Goal: Task Accomplishment & Management: Manage account settings

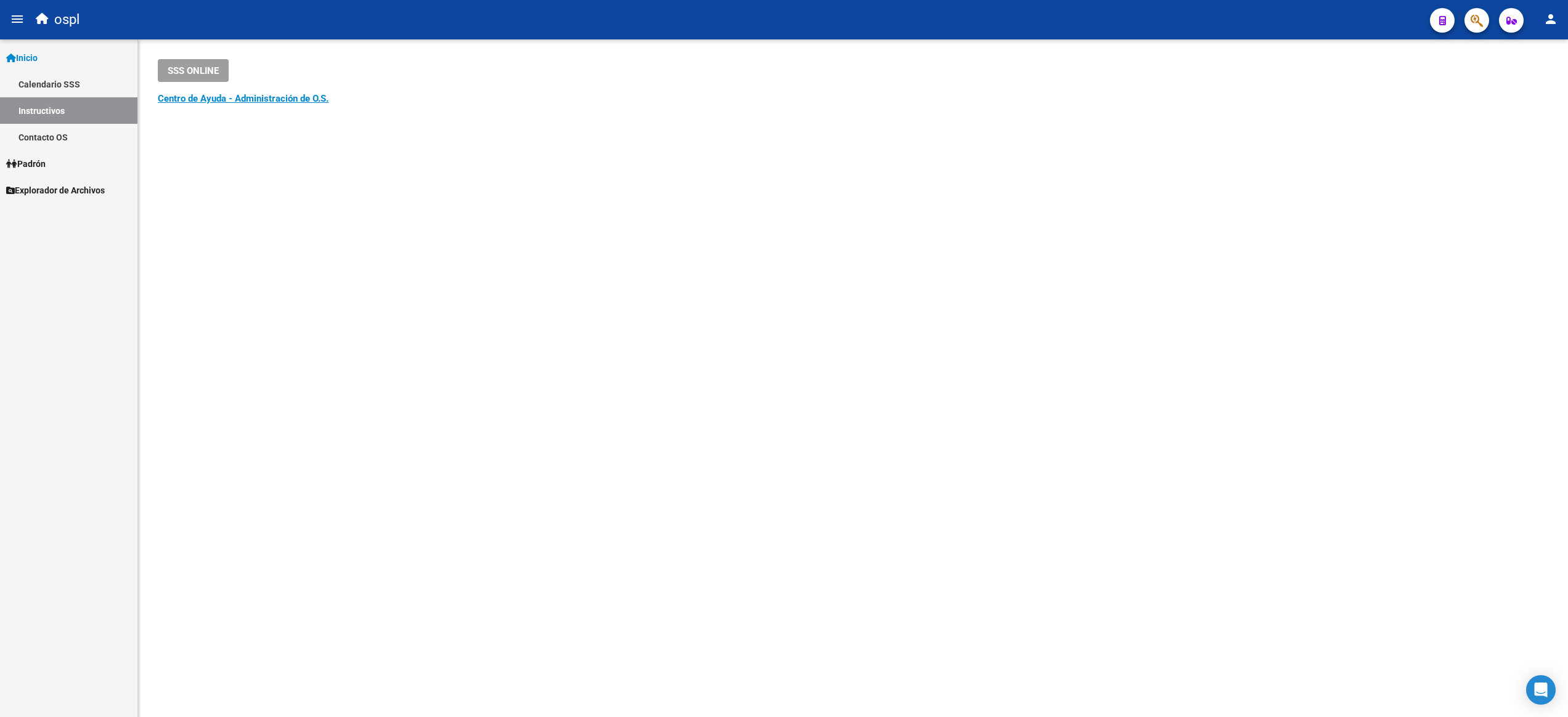
click at [48, 60] on link "Inicio" at bounding box center [68, 58] width 137 height 27
click at [57, 83] on link "Padrón" at bounding box center [68, 84] width 137 height 27
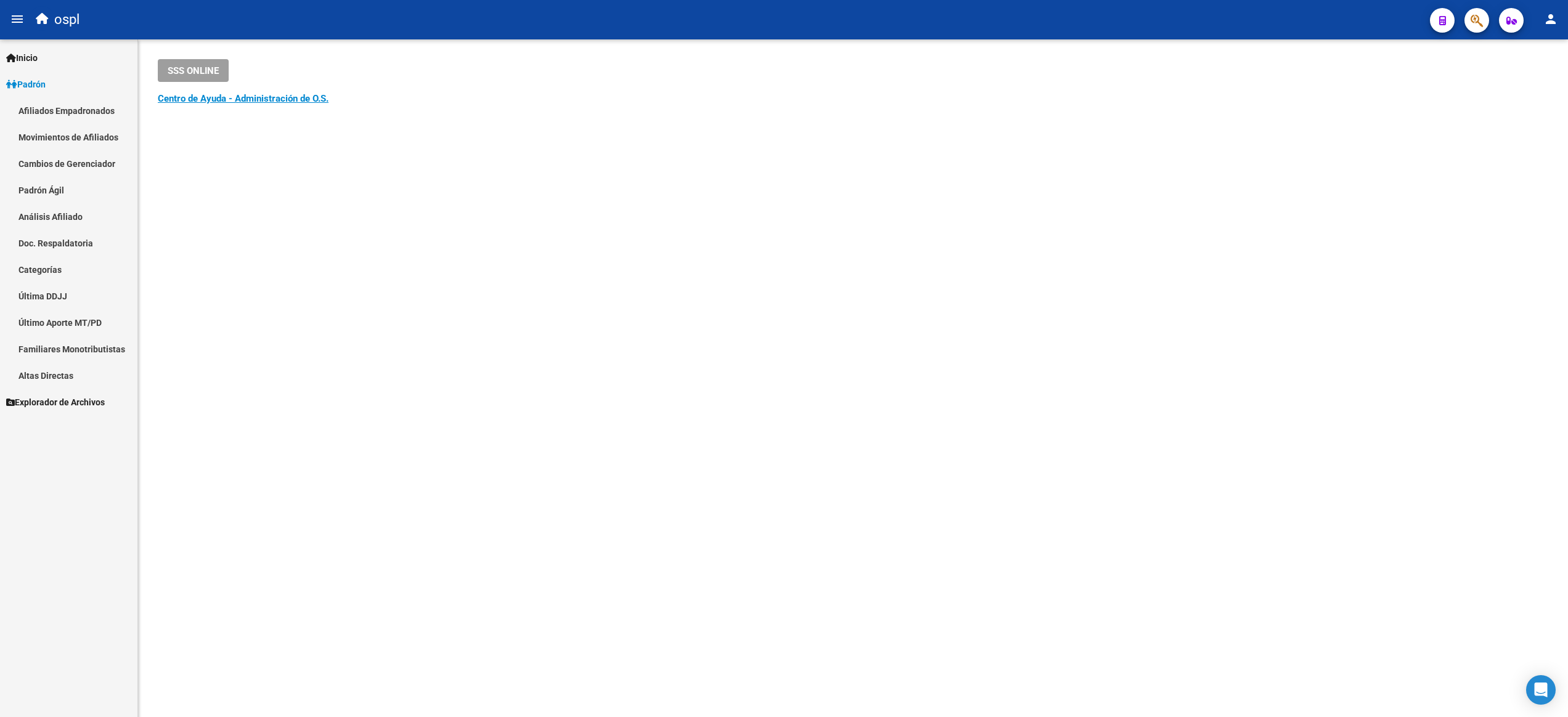
click at [64, 218] on link "Análisis Afiliado" at bounding box center [68, 217] width 137 height 27
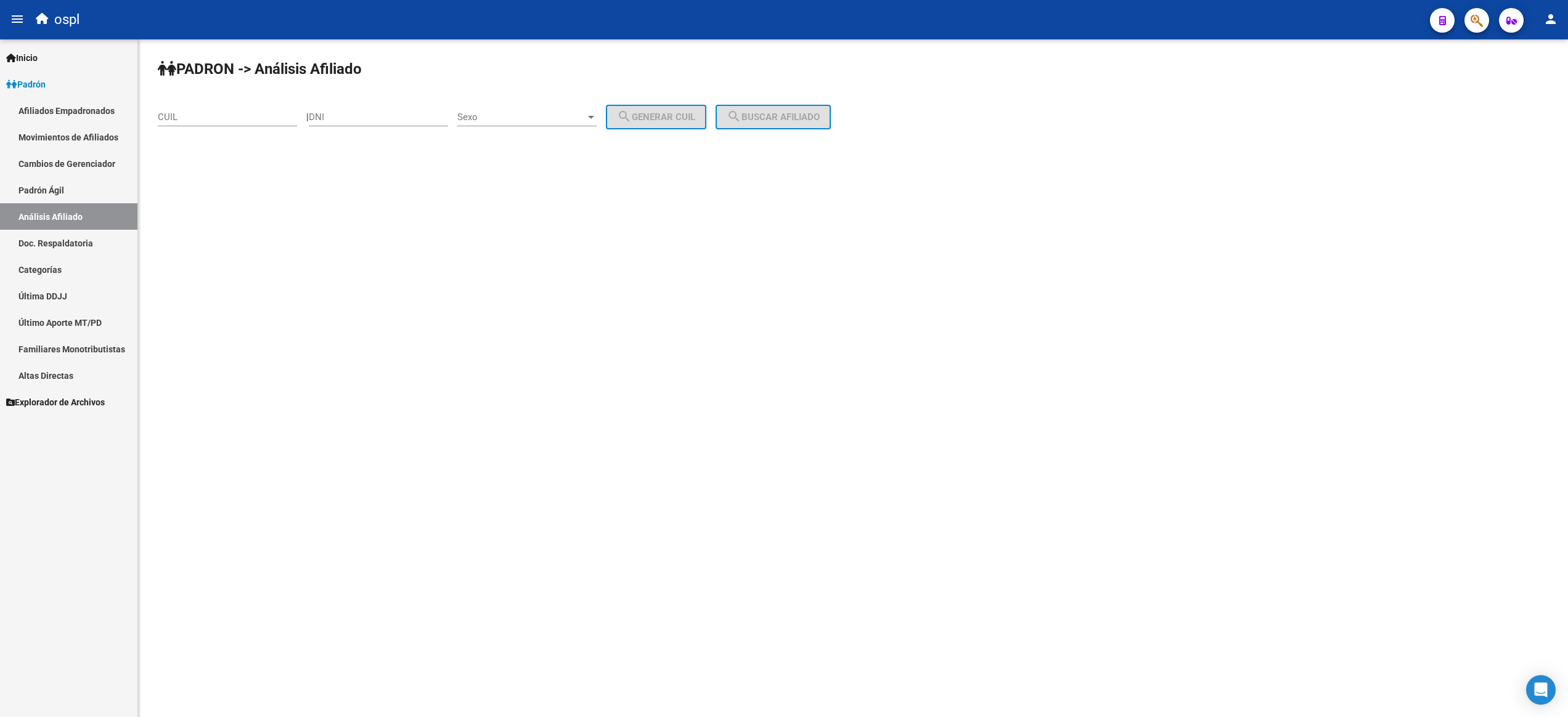
click at [250, 118] on input "CUIL" at bounding box center [226, 117] width 139 height 11
paste input "20-26797459-5"
type input "20-26797459-5"
click at [820, 116] on span "search Buscar afiliado" at bounding box center [773, 117] width 93 height 11
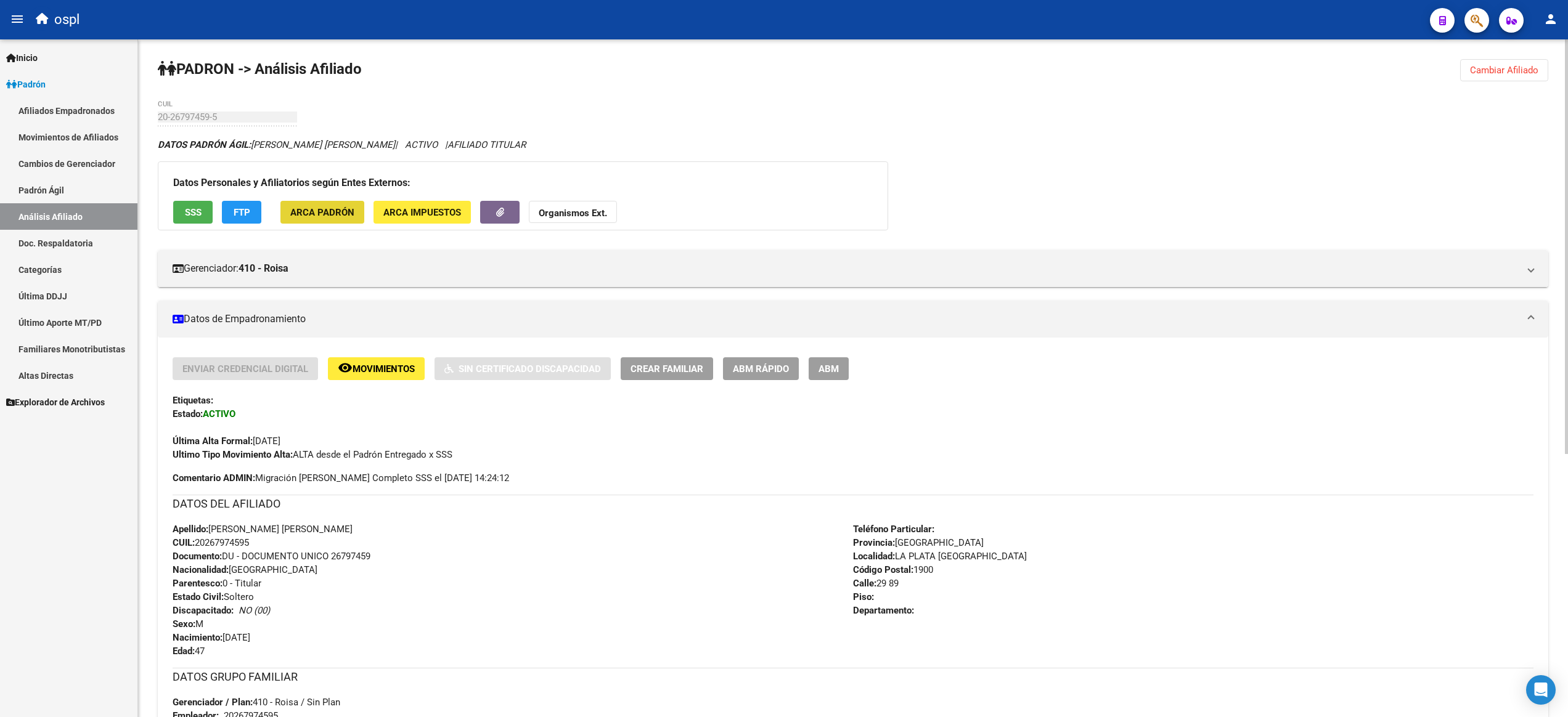
click at [341, 213] on span "ARCA Padrón" at bounding box center [322, 213] width 64 height 11
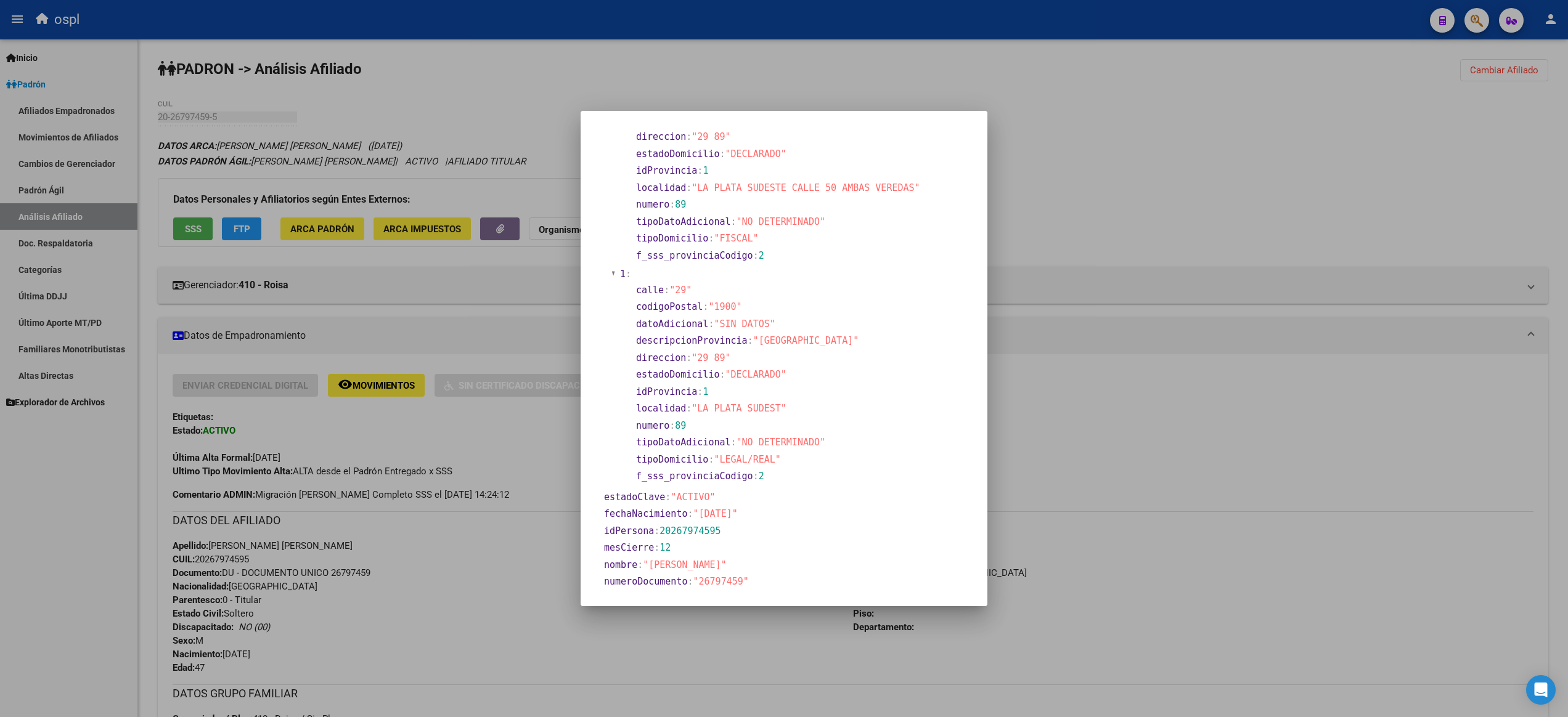
scroll to position [164, 0]
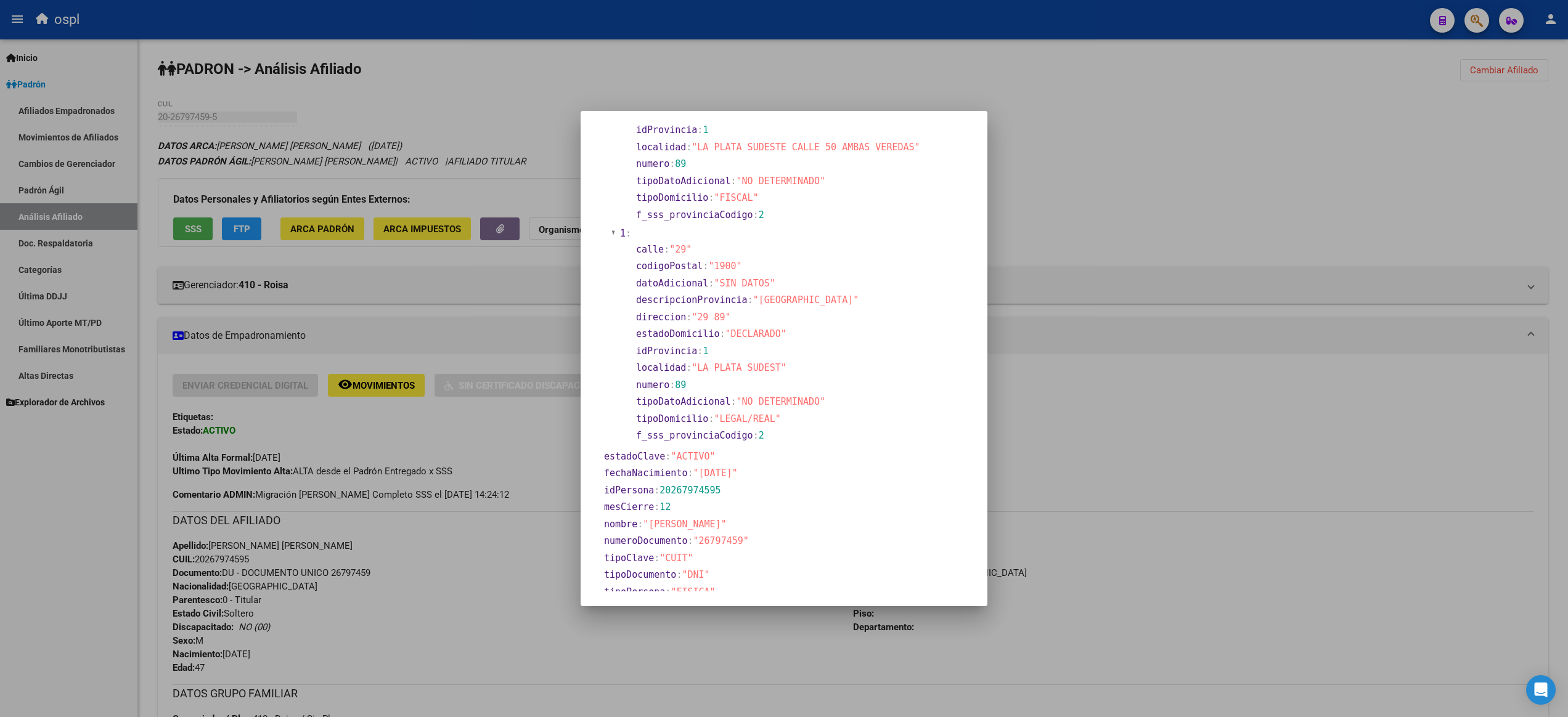
click at [456, 110] on div at bounding box center [784, 358] width 1568 height 717
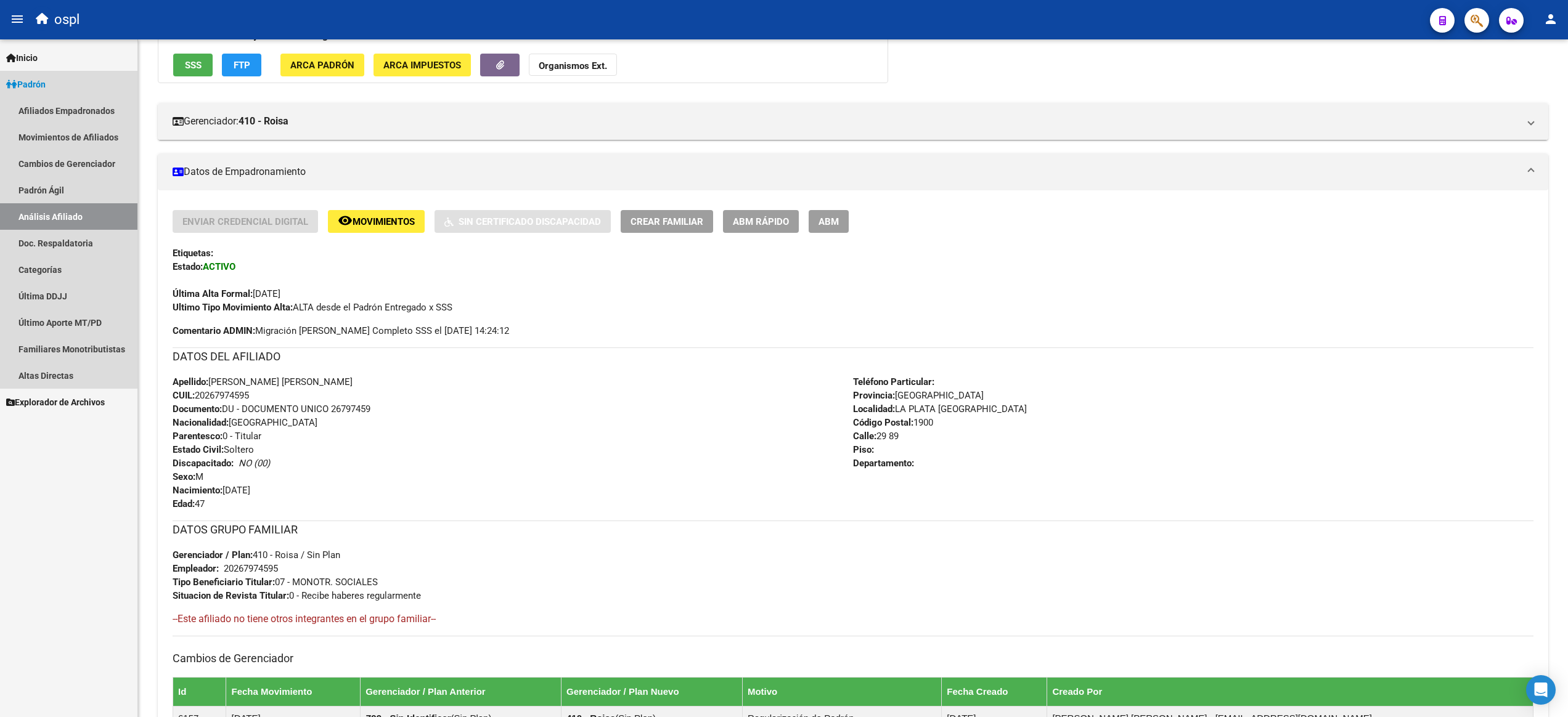
click at [62, 212] on link "Análisis Afiliado" at bounding box center [68, 217] width 137 height 27
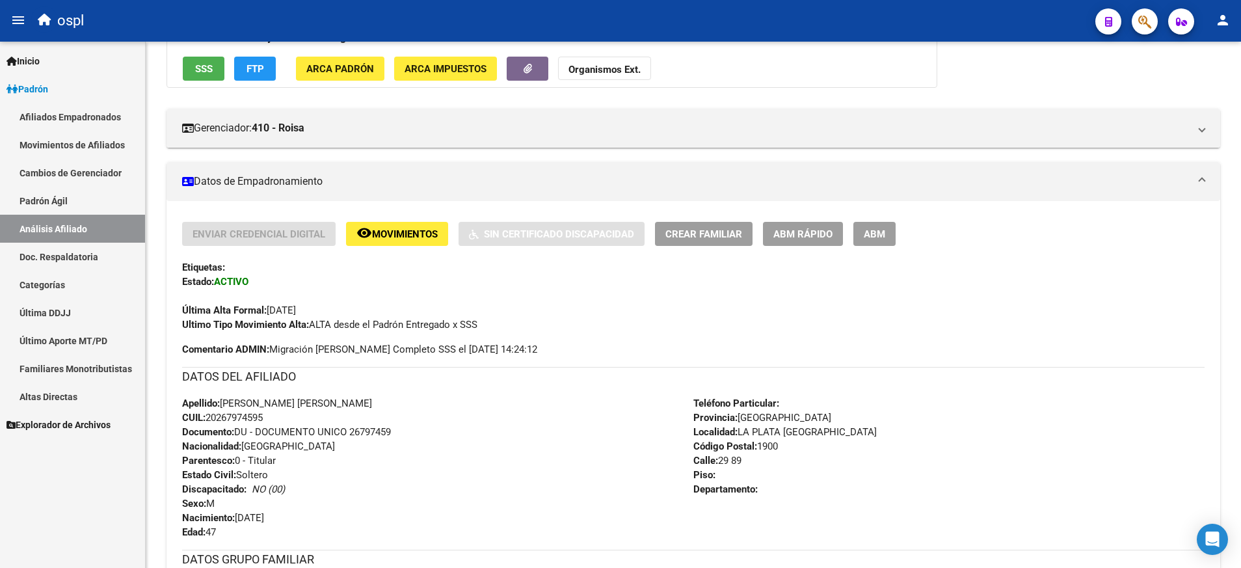
scroll to position [173, 0]
click at [96, 186] on link "Cambios de Gerenciador" at bounding box center [72, 173] width 145 height 28
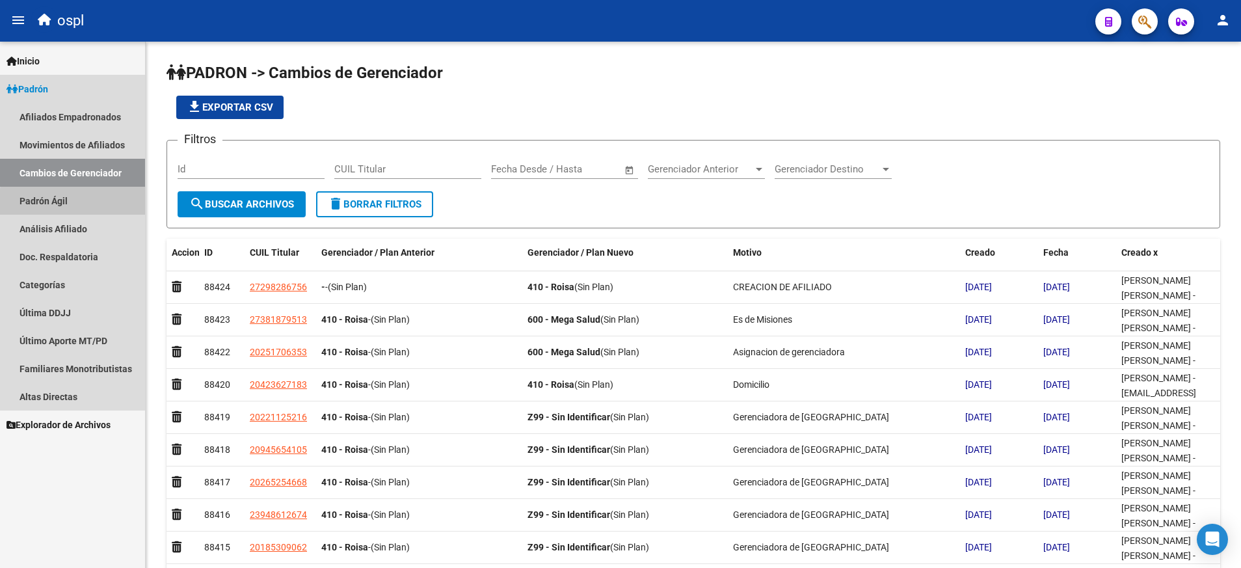
click at [95, 204] on link "Padrón Ágil" at bounding box center [72, 201] width 145 height 28
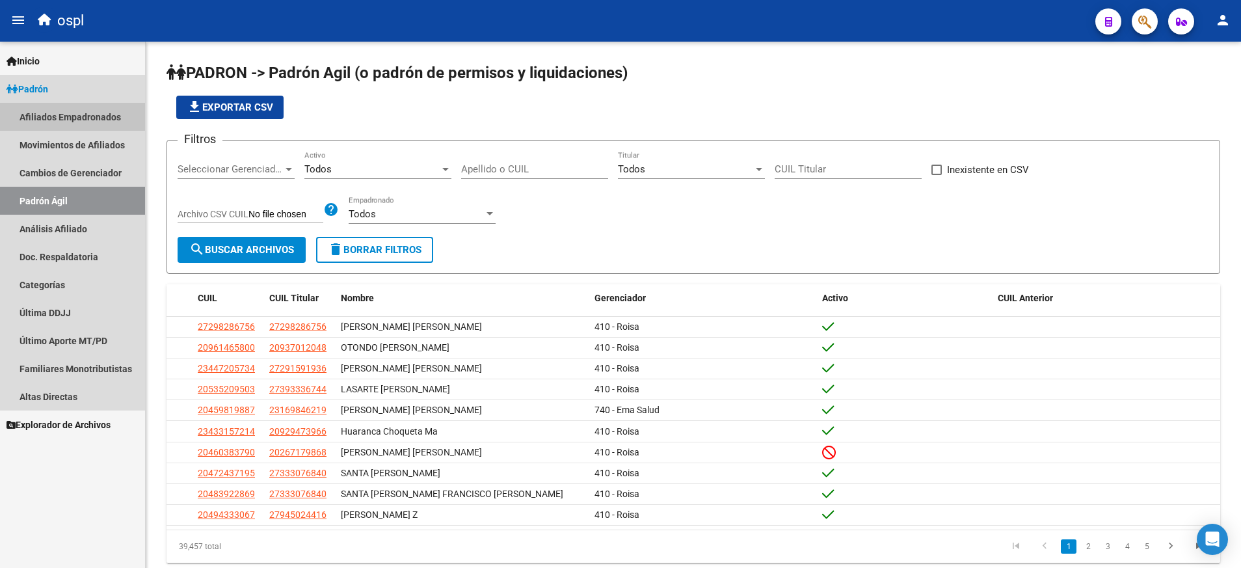
click at [69, 116] on link "Afiliados Empadronados" at bounding box center [72, 117] width 145 height 28
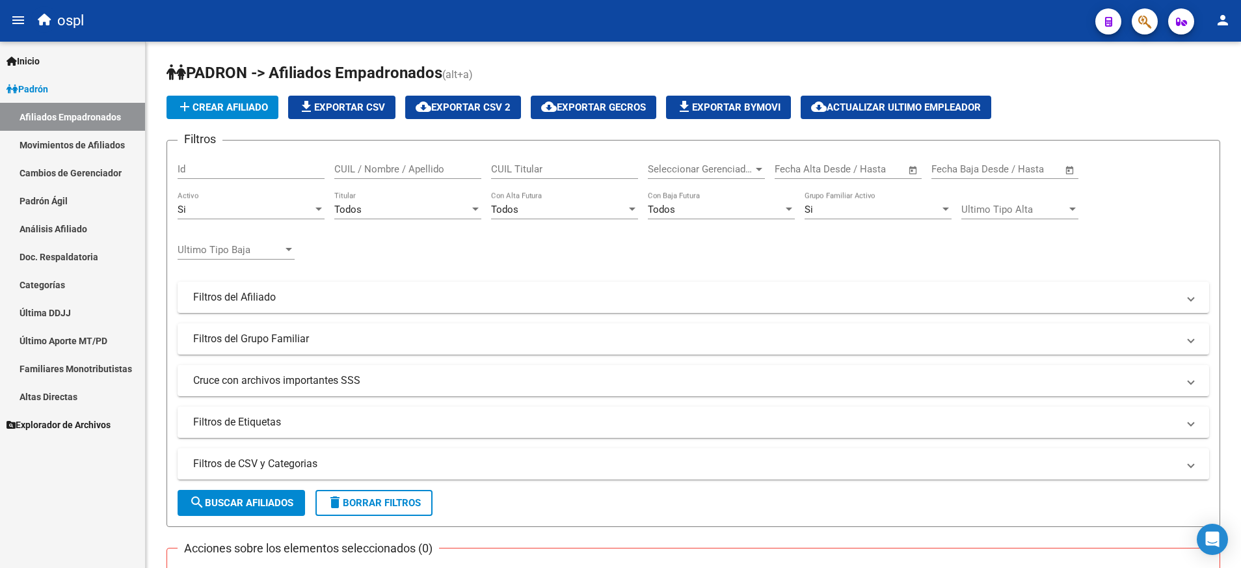
click at [90, 425] on span "Explorador de Archivos" at bounding box center [59, 425] width 104 height 14
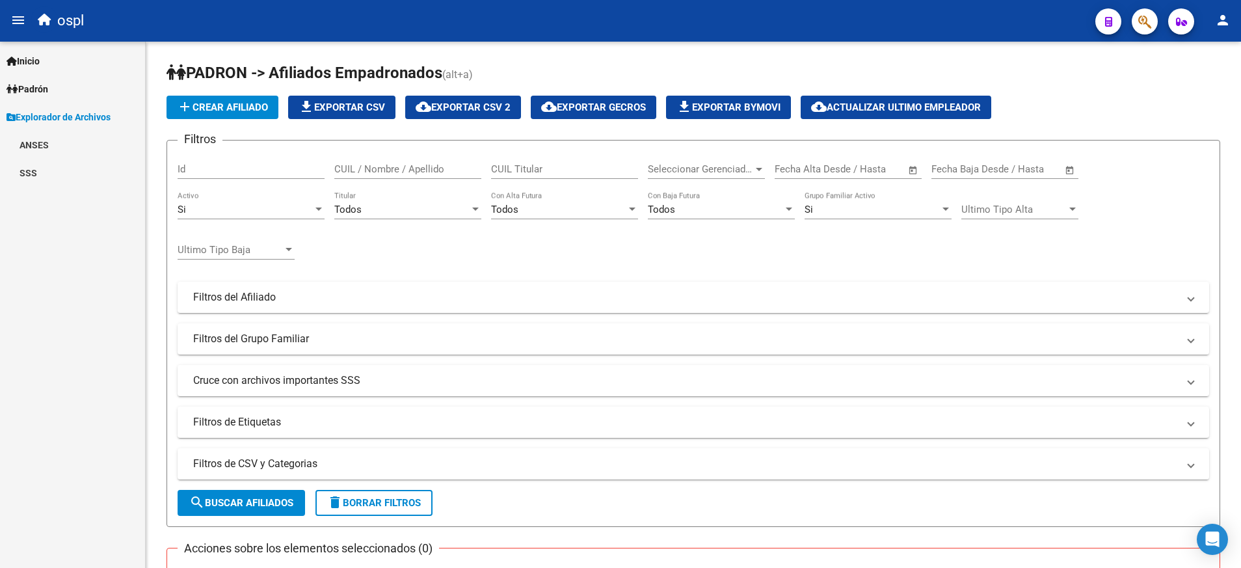
click at [77, 82] on link "Padrón" at bounding box center [72, 89] width 145 height 28
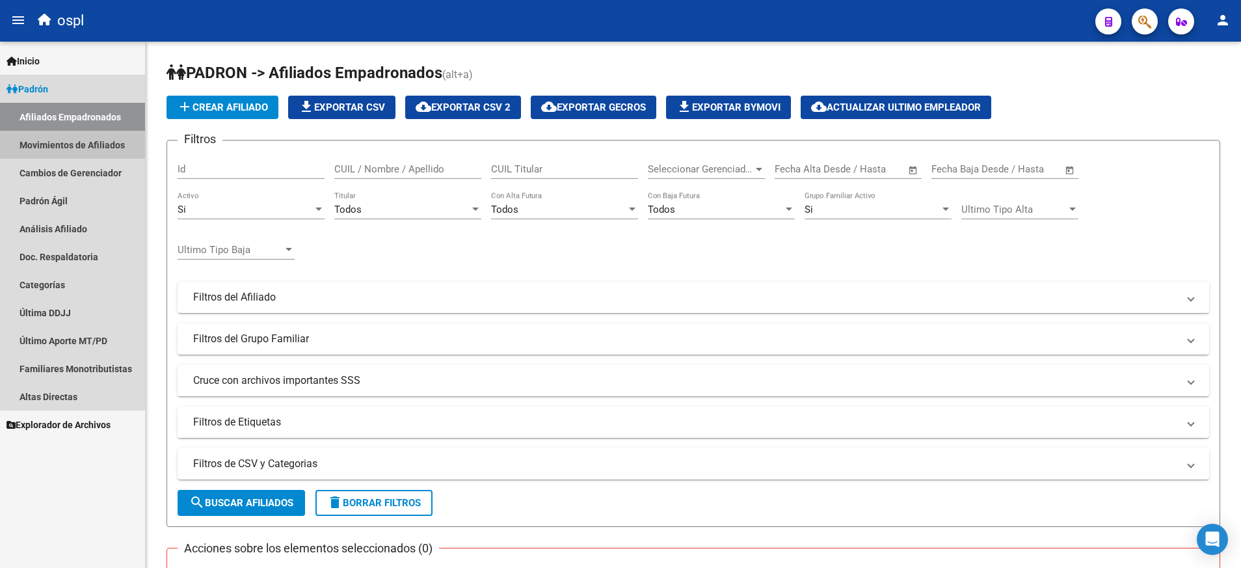
click at [96, 139] on link "Movimientos de Afiliados" at bounding box center [72, 145] width 145 height 28
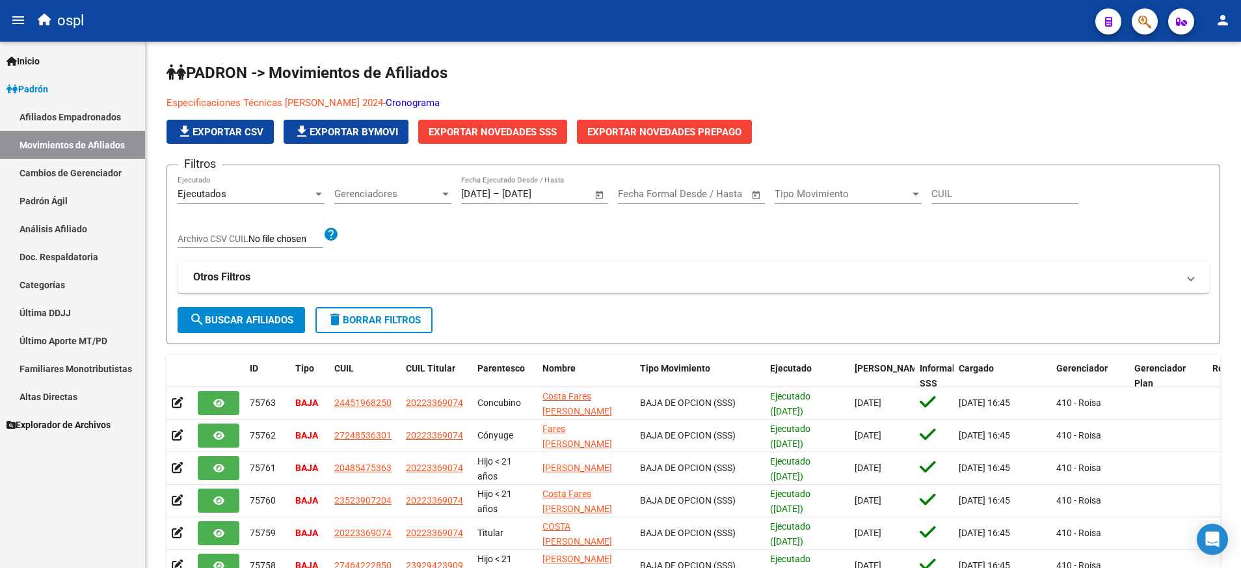
click at [58, 80] on link "Padrón" at bounding box center [72, 89] width 145 height 28
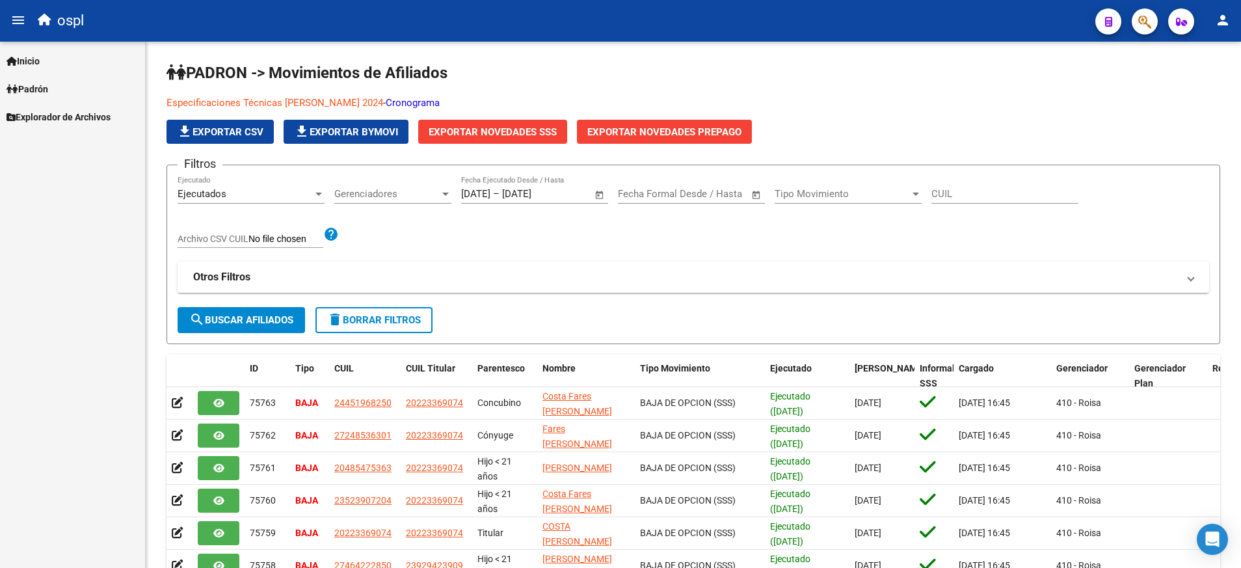
click at [47, 90] on span "Padrón" at bounding box center [28, 89] width 42 height 14
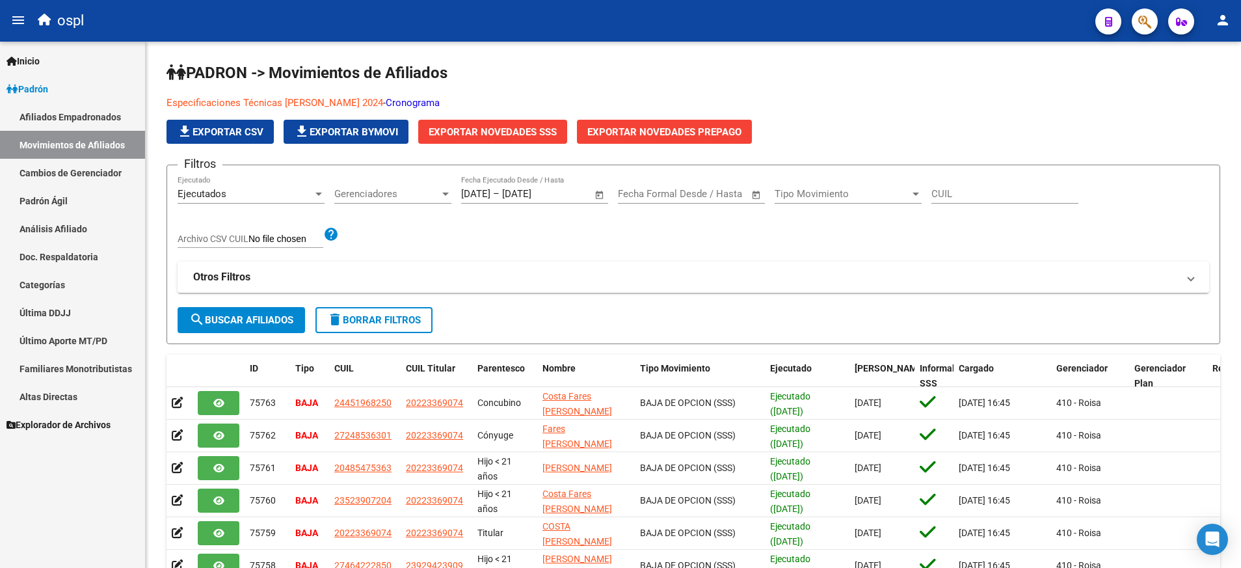
click at [86, 113] on link "Afiliados Empadronados" at bounding box center [72, 117] width 145 height 28
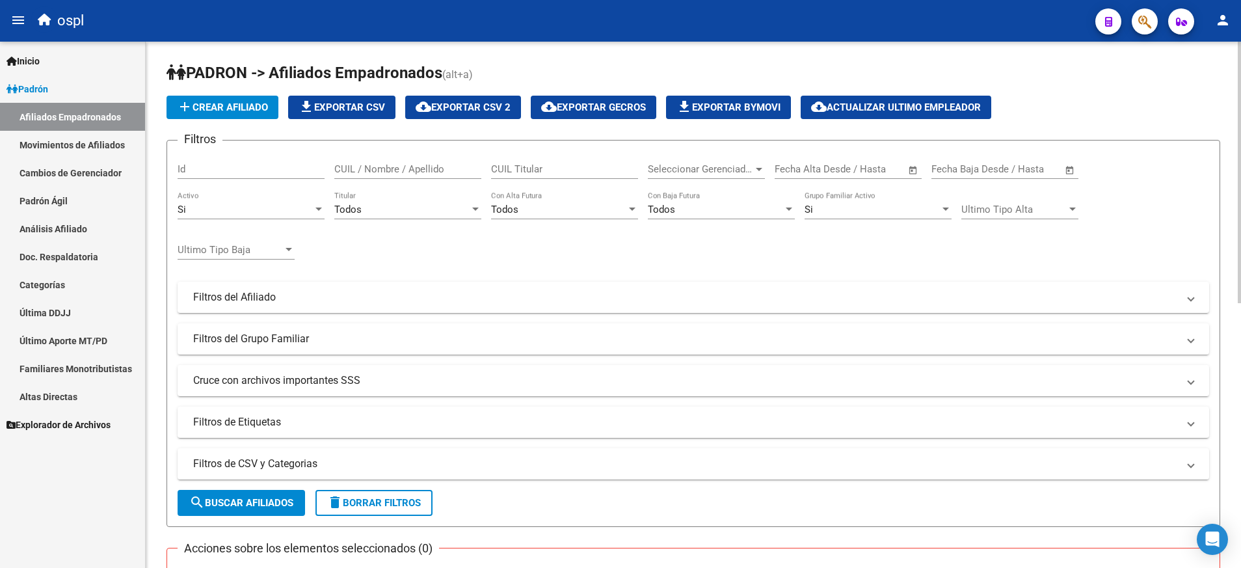
click at [399, 165] on input "CUIL / Nombre / Apellido" at bounding box center [407, 169] width 147 height 12
paste input "[PERSON_NAME] [PERSON_NAME]"
type input "[PERSON_NAME] [PERSON_NAME]"
click at [520, 163] on div "CUIL Titular" at bounding box center [564, 165] width 147 height 28
click at [259, 501] on span "search Buscar Afiliados" at bounding box center [241, 503] width 104 height 12
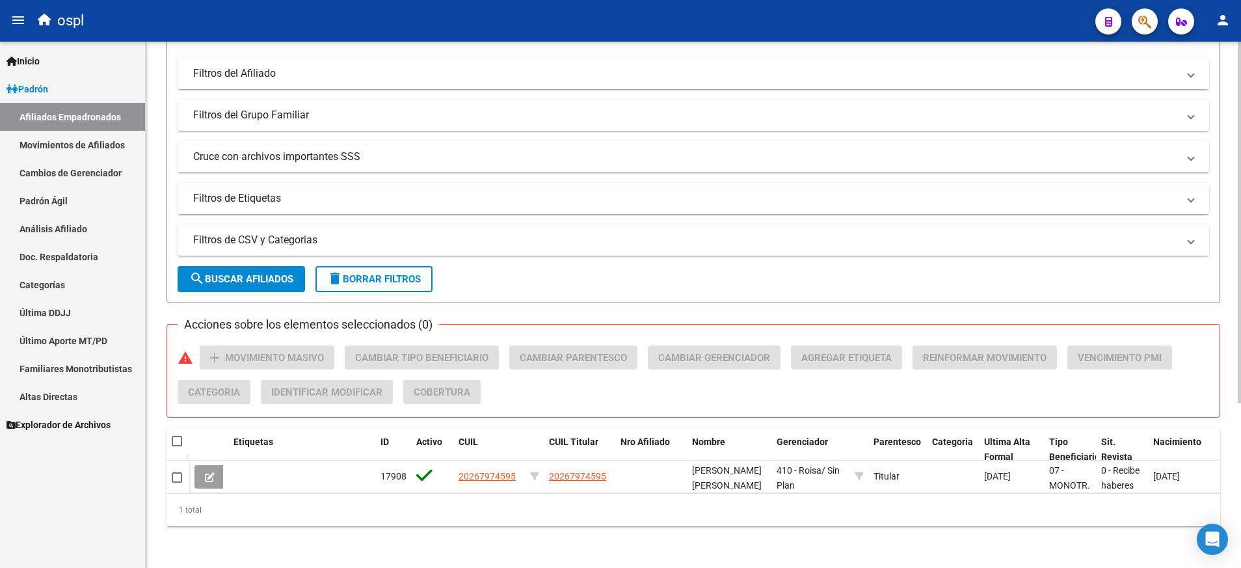
scroll to position [239, 0]
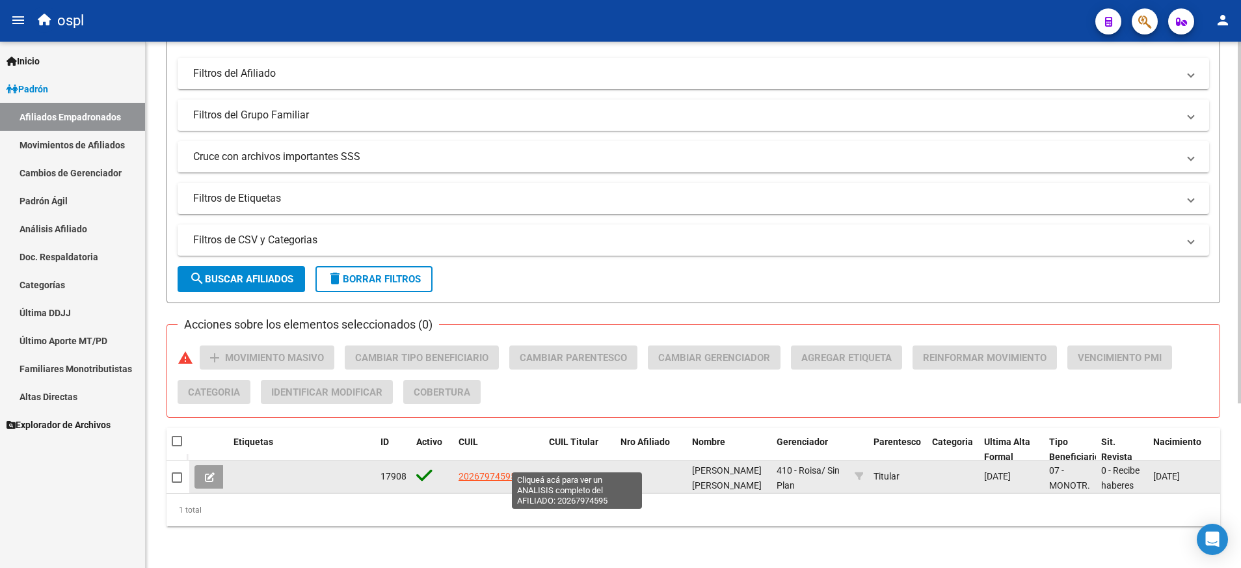
click at [575, 471] on span "20267974595" at bounding box center [577, 476] width 57 height 10
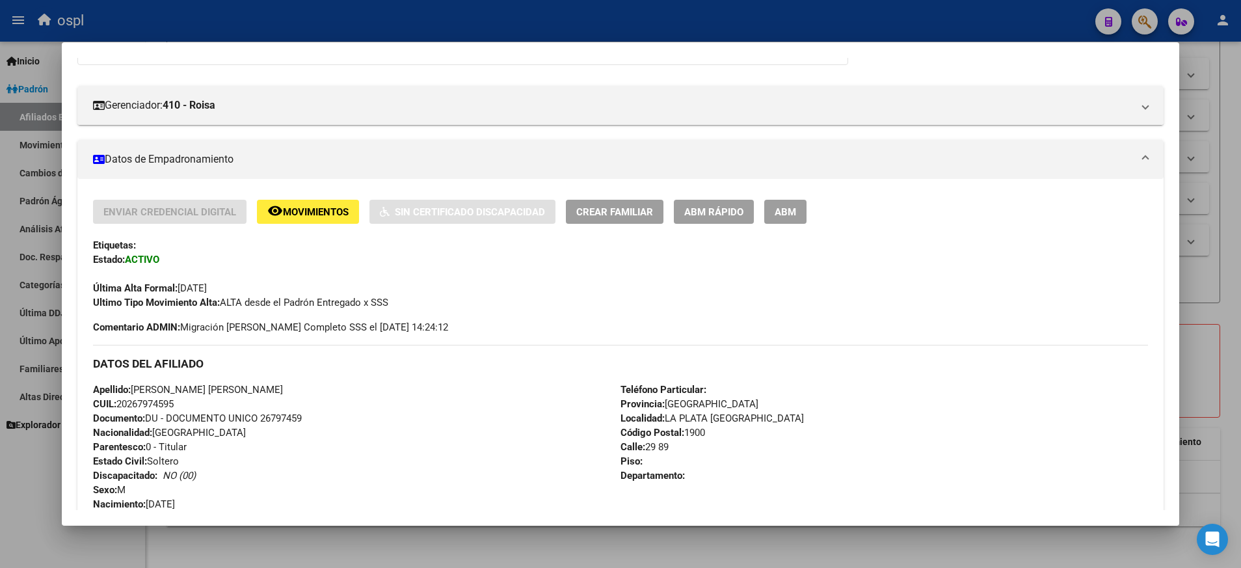
scroll to position [130, 0]
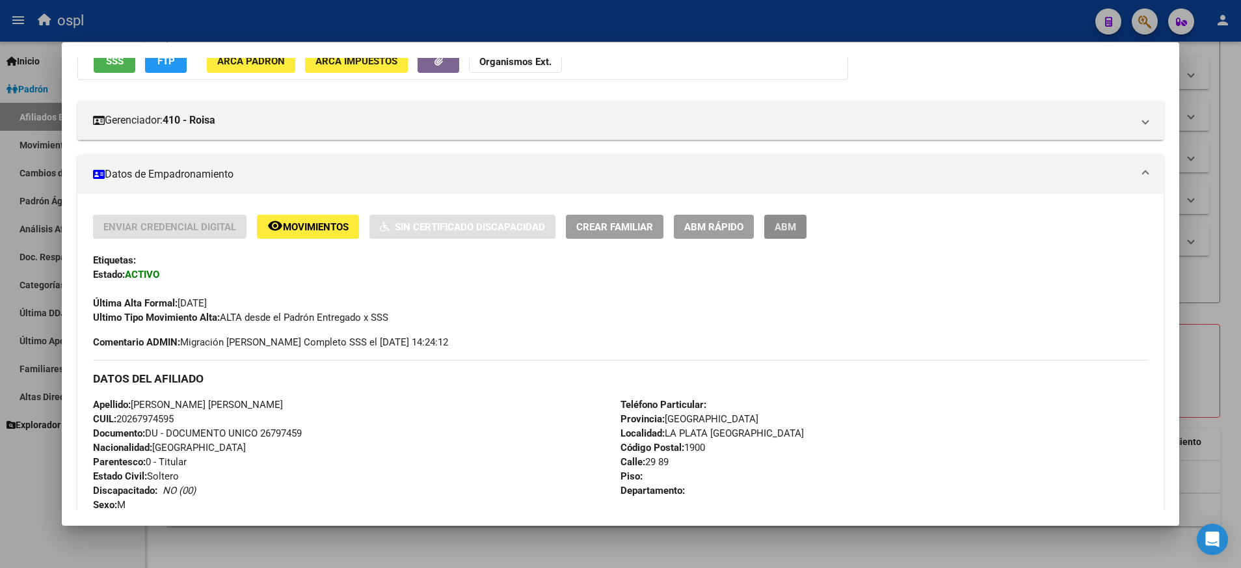
click at [789, 225] on span "ABM" at bounding box center [785, 227] width 21 height 12
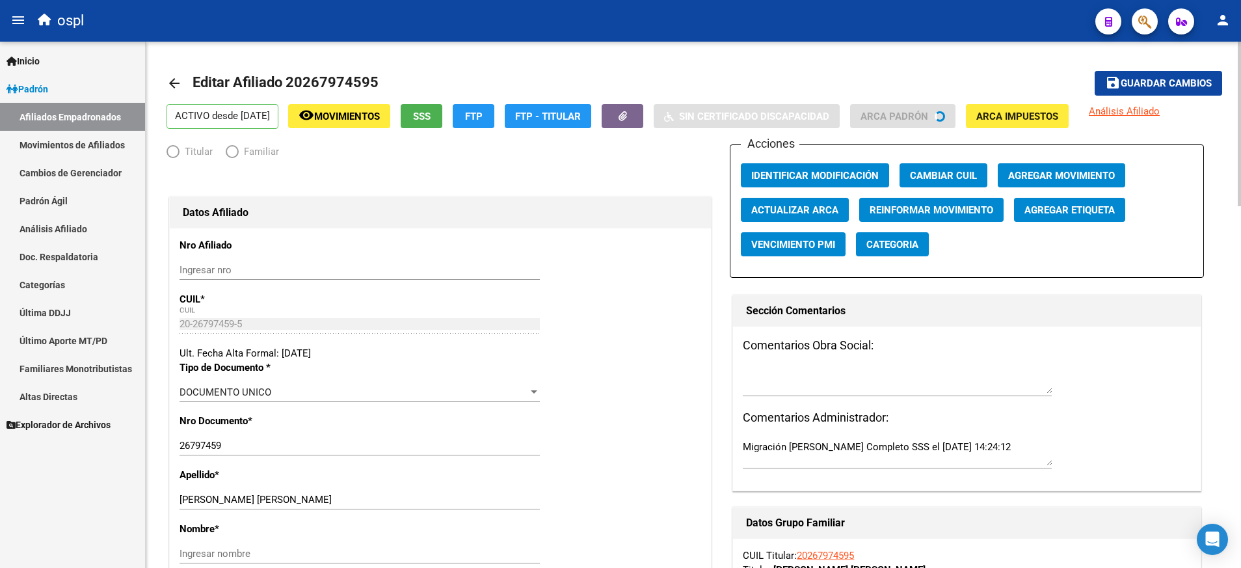
radio input "true"
type input "20-26797459-5"
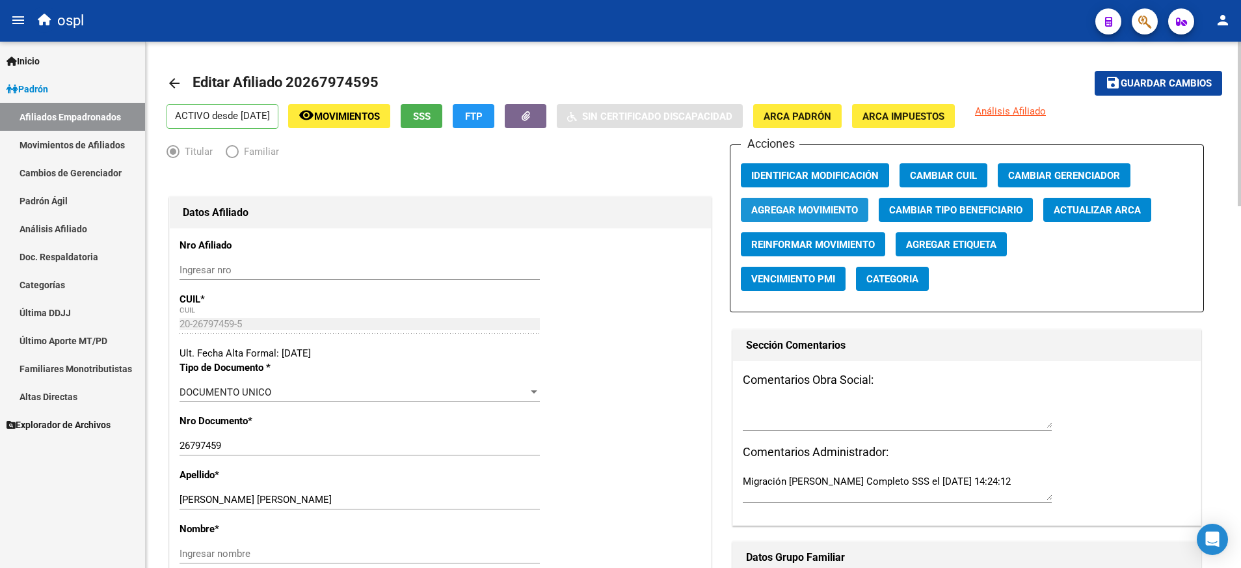
click at [836, 206] on span "Agregar Movimiento" at bounding box center [804, 210] width 107 height 12
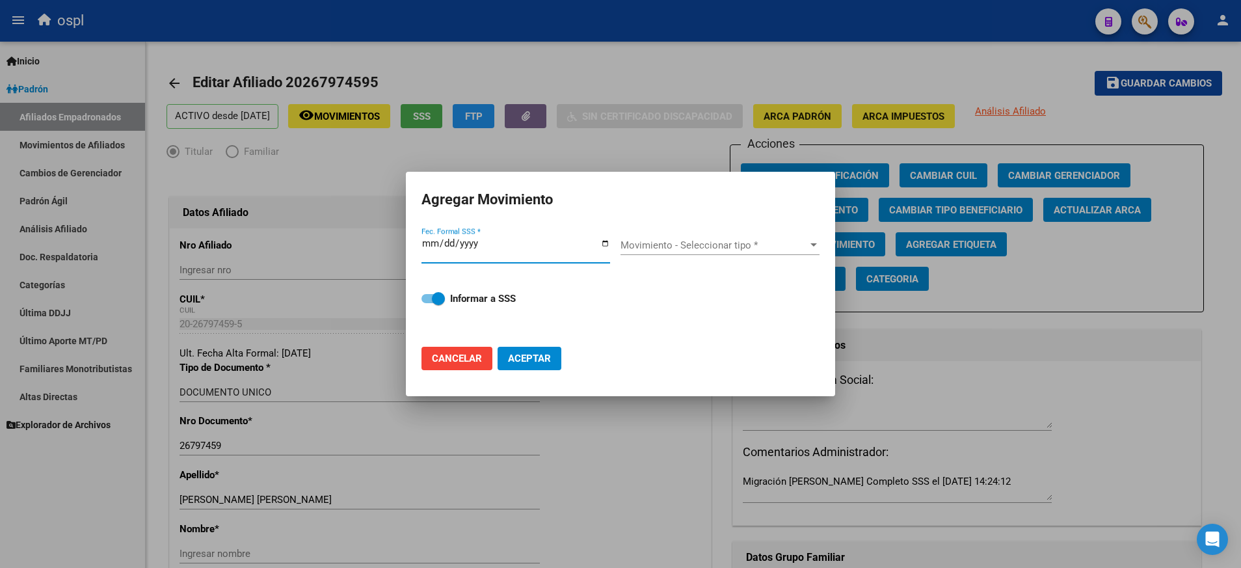
click at [603, 246] on input "Fec. Formal SSS *" at bounding box center [515, 248] width 189 height 21
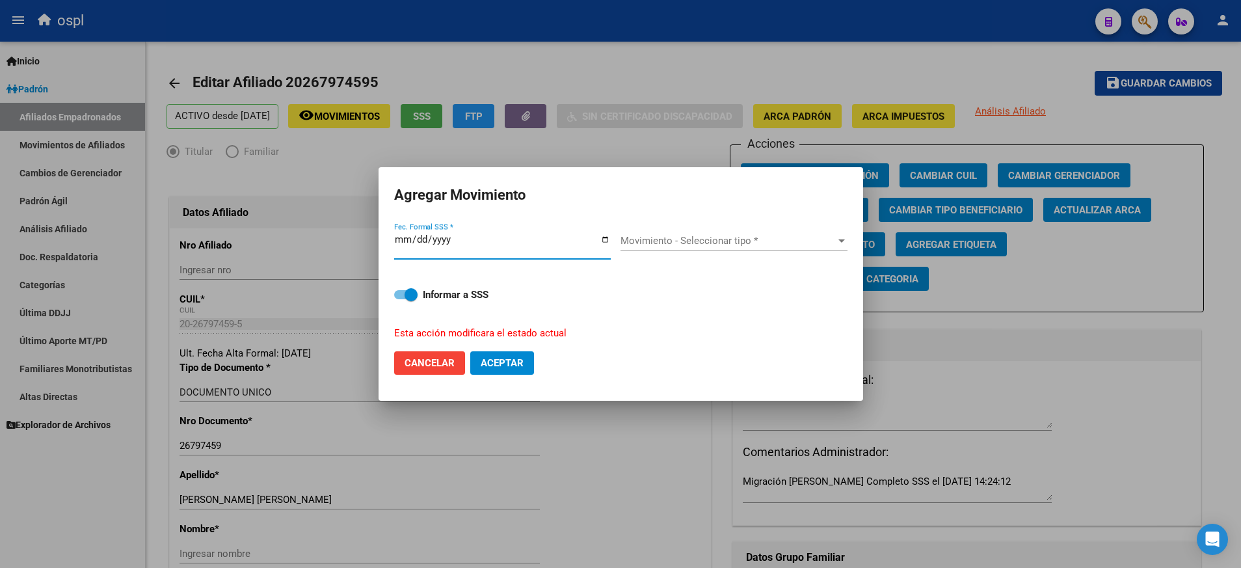
type input "[DATE]"
click at [832, 241] on span "Movimiento - Seleccionar tipo *" at bounding box center [727, 241] width 215 height 12
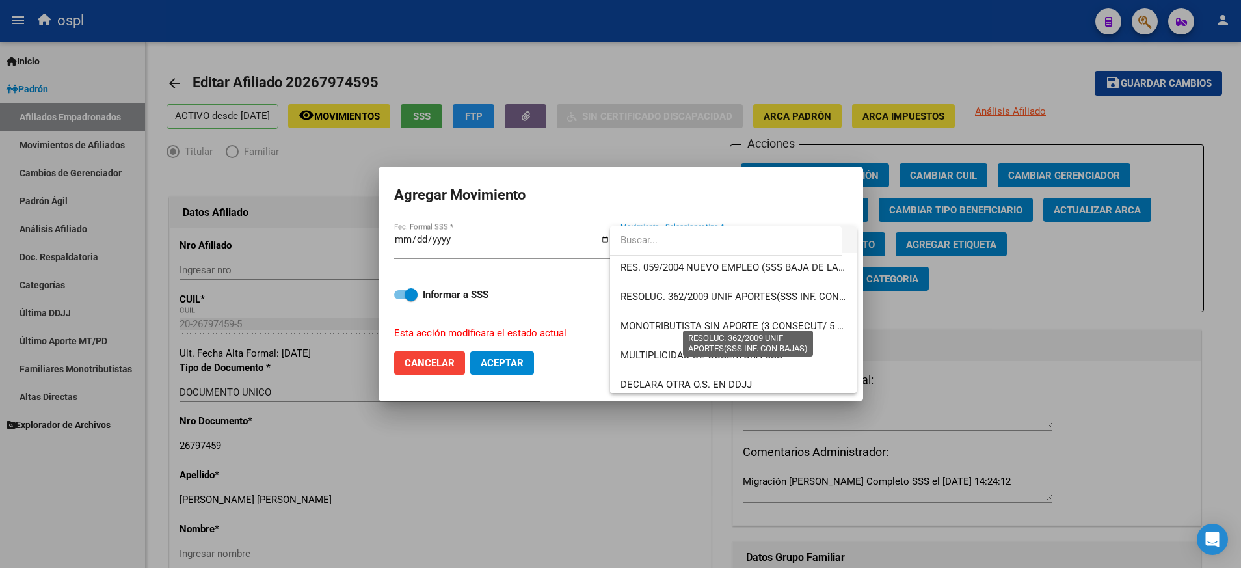
scroll to position [423, 0]
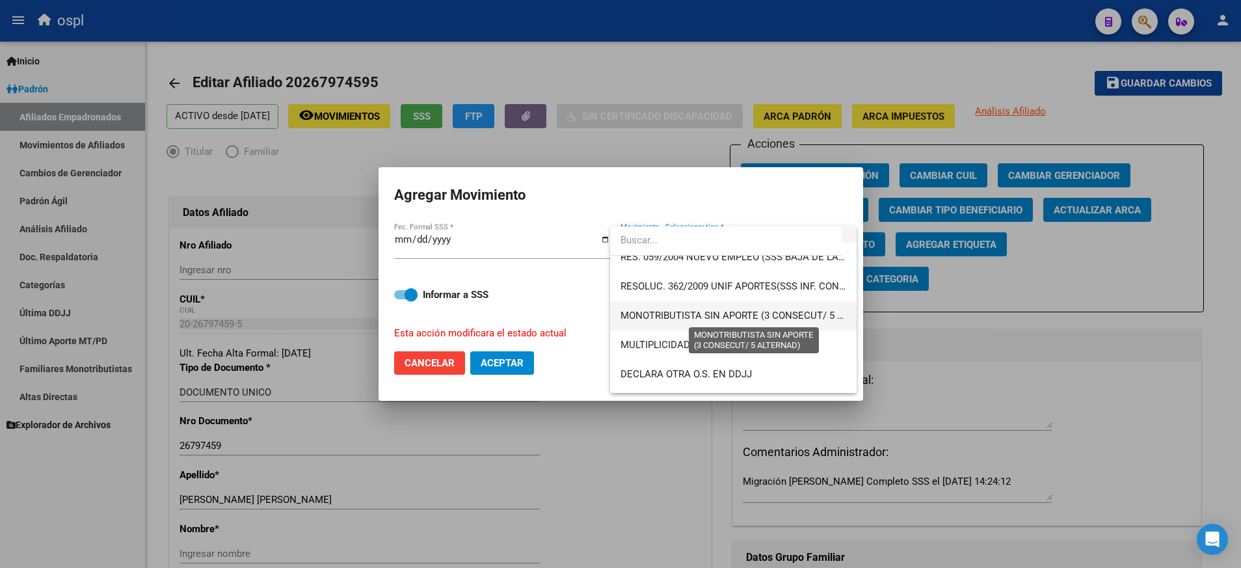
click at [754, 314] on span "MONOTRIBUTISTA SIN APORTE (3 CONSECUT/ 5 ALTERNAD)" at bounding box center [754, 316] width 268 height 12
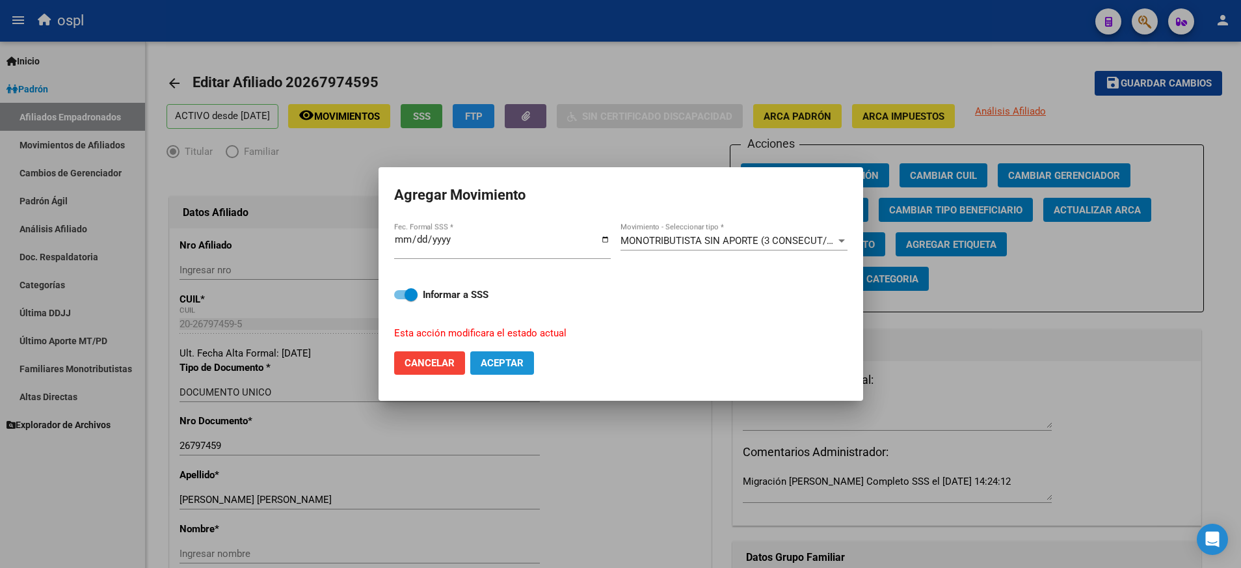
click at [502, 362] on span "Aceptar" at bounding box center [502, 363] width 43 height 12
checkbox input "false"
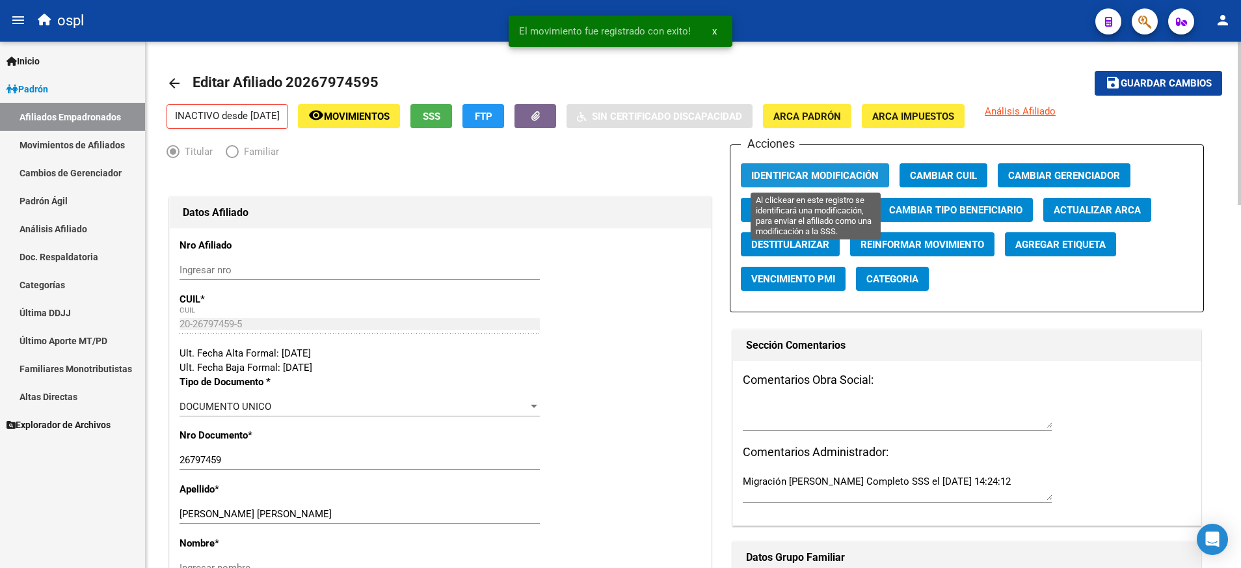
click at [823, 166] on button "Identificar Modificación" at bounding box center [815, 175] width 148 height 24
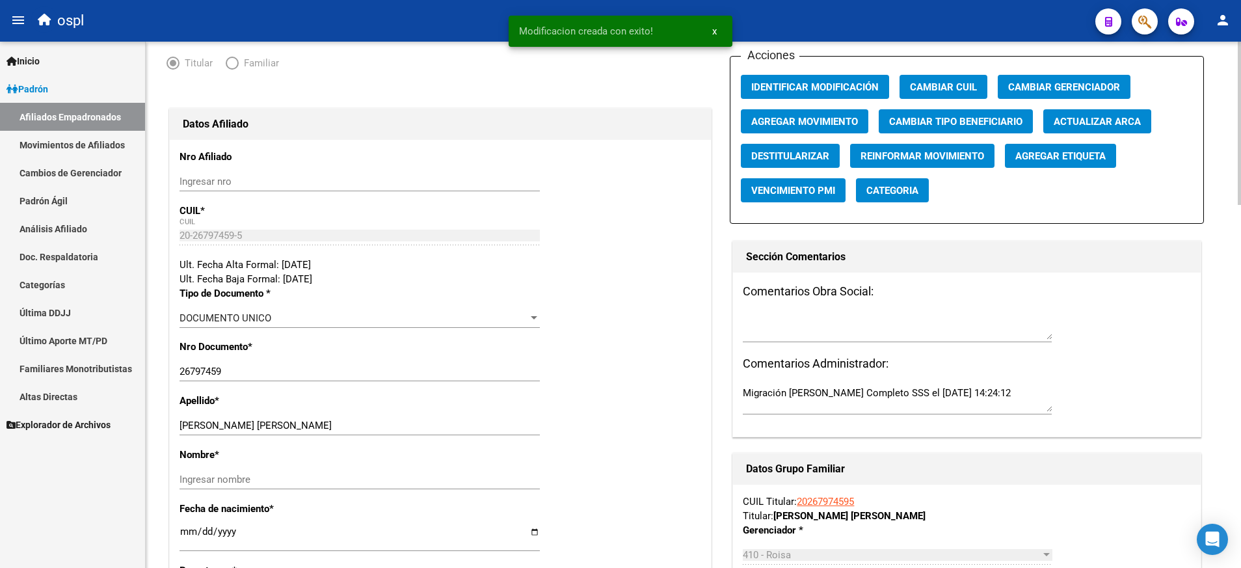
scroll to position [98, 0]
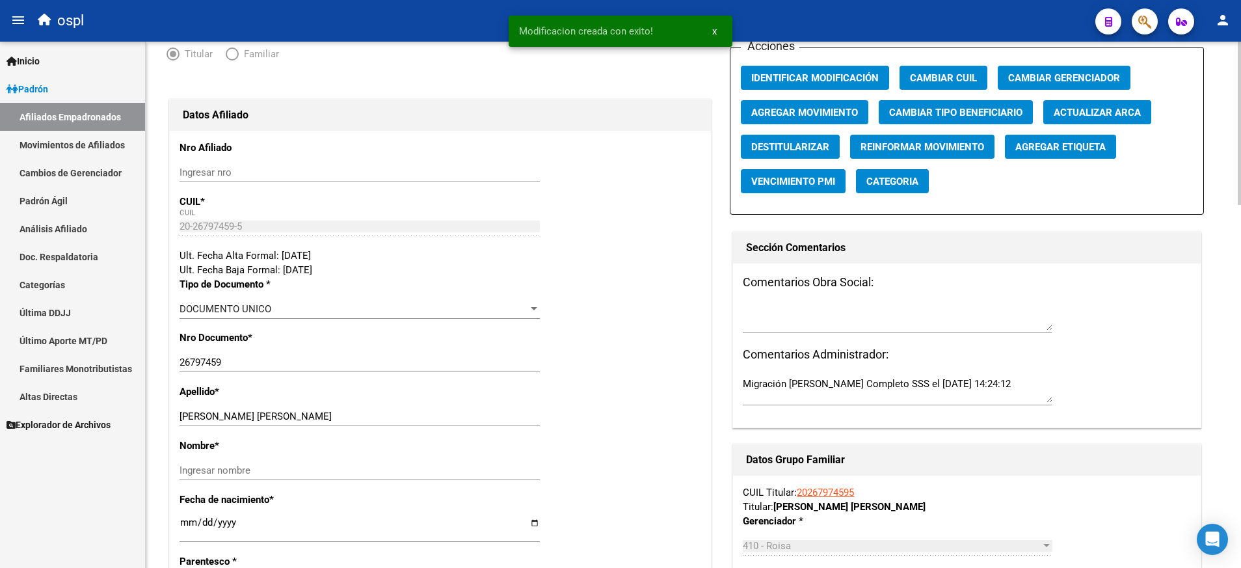
click at [302, 474] on input "Ingresar nombre" at bounding box center [360, 470] width 360 height 12
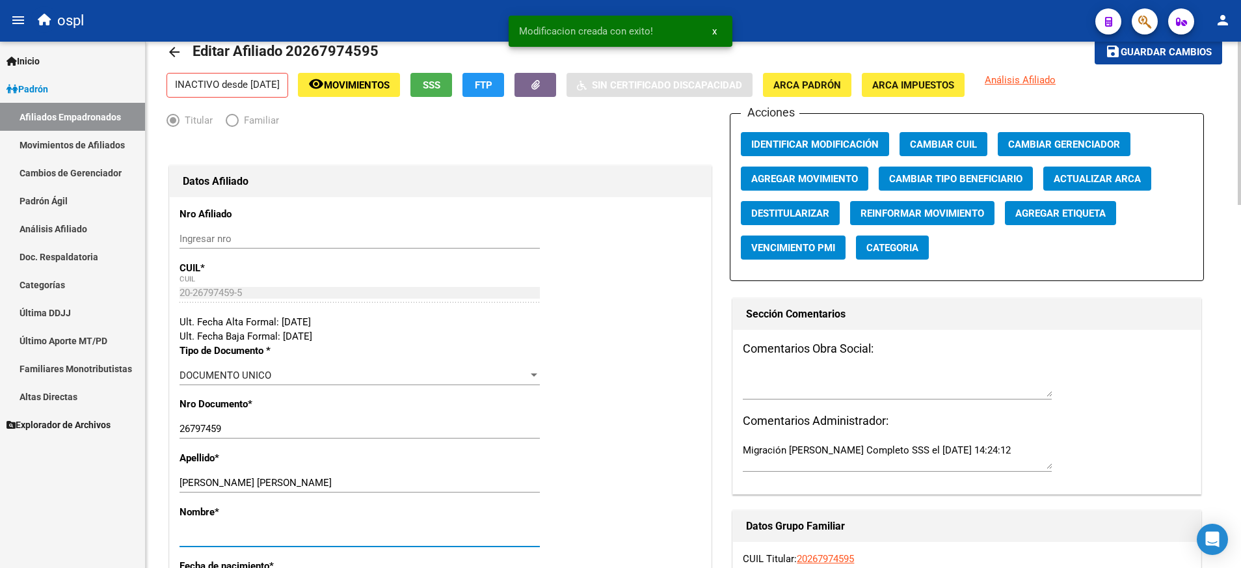
scroll to position [0, 0]
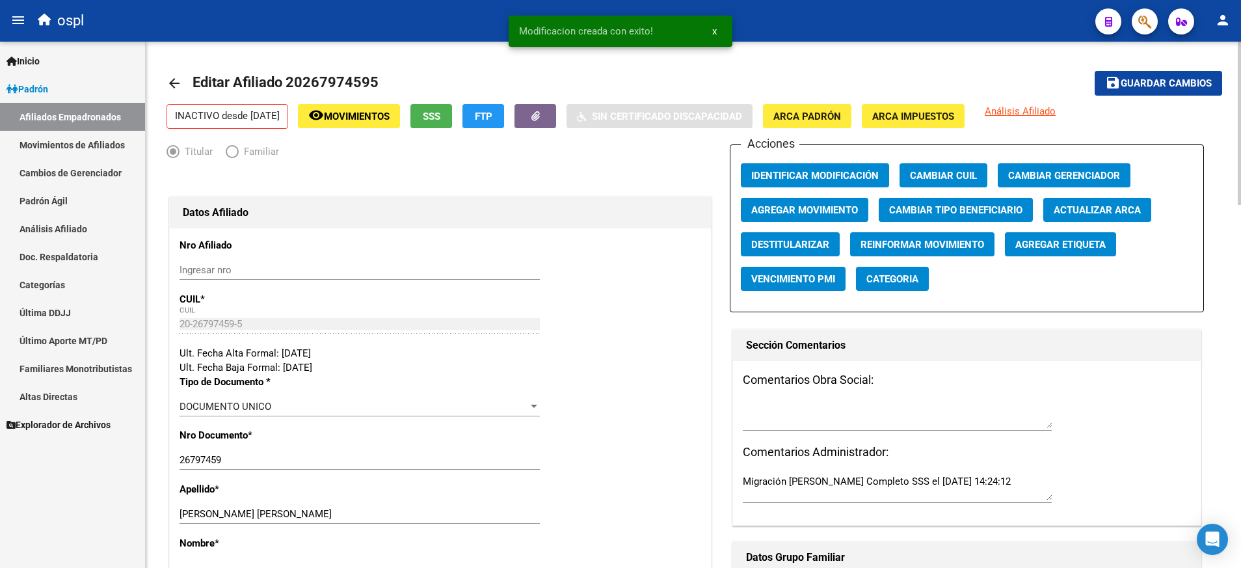
click at [1145, 81] on span "Guardar cambios" at bounding box center [1166, 84] width 91 height 12
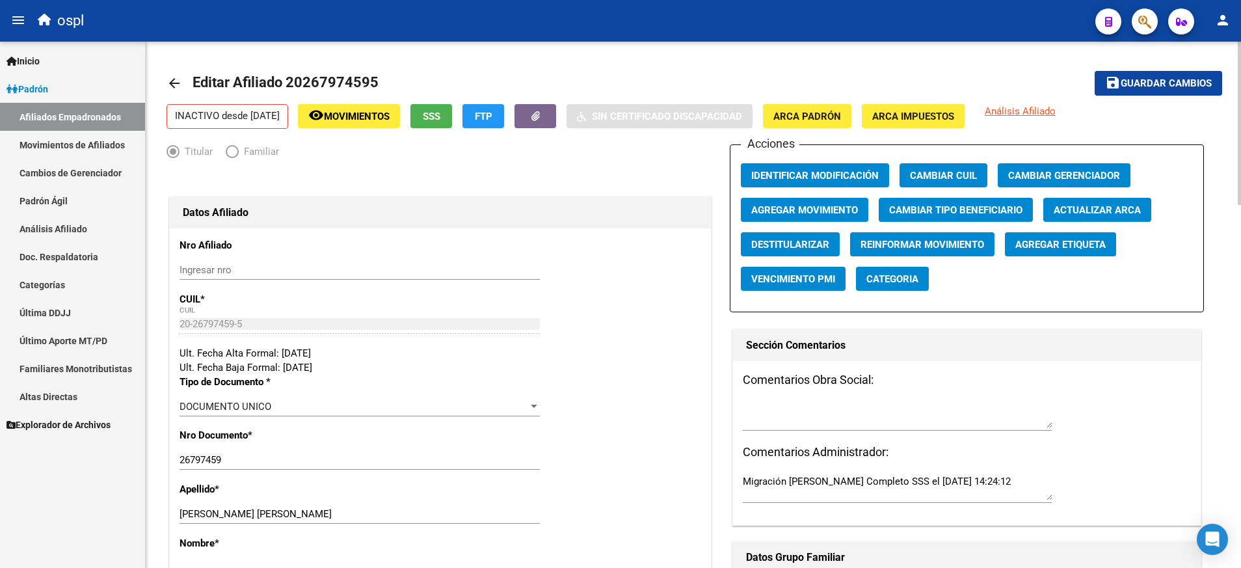
click at [183, 86] on link "arrow_back" at bounding box center [179, 83] width 26 height 31
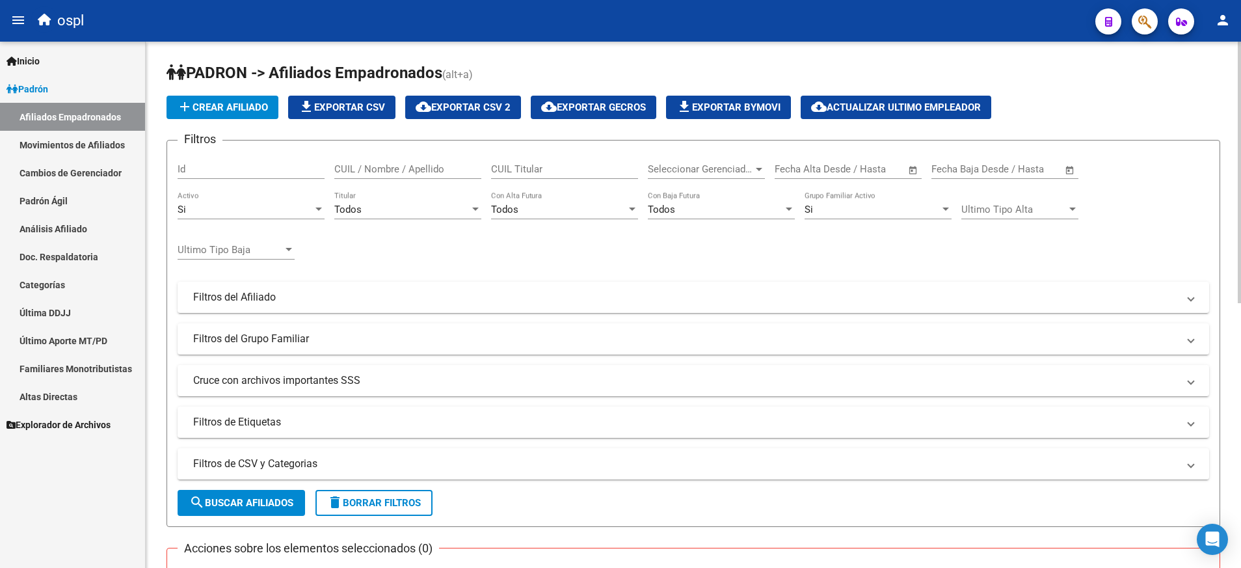
click at [413, 163] on div "CUIL / Nombre / Apellido" at bounding box center [407, 165] width 147 height 28
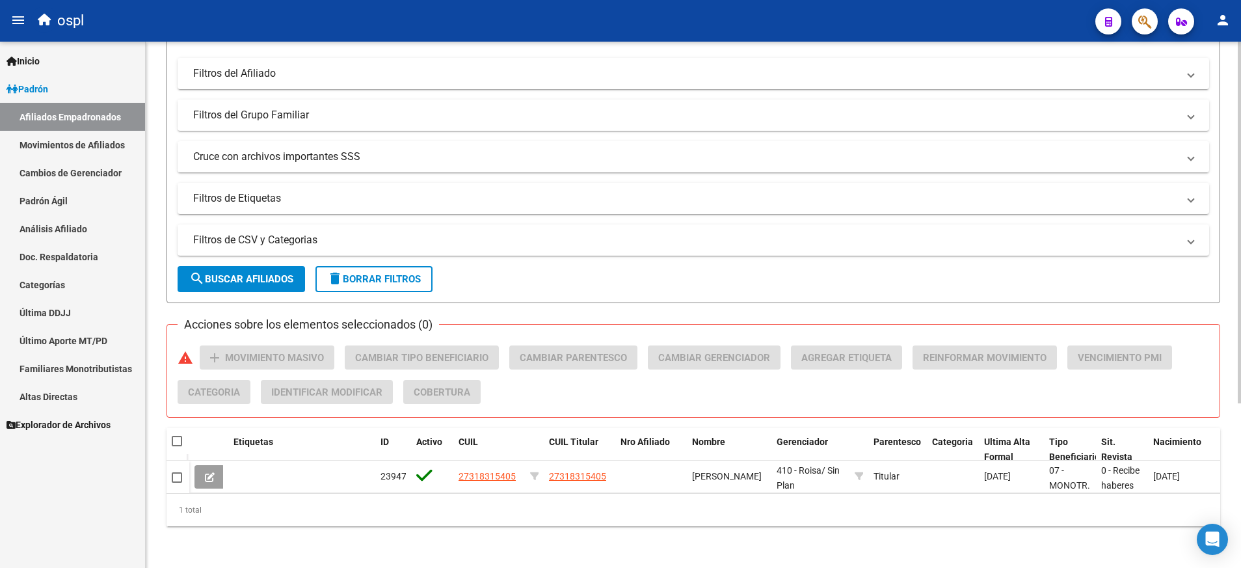
scroll to position [239, 0]
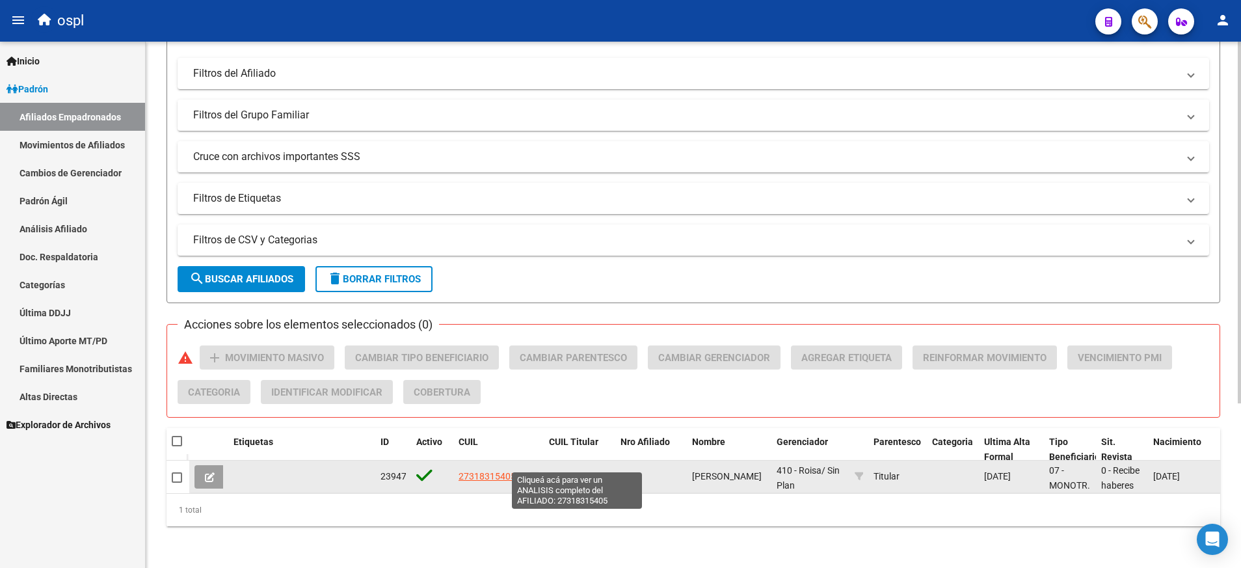
type input "27318315405"
click at [577, 471] on span "27318315405" at bounding box center [577, 476] width 57 height 10
type textarea "27318315405"
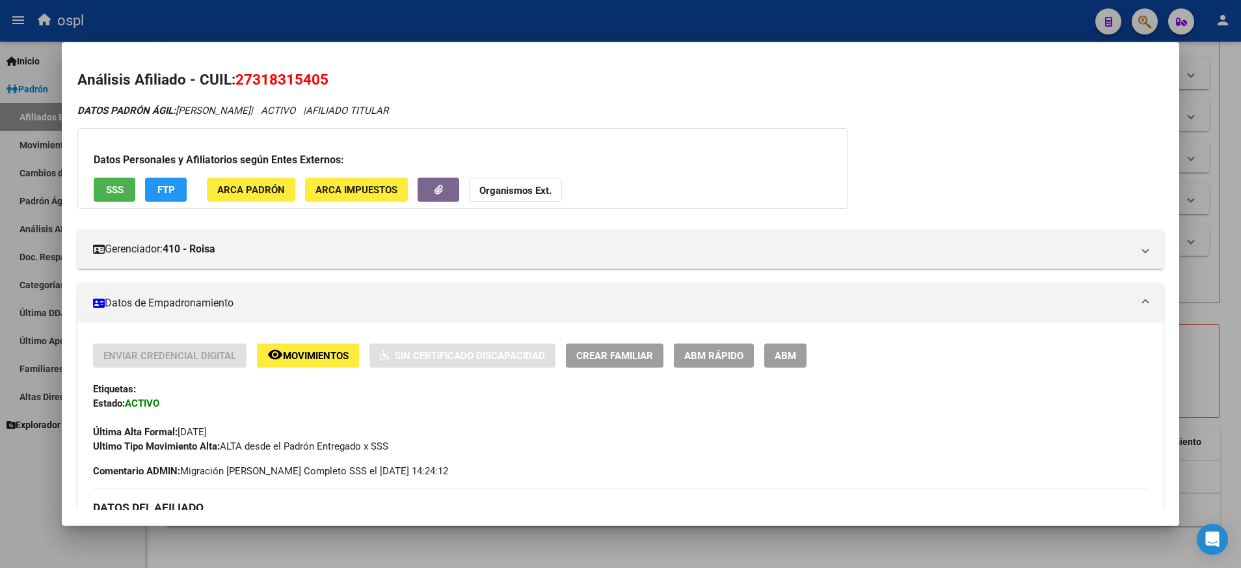
scroll to position [0, 0]
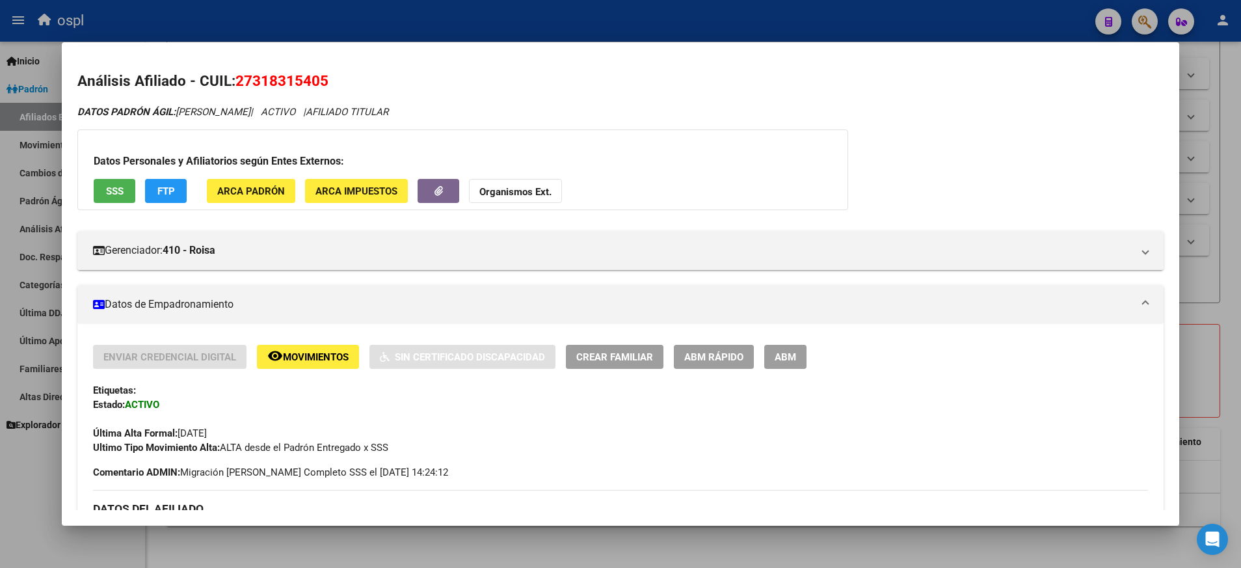
click at [281, 85] on span "27318315405" at bounding box center [281, 80] width 93 height 17
copy span "27318315405"
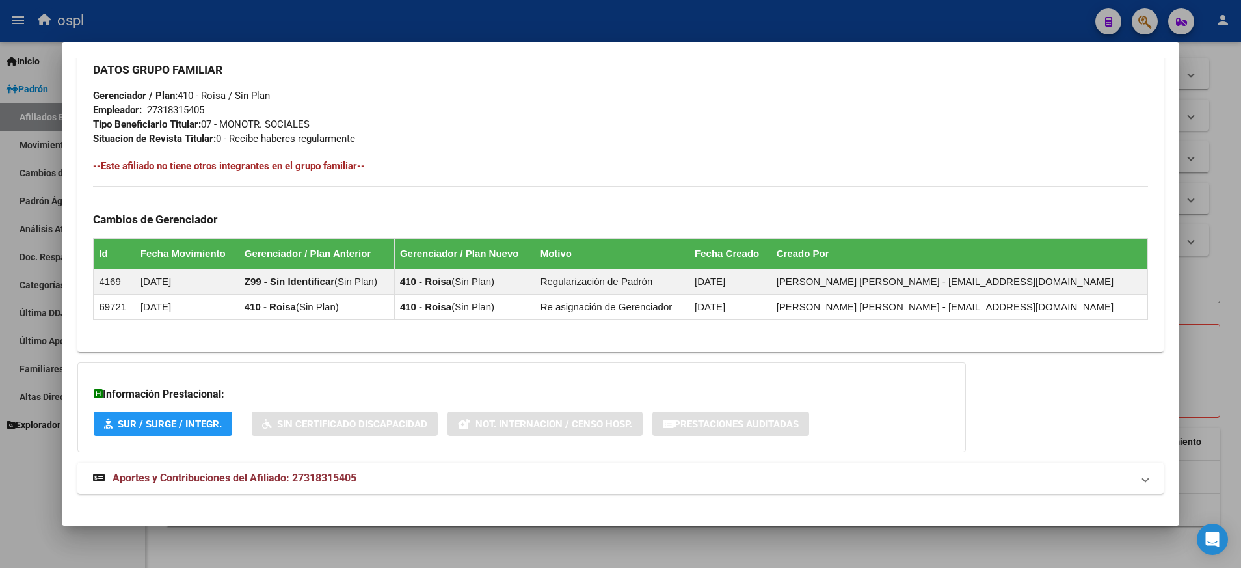
scroll to position [643, 0]
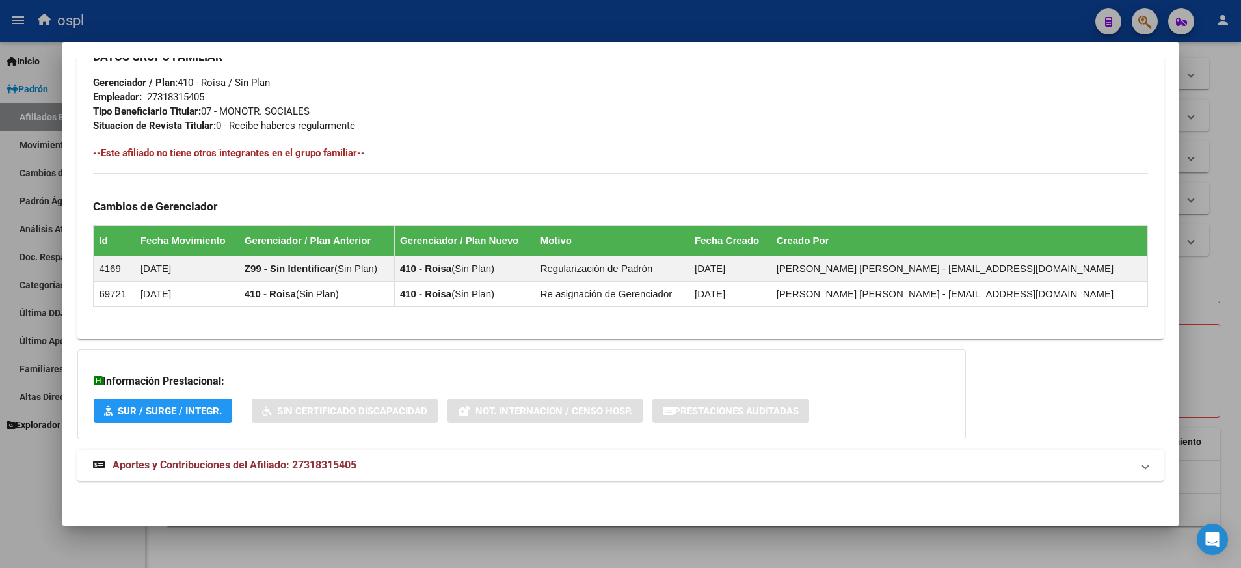
click at [268, 460] on span "Aportes y Contribuciones del Afiliado: 27318315405" at bounding box center [235, 465] width 244 height 12
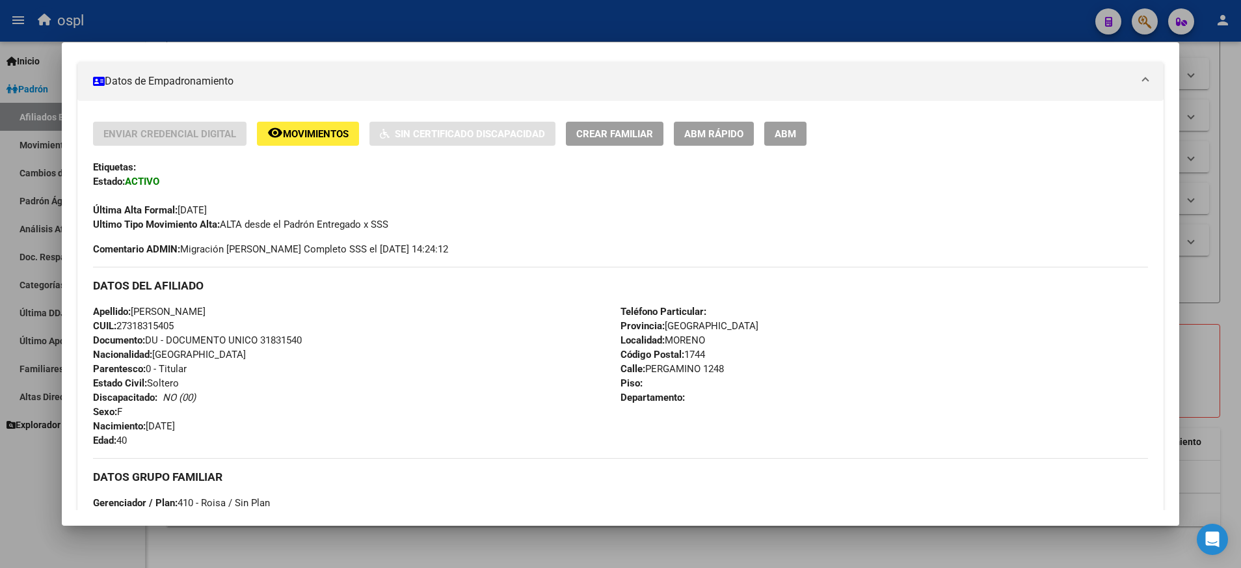
scroll to position [220, 0]
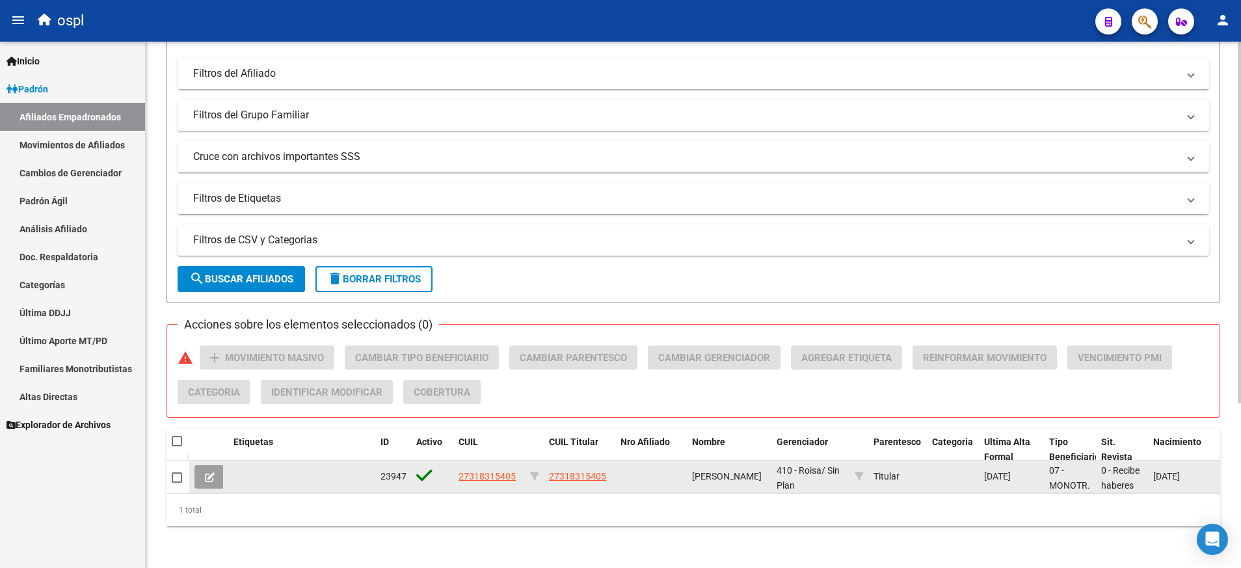
click at [479, 469] on app-link-go-to "27318315405" at bounding box center [487, 476] width 57 height 15
click at [479, 471] on span "27318315405" at bounding box center [487, 476] width 57 height 10
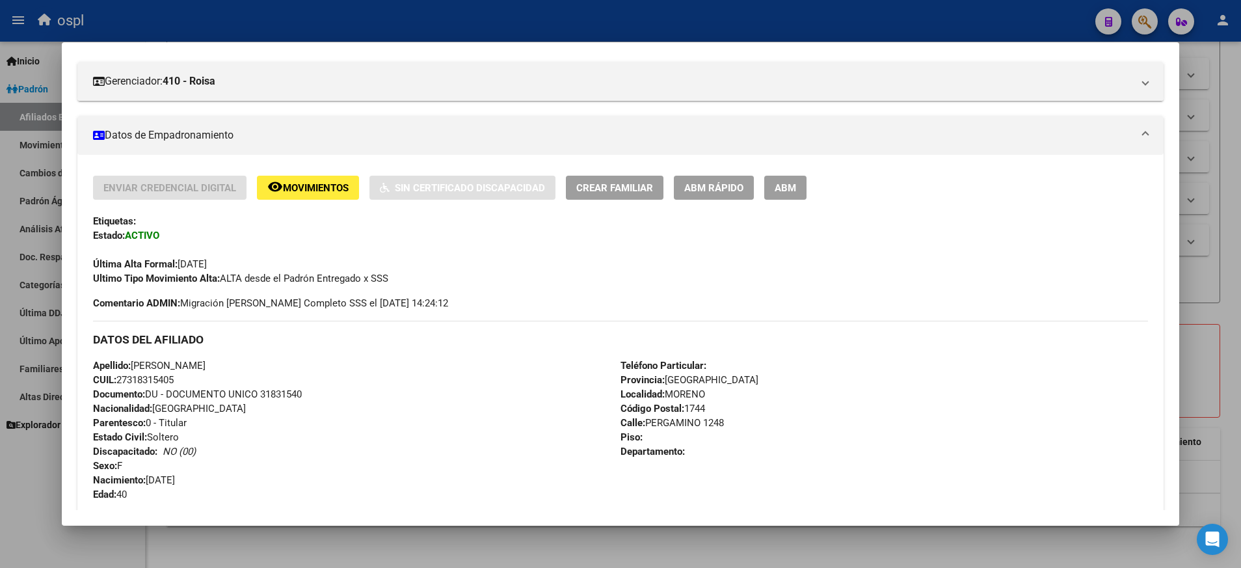
scroll to position [163, 0]
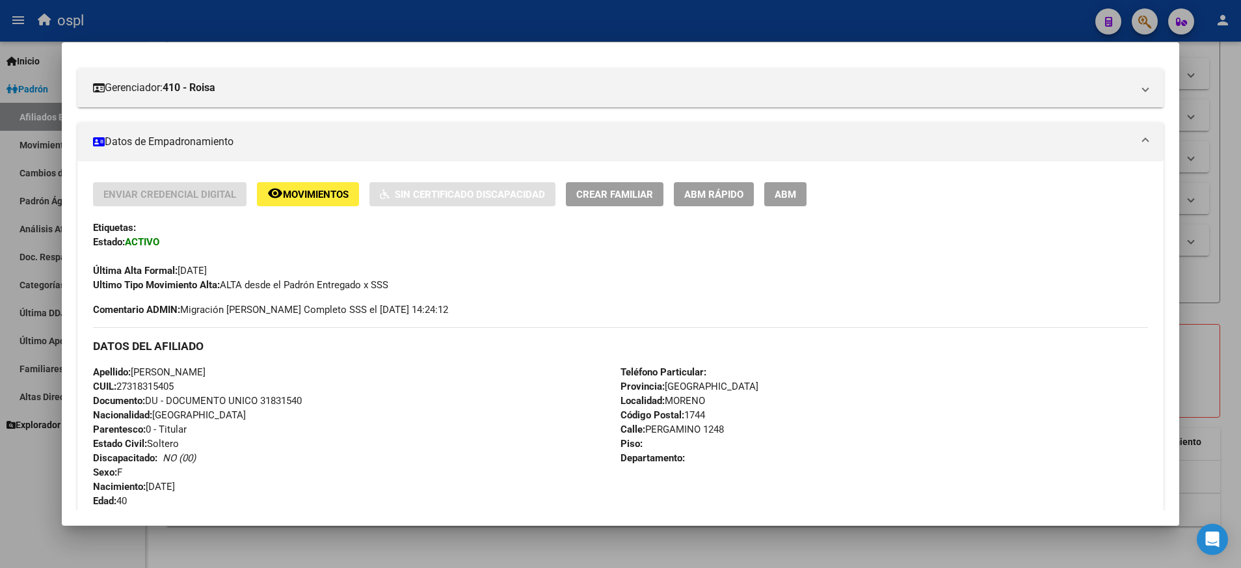
click at [792, 191] on span "ABM" at bounding box center [785, 195] width 21 height 12
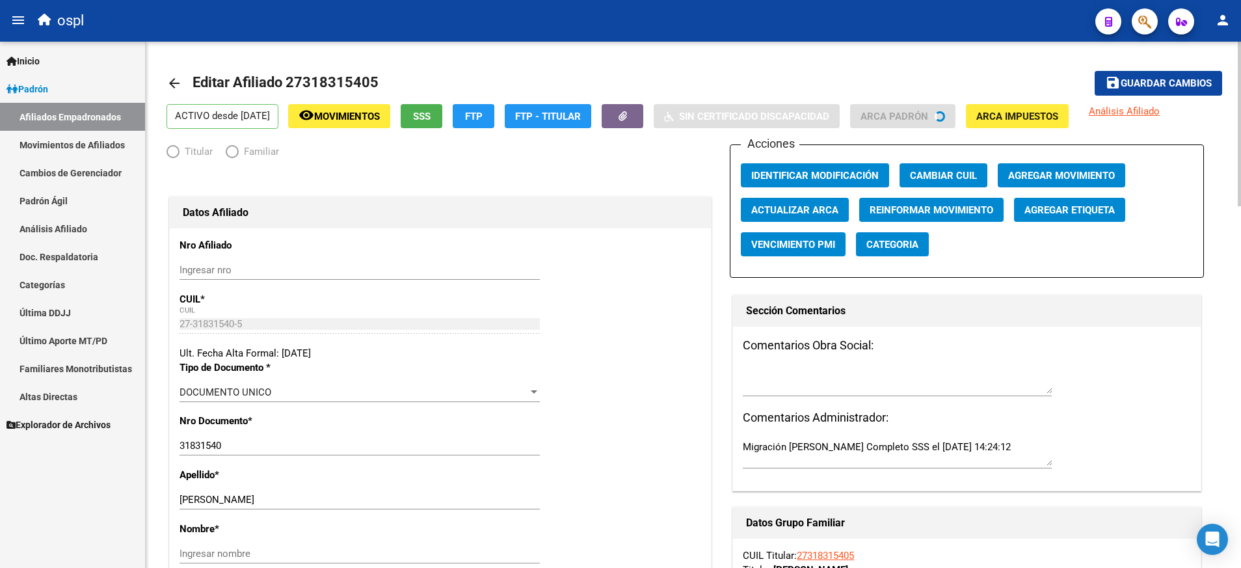
radio input "true"
type input "27-31831540-5"
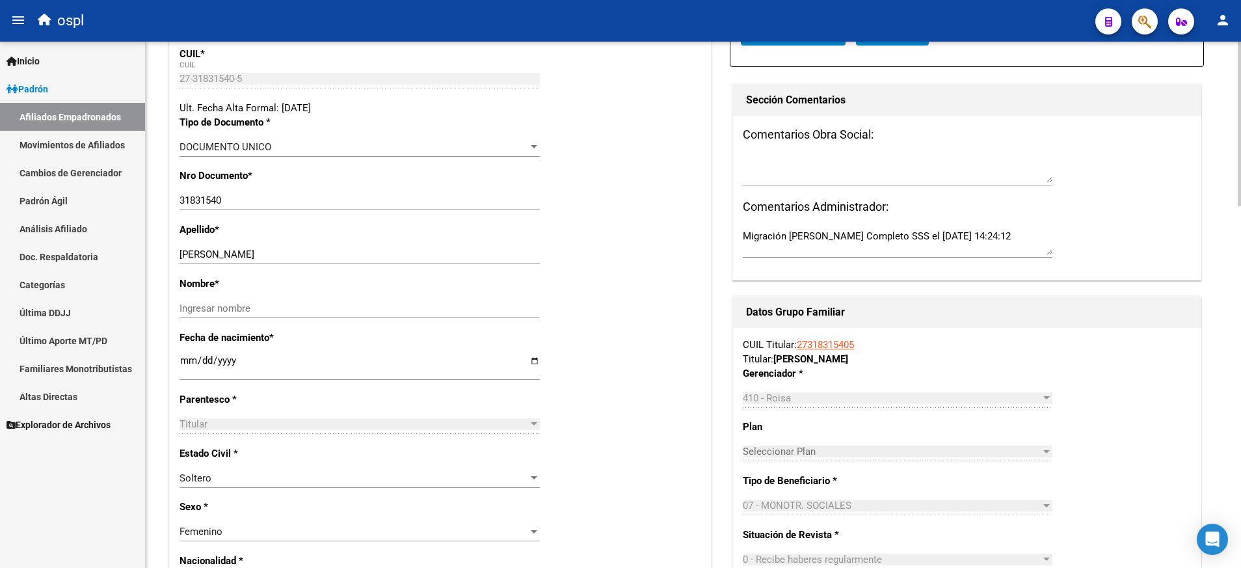
scroll to position [293, 0]
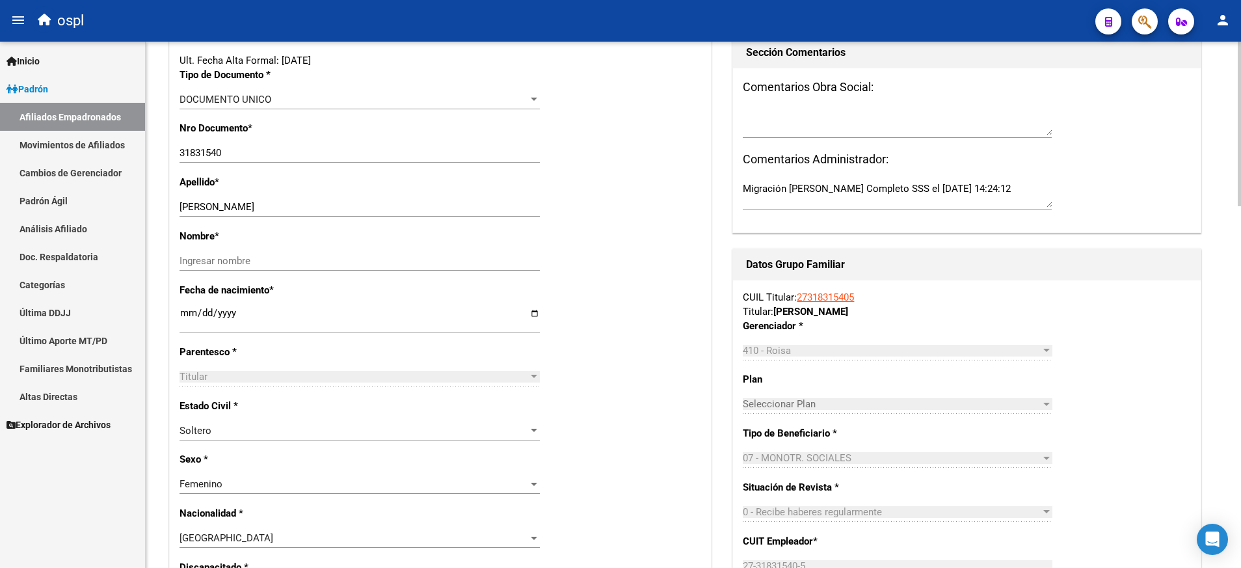
click at [352, 261] on input "Ingresar nombre" at bounding box center [360, 261] width 360 height 12
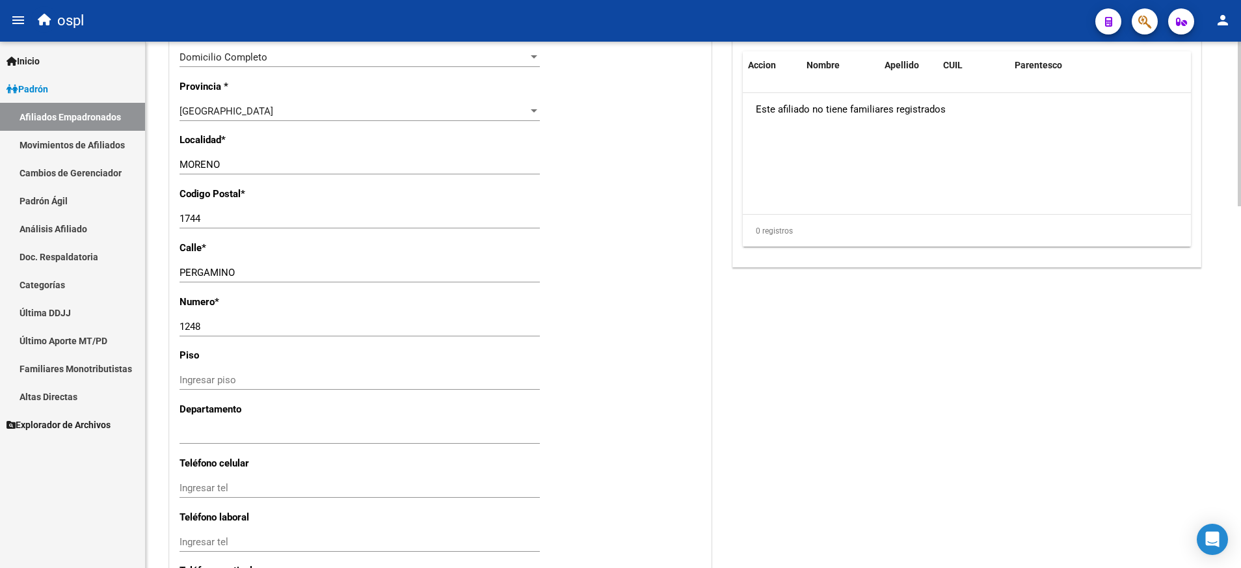
scroll to position [1153, 0]
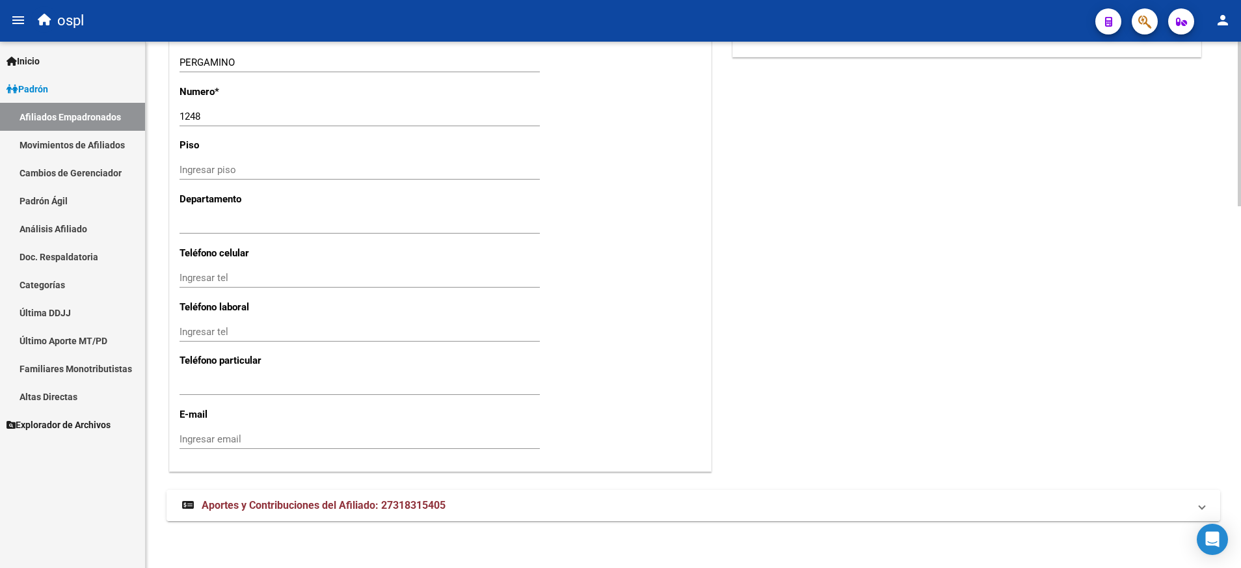
click at [406, 506] on span "Aportes y Contribuciones del Afiliado: 27318315405" at bounding box center [324, 505] width 244 height 12
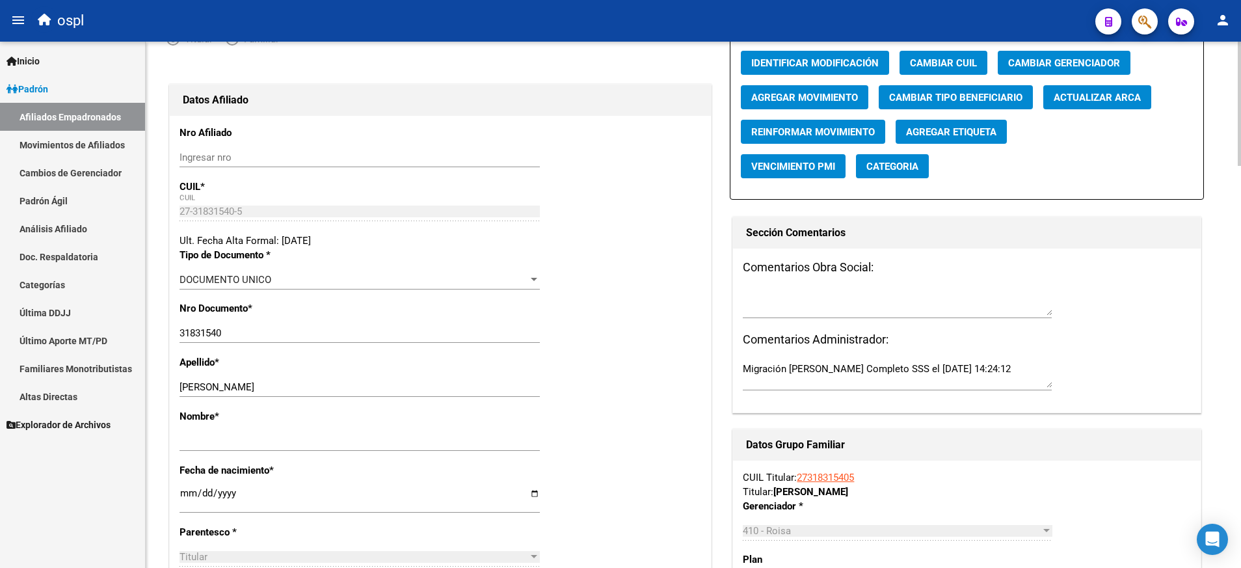
scroll to position [0, 0]
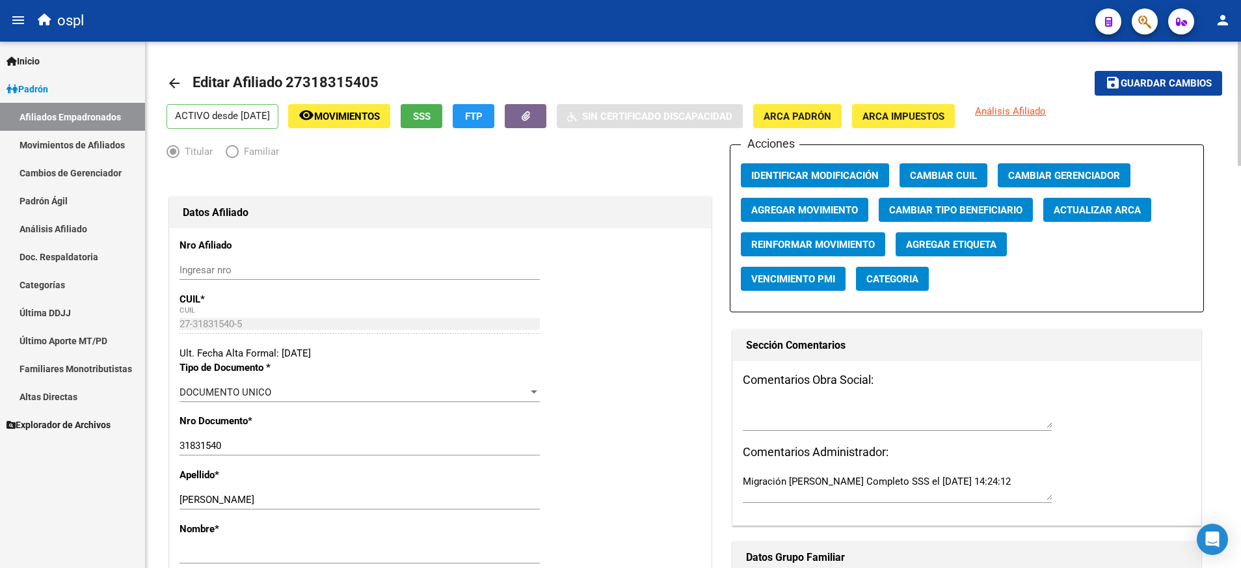
click at [810, 213] on span "Agregar Movimiento" at bounding box center [804, 210] width 107 height 12
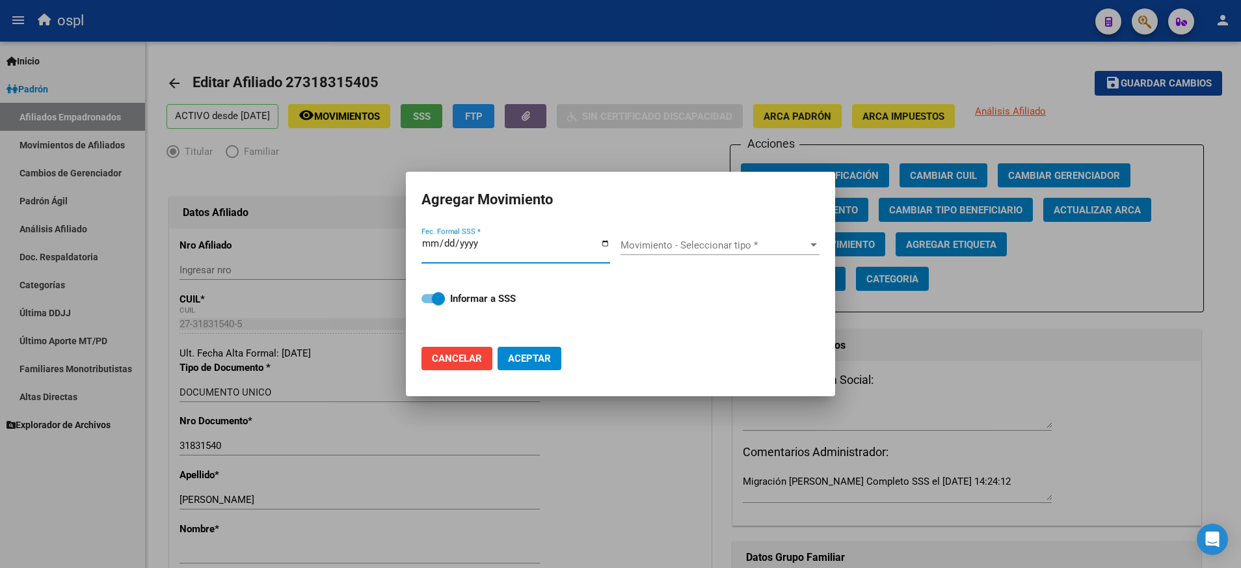
click at [607, 239] on input "Fec. Formal SSS *" at bounding box center [515, 248] width 189 height 21
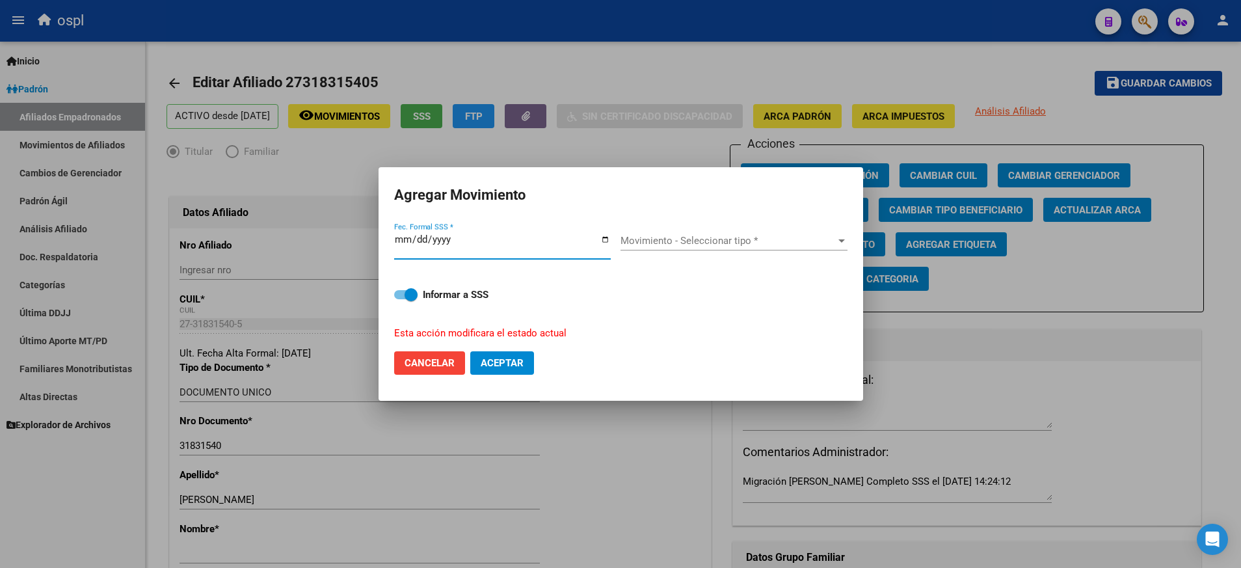
type input "[DATE]"
click at [844, 238] on div at bounding box center [842, 240] width 12 height 10
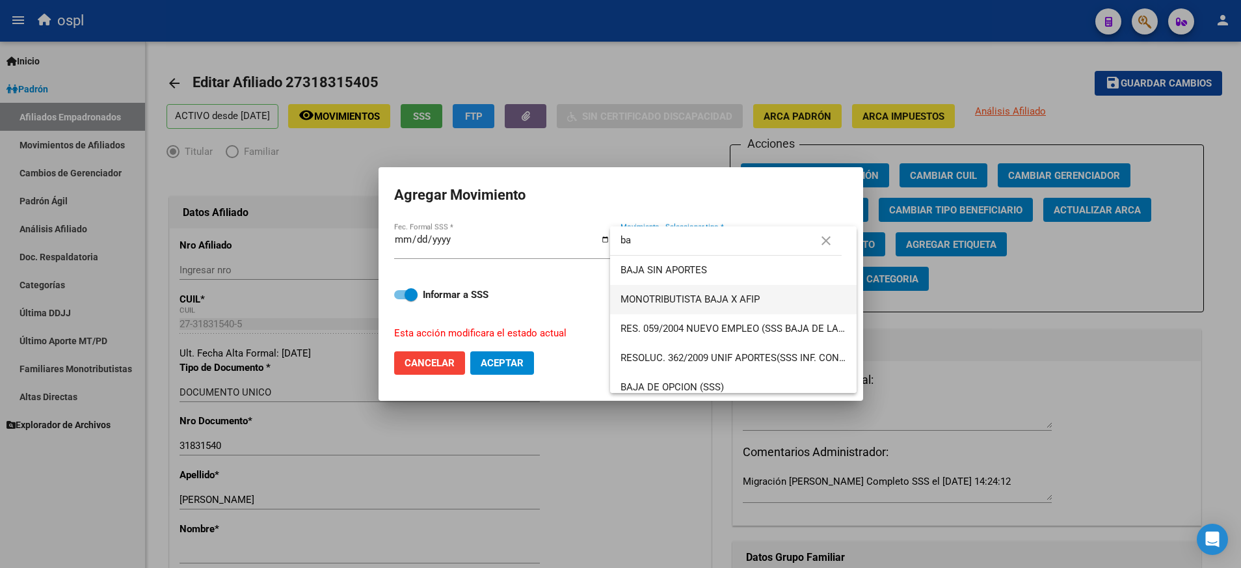
type input "b"
type input "f"
type input "baja"
drag, startPoint x: 694, startPoint y: 237, endPoint x: 496, endPoint y: 226, distance: 198.6
click at [505, 226] on div "Agregar Movimiento [DATE] Fec. Formal SSS * Movimiento - Seleccionar tipo * Mov…" at bounding box center [620, 284] width 1241 height 568
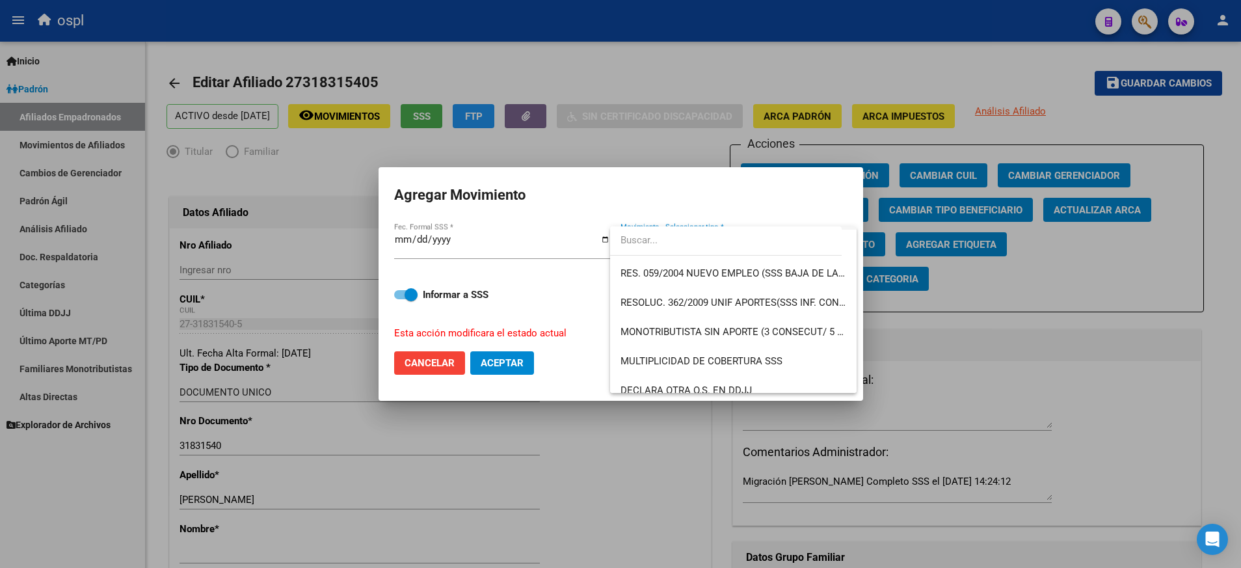
scroll to position [423, 0]
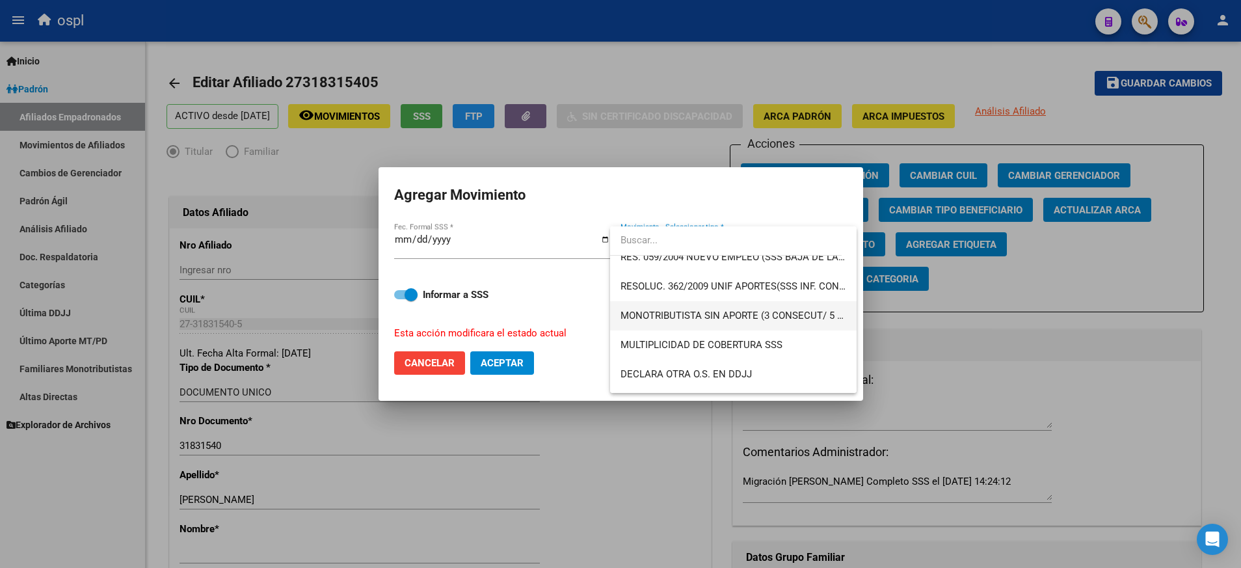
click at [768, 308] on span "MONOTRIBUTISTA SIN APORTE (3 CONSECUT/ 5 ALTERNAD)" at bounding box center [733, 315] width 226 height 29
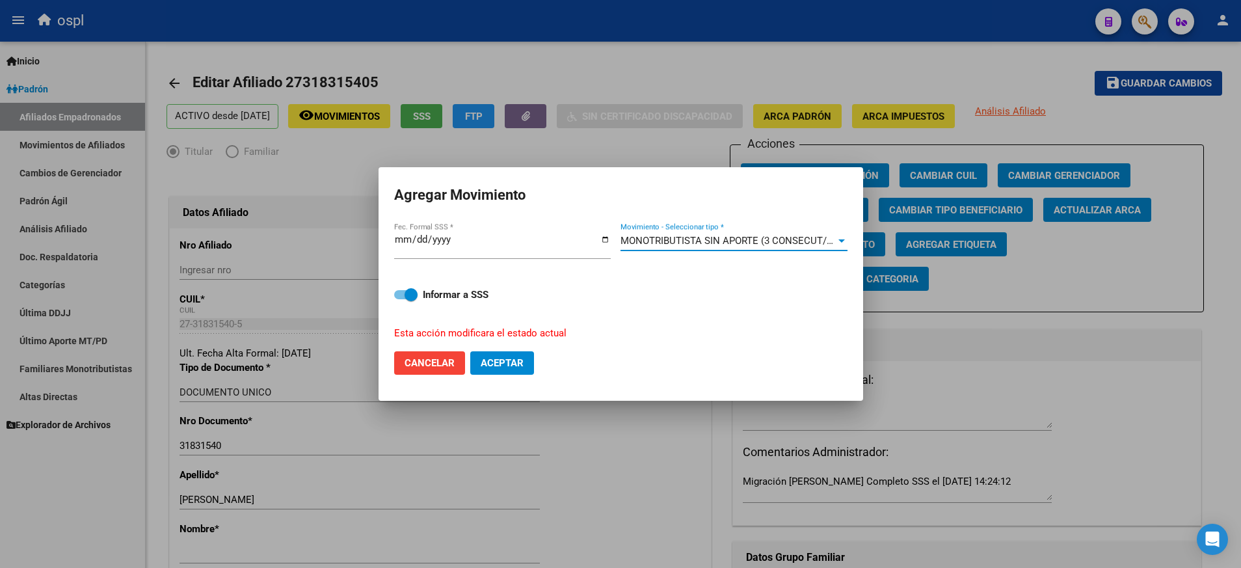
click at [500, 363] on span "Aceptar" at bounding box center [502, 363] width 43 height 12
checkbox input "false"
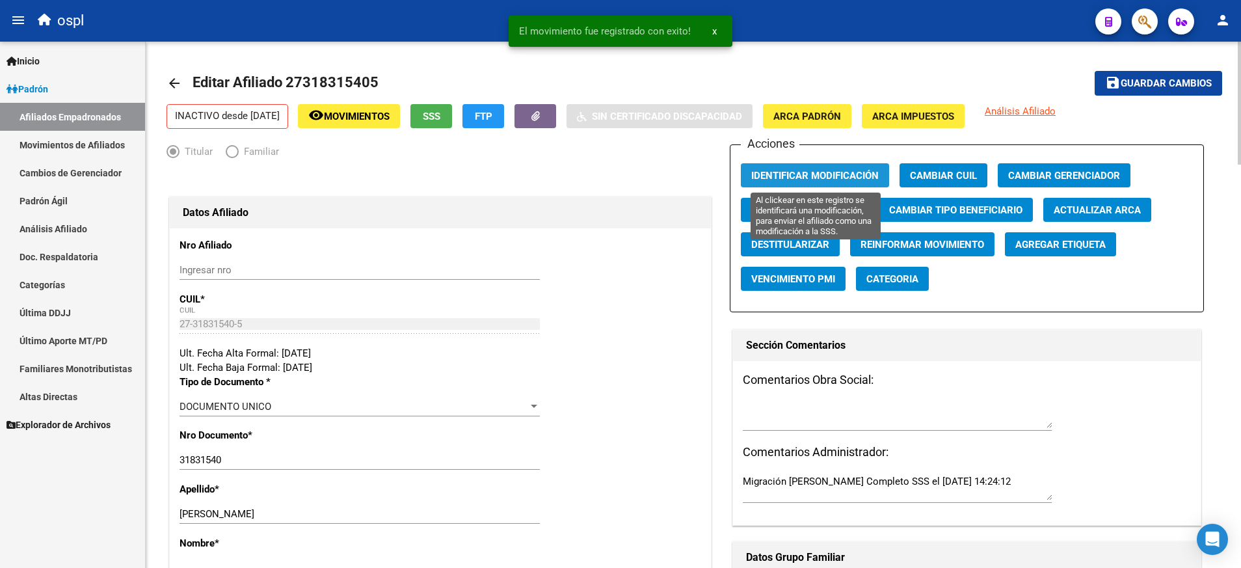
click at [829, 172] on span "Identificar Modificación" at bounding box center [814, 176] width 127 height 12
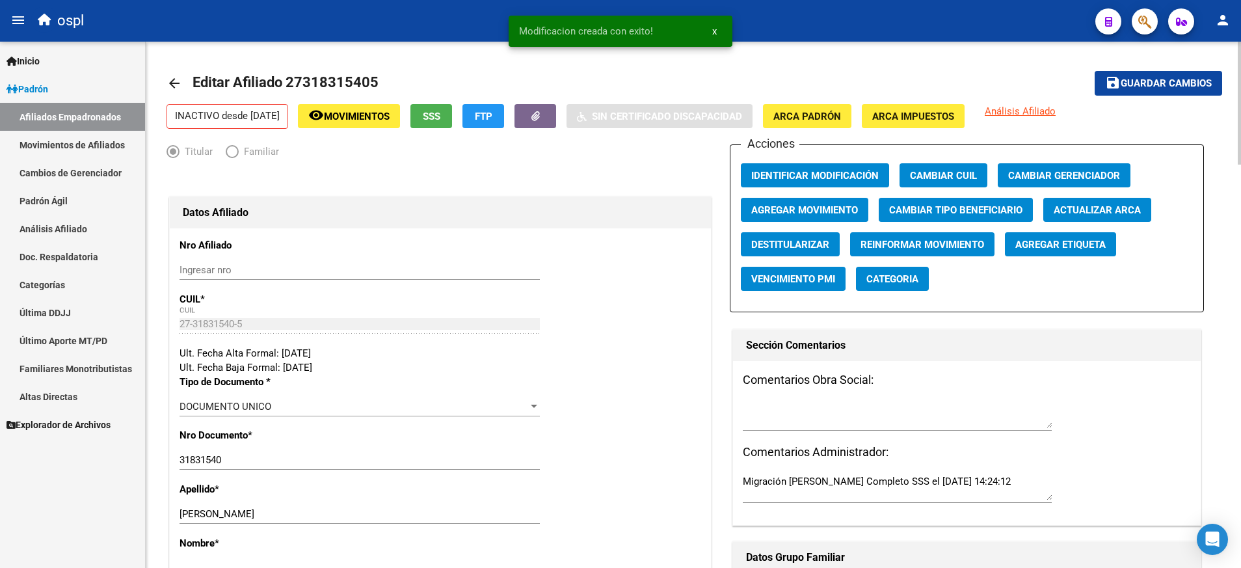
click at [1148, 73] on button "save Guardar cambios" at bounding box center [1158, 83] width 127 height 24
click at [181, 88] on mat-icon "arrow_back" at bounding box center [174, 83] width 16 height 16
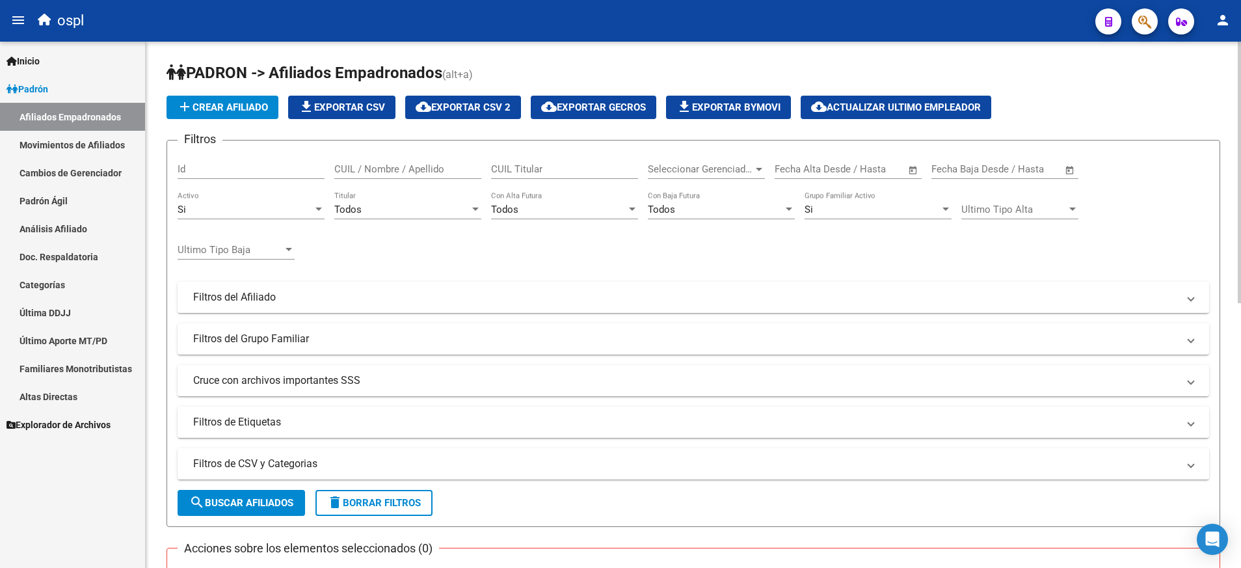
click at [419, 166] on input "CUIL / Nombre / Apellido" at bounding box center [407, 169] width 147 height 12
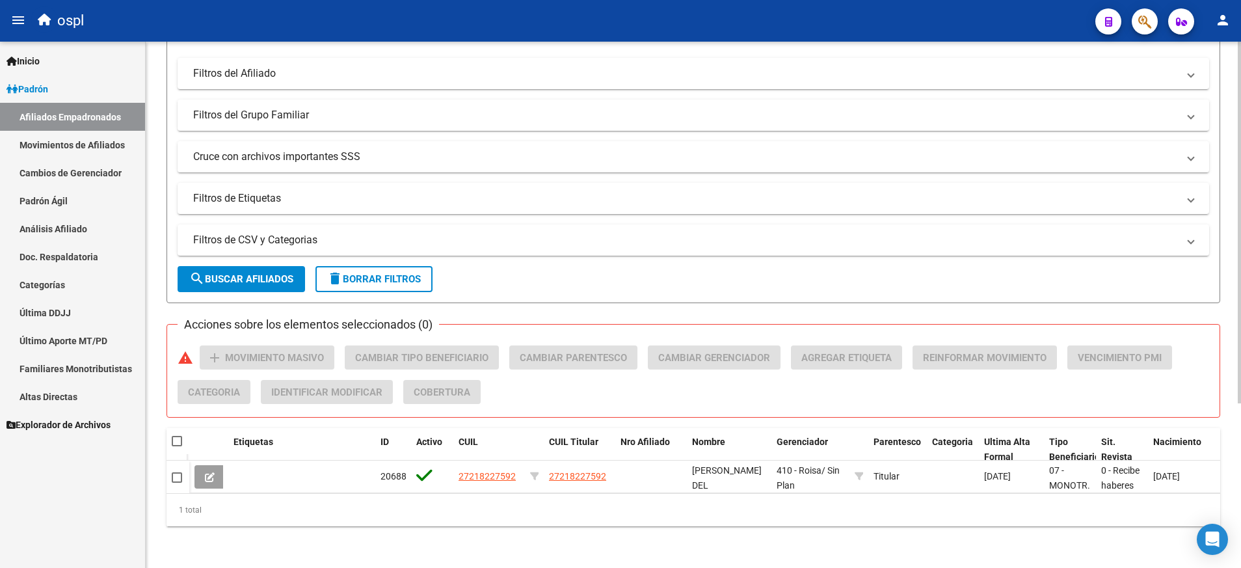
scroll to position [239, 0]
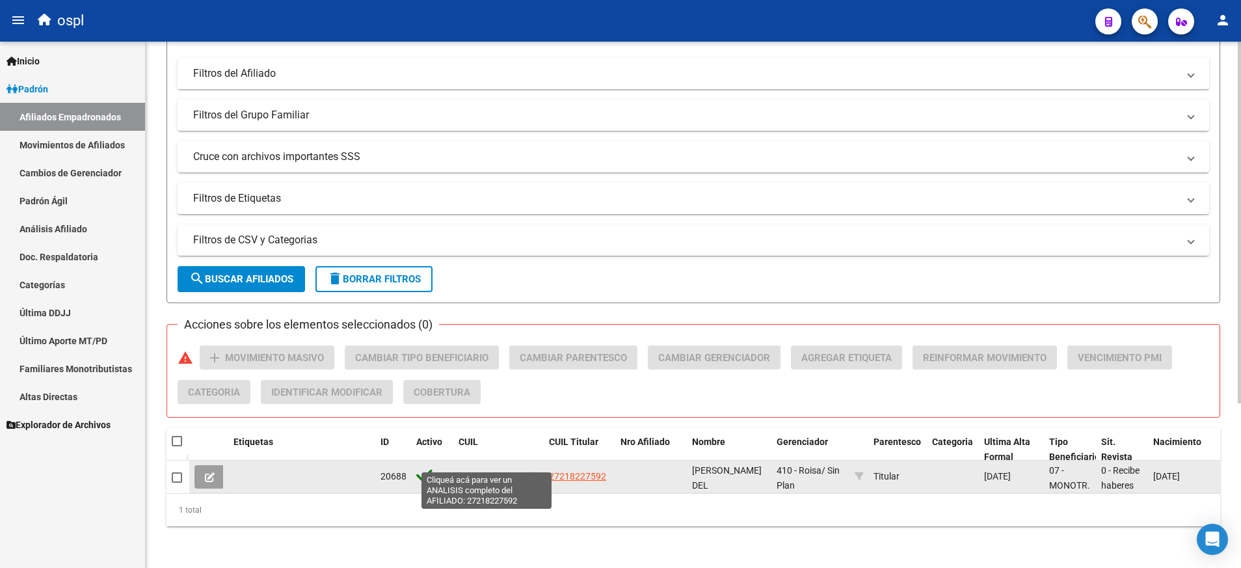
type input "27218227592"
click at [505, 471] on span "27218227592" at bounding box center [487, 476] width 57 height 10
type textarea "27218227592"
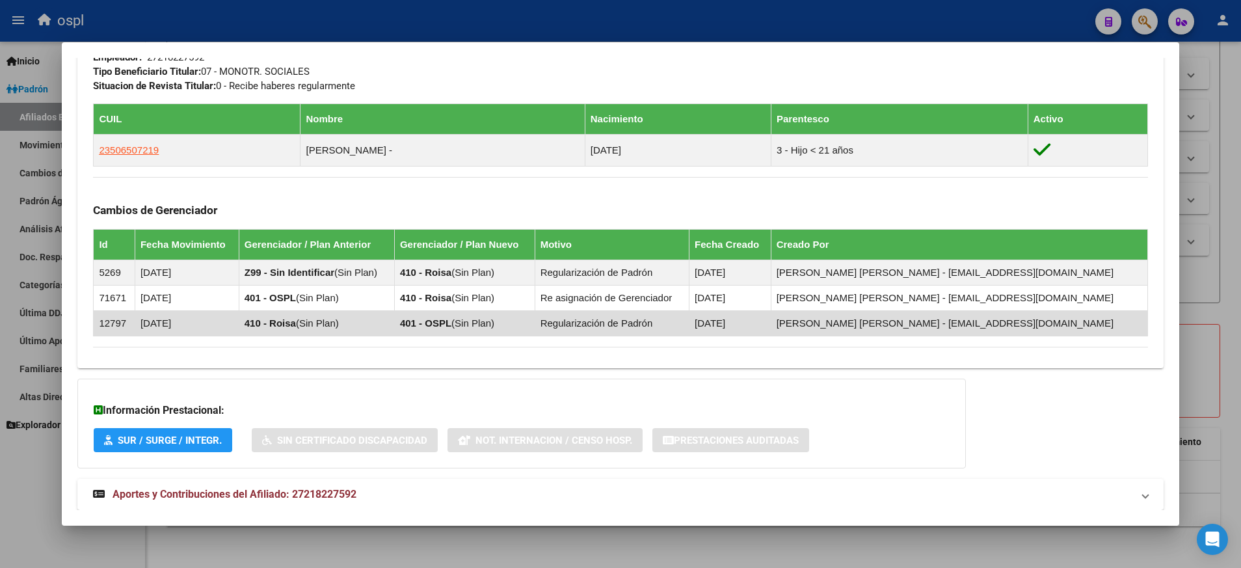
scroll to position [712, 0]
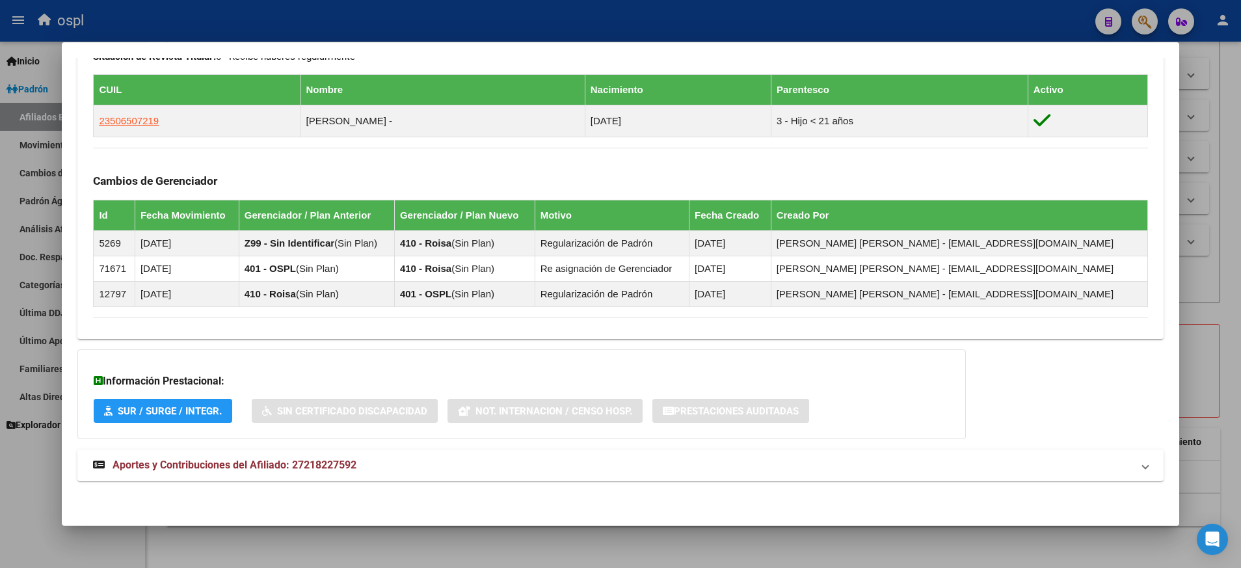
click at [254, 462] on span "Aportes y Contribuciones del Afiliado: 27218227592" at bounding box center [235, 465] width 244 height 12
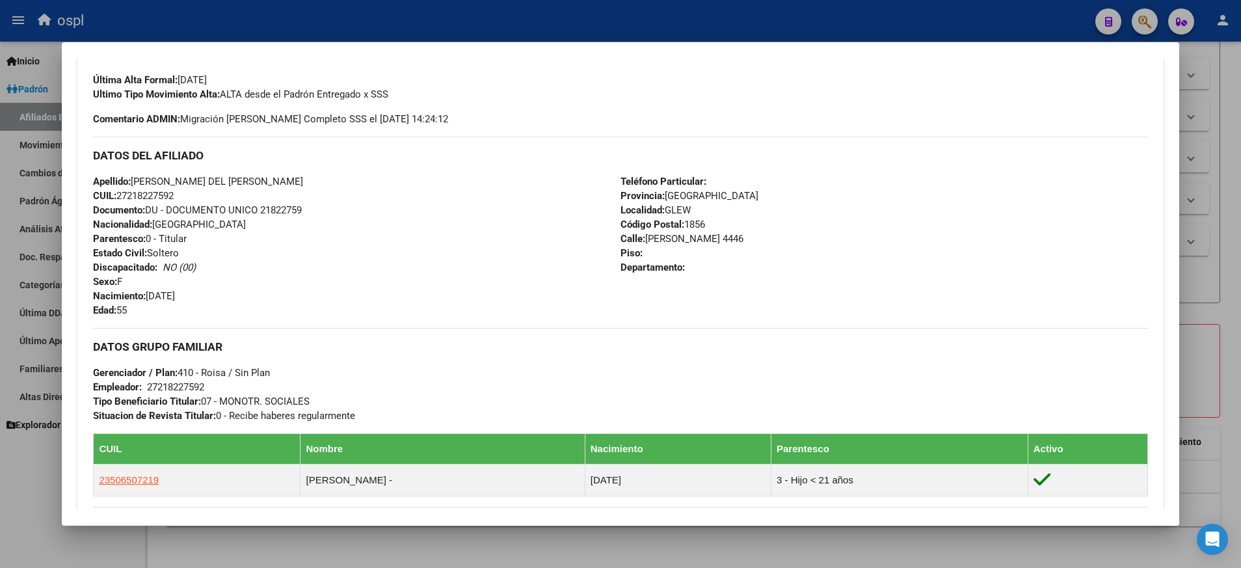
scroll to position [0, 0]
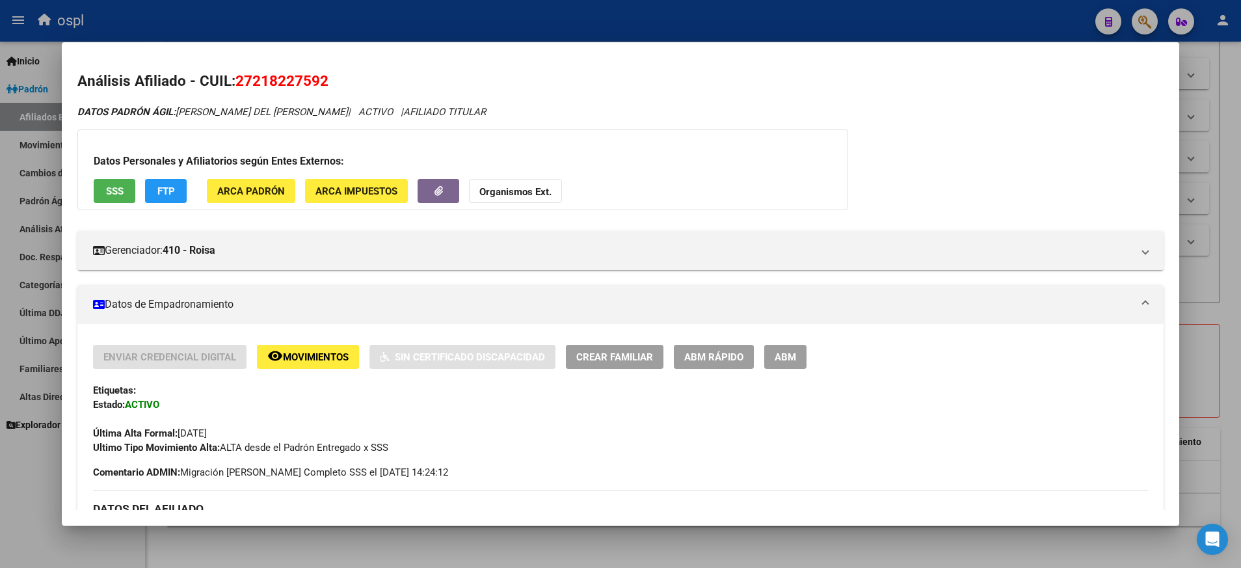
click at [794, 351] on span "ABM" at bounding box center [785, 357] width 21 height 12
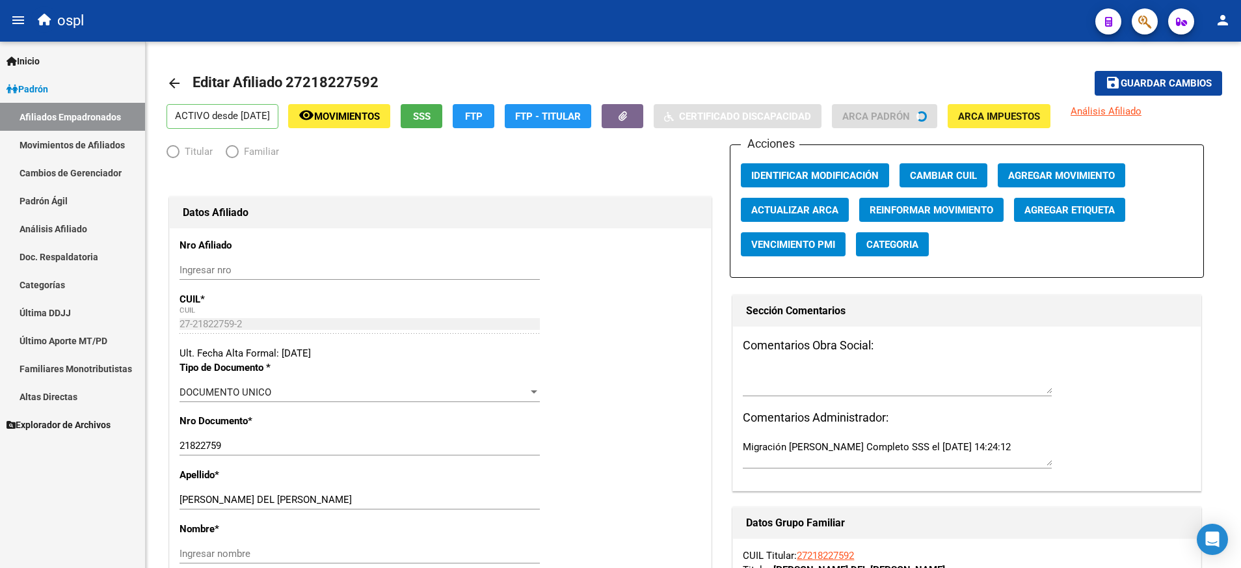
radio input "true"
type input "27-21822759-2"
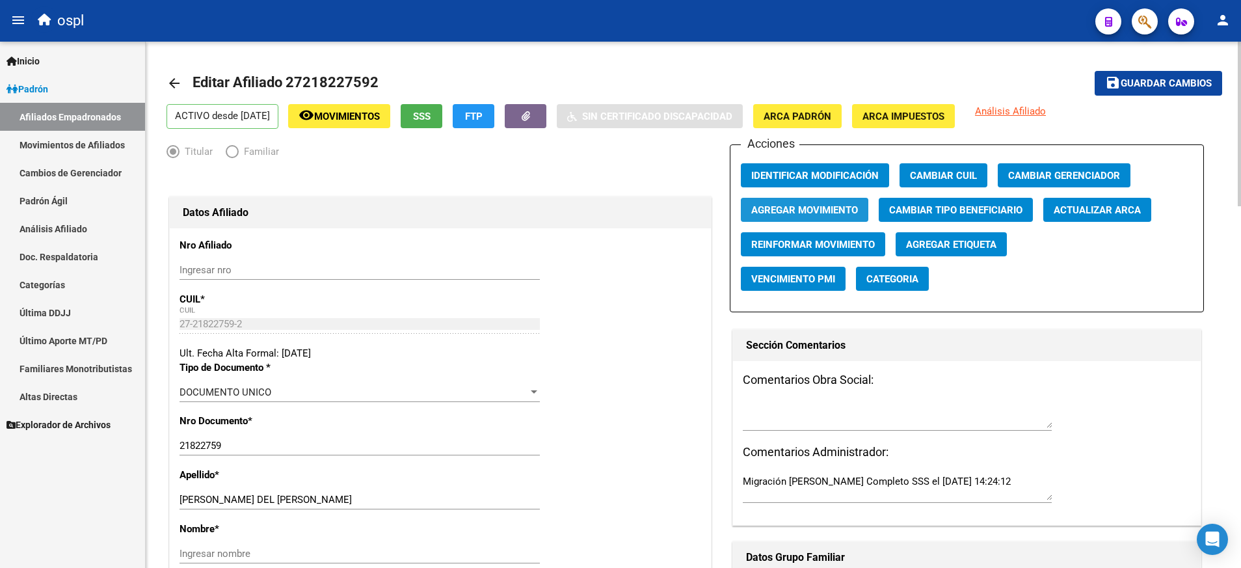
click at [847, 213] on span "Agregar Movimiento" at bounding box center [804, 210] width 107 height 12
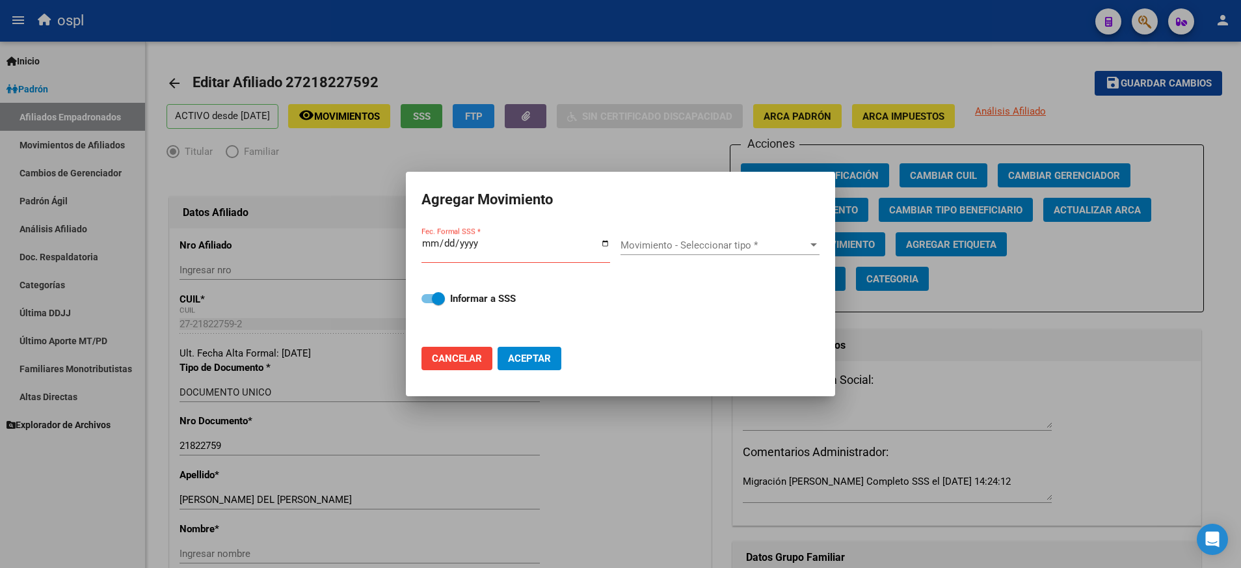
click at [601, 237] on div "Fec. Formal SSS *" at bounding box center [515, 249] width 189 height 28
click at [605, 244] on input "Fec. Formal SSS *" at bounding box center [515, 248] width 189 height 21
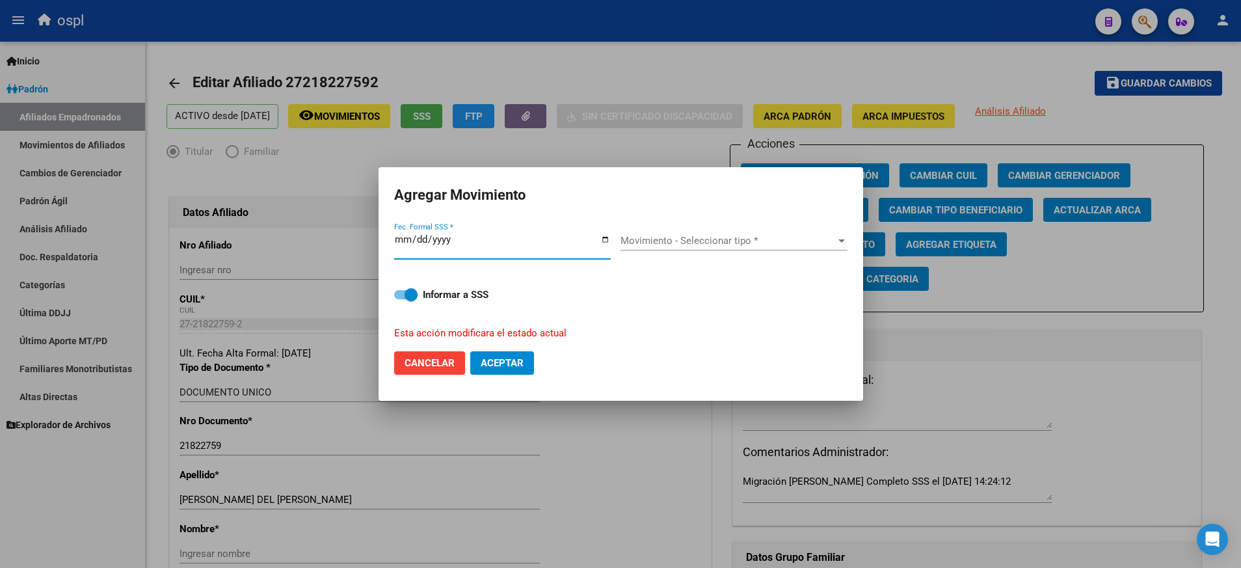
type input "[DATE]"
click at [840, 243] on div at bounding box center [842, 240] width 12 height 10
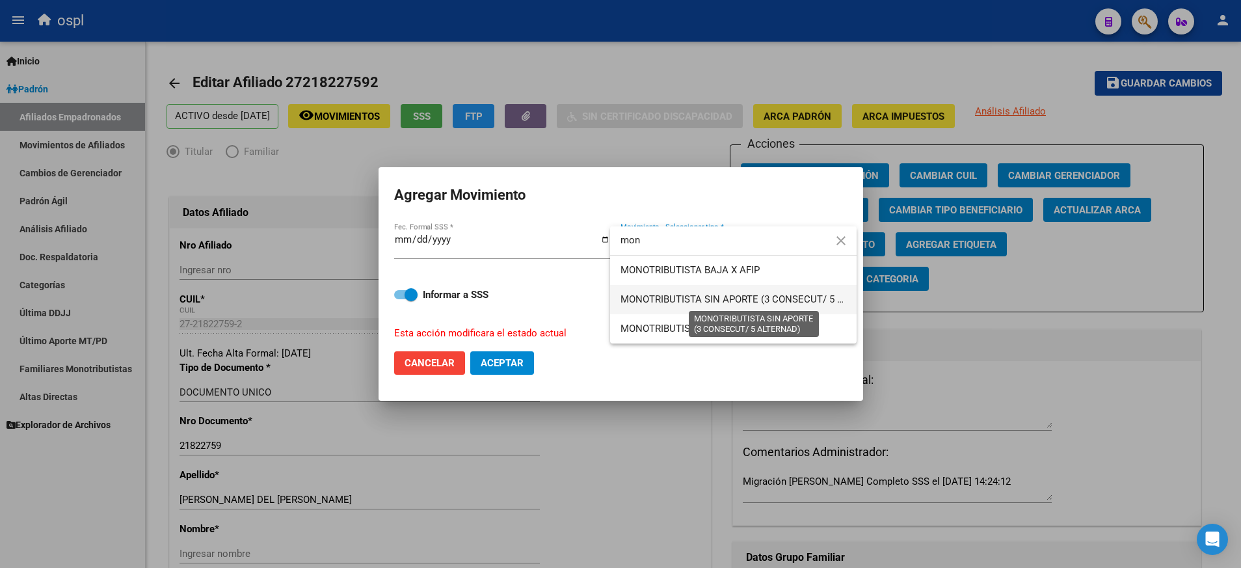
type input "mon"
click at [771, 299] on span "MONOTRIBUTISTA SIN APORTE (3 CONSECUT/ 5 ALTERNAD)" at bounding box center [754, 299] width 268 height 12
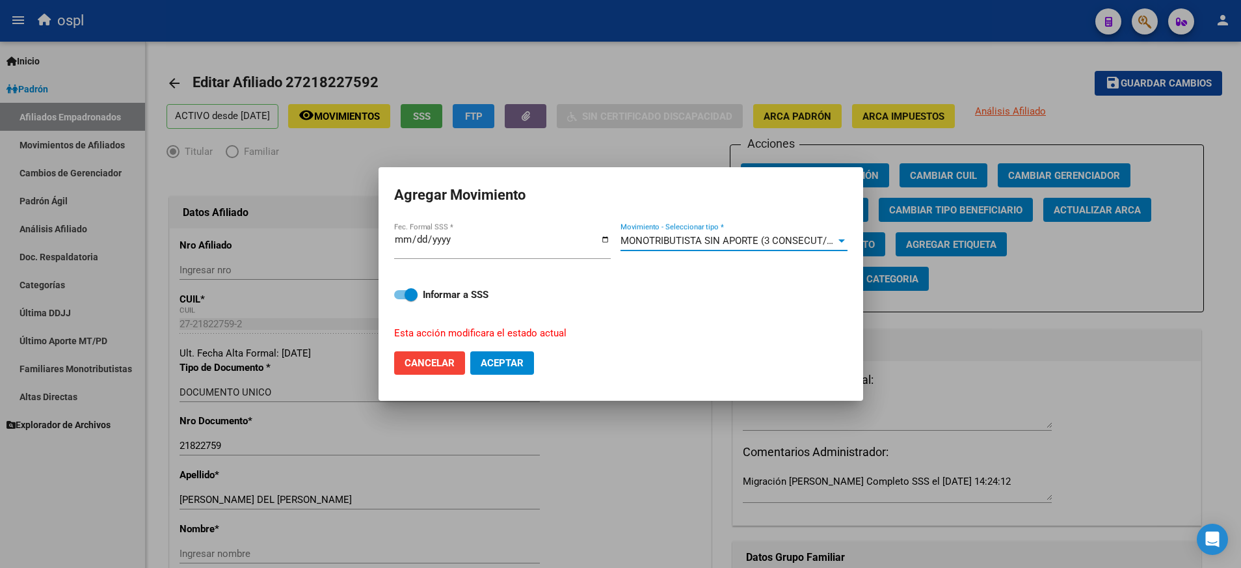
click at [527, 356] on button "Aceptar" at bounding box center [502, 362] width 64 height 23
checkbox input "false"
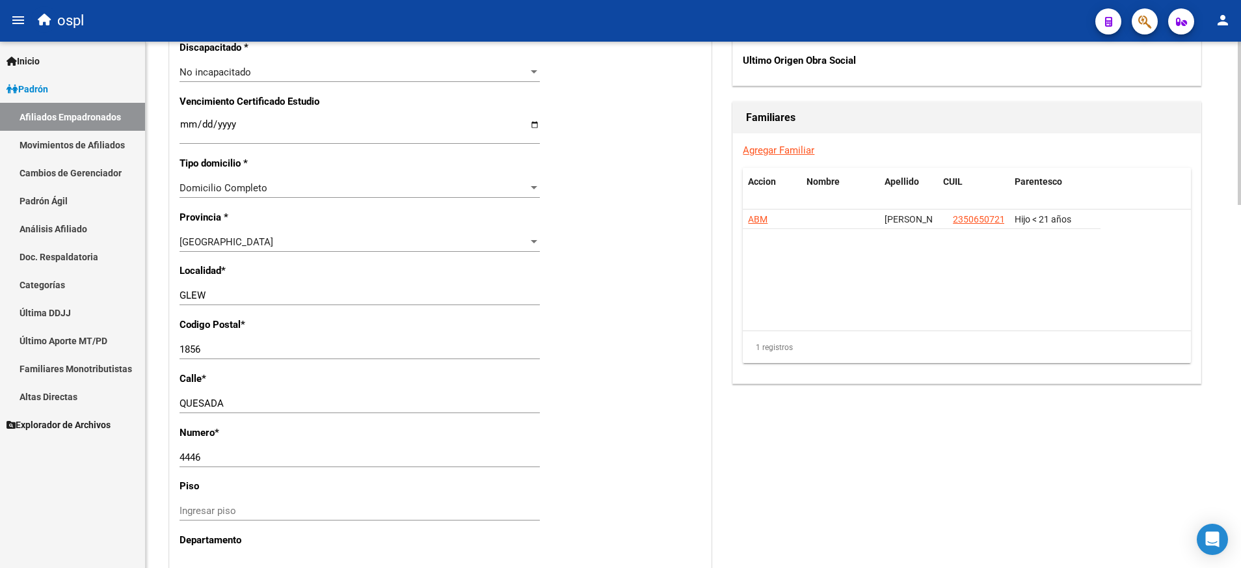
scroll to position [845, 0]
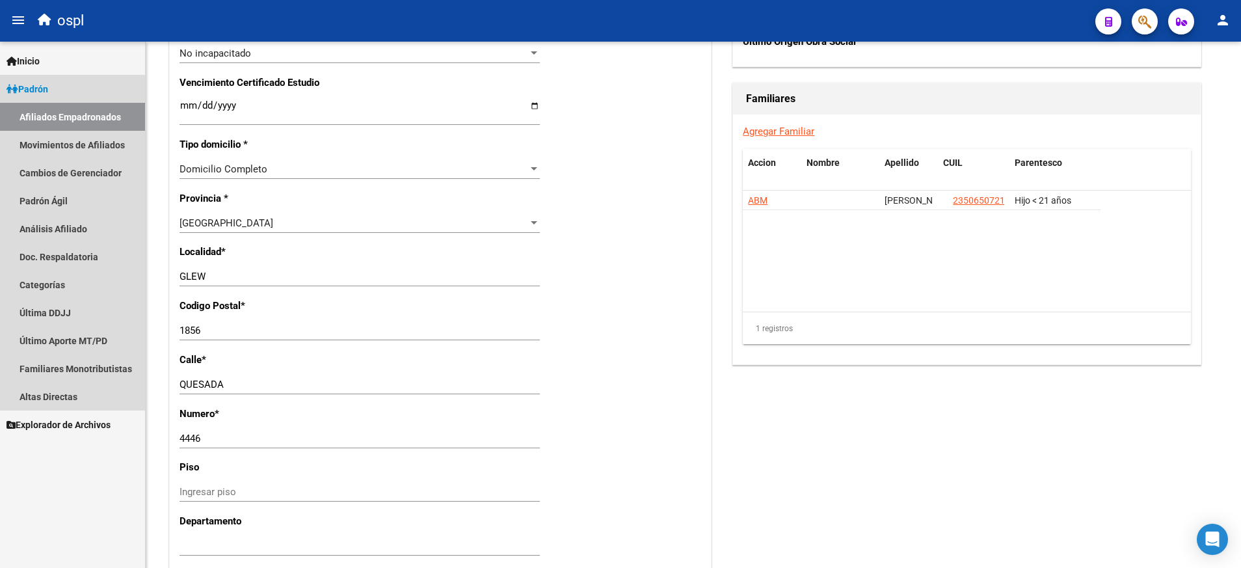
click at [129, 112] on link "Afiliados Empadronados" at bounding box center [72, 117] width 145 height 28
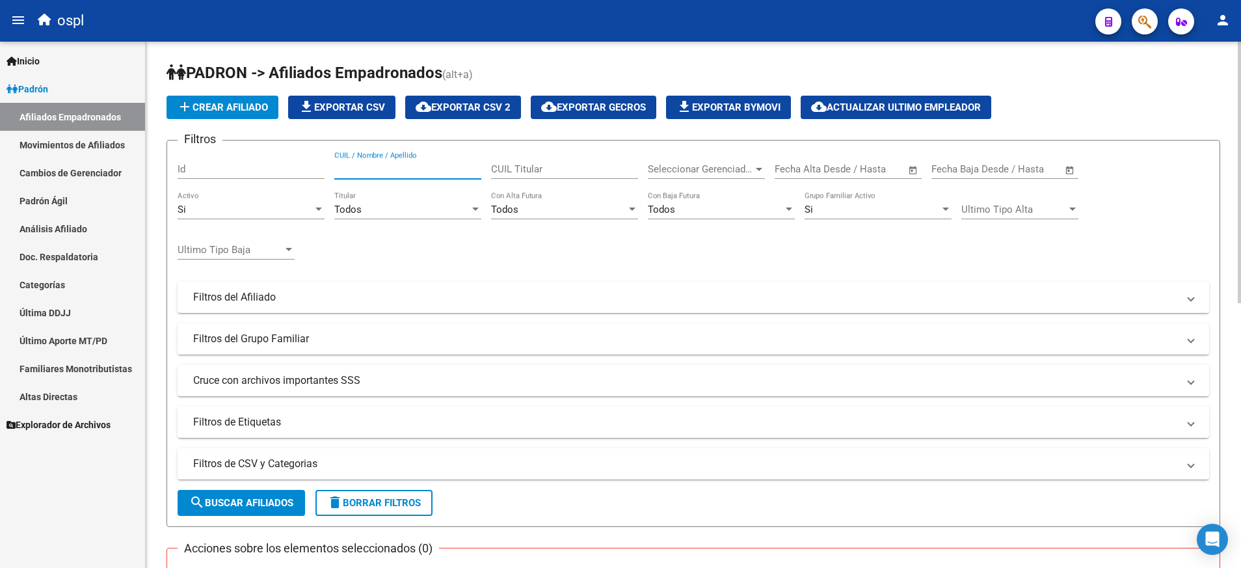
click at [420, 171] on input "CUIL / Nombre / Apellido" at bounding box center [407, 169] width 147 height 12
paste input "39501367"
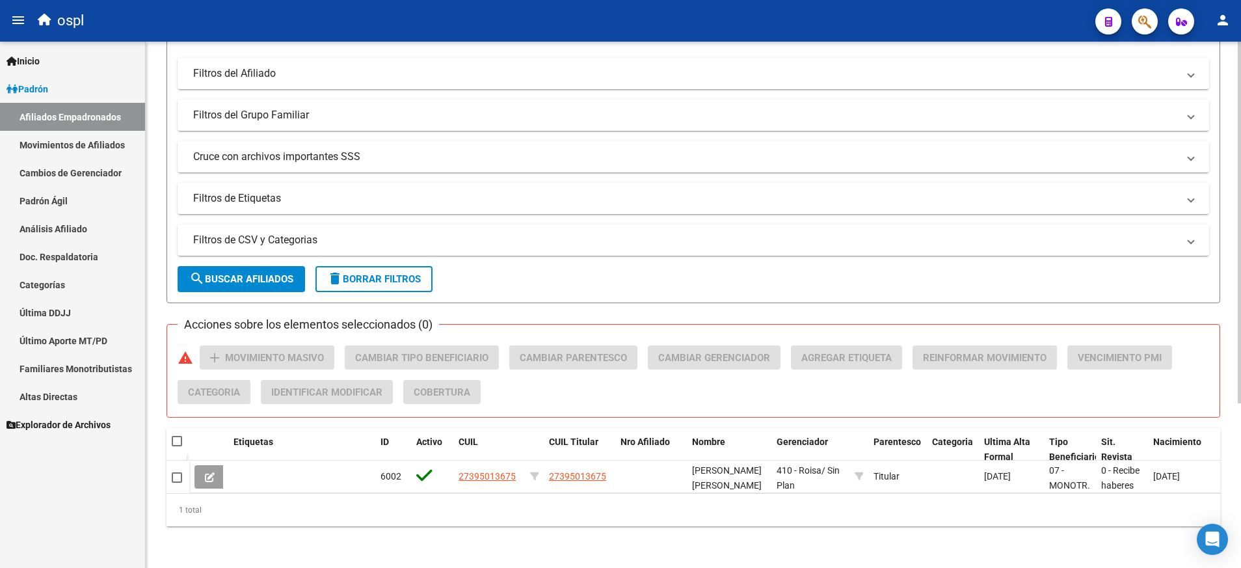
scroll to position [239, 0]
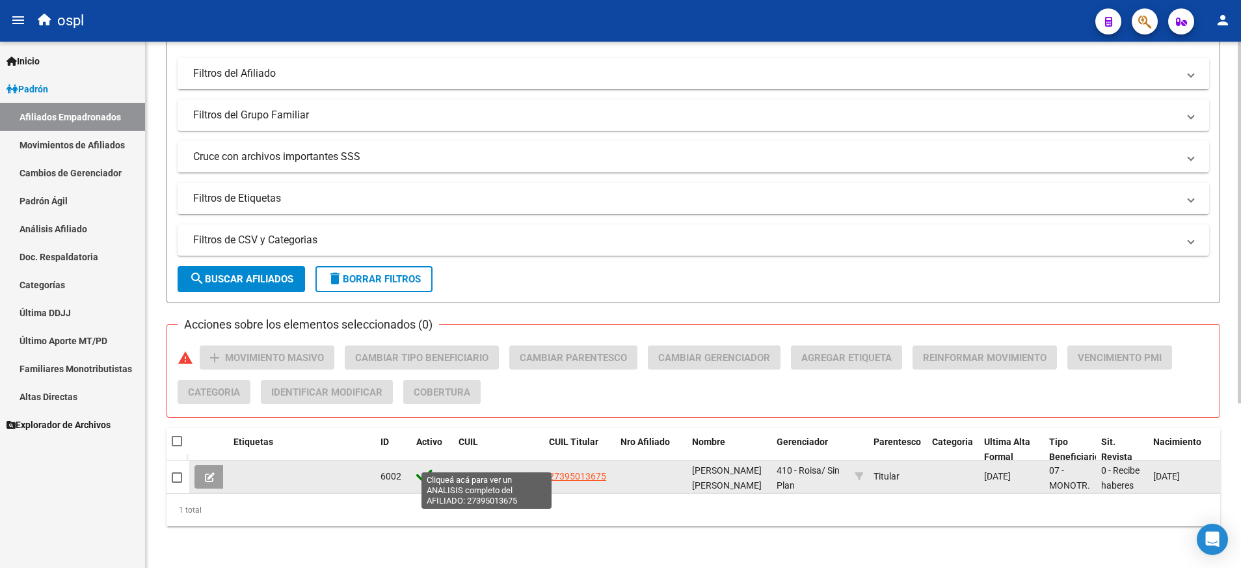
type input "27395013675"
click at [490, 471] on span "27395013675" at bounding box center [487, 476] width 57 height 10
type textarea "27395013675"
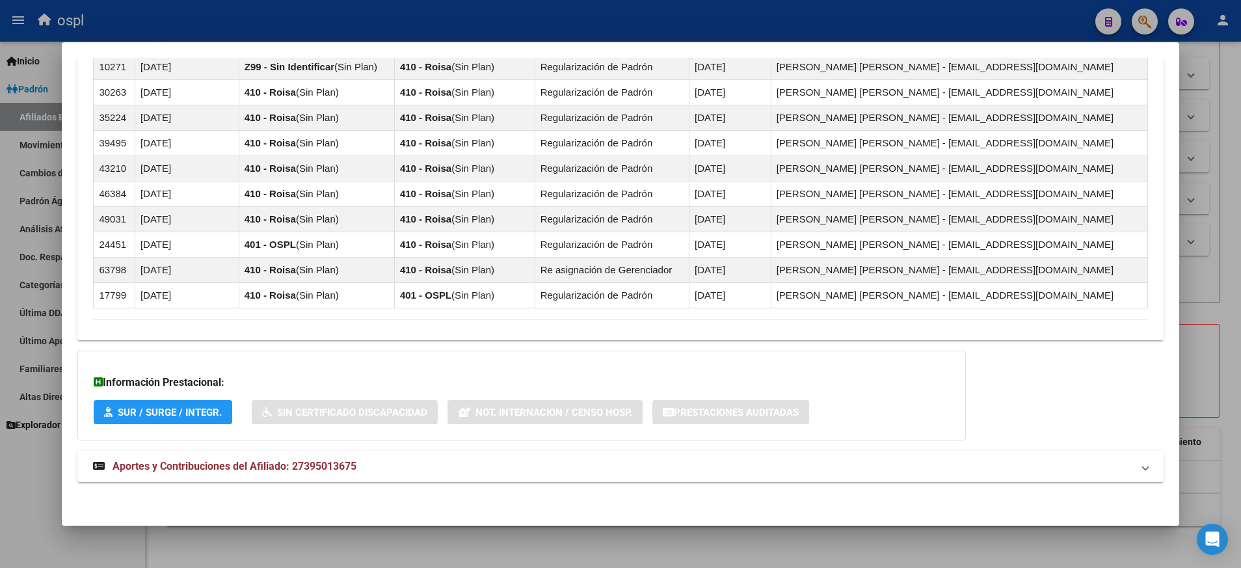
scroll to position [846, 0]
click at [342, 462] on span "Aportes y Contribuciones del Afiliado: 27395013675" at bounding box center [235, 465] width 244 height 12
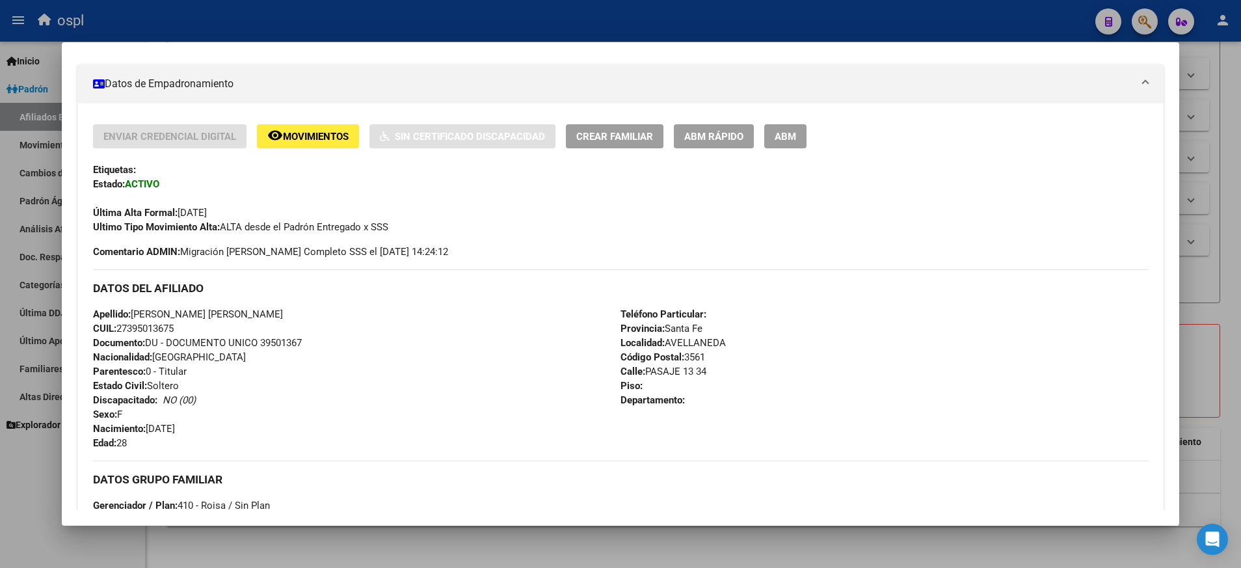
scroll to position [196, 0]
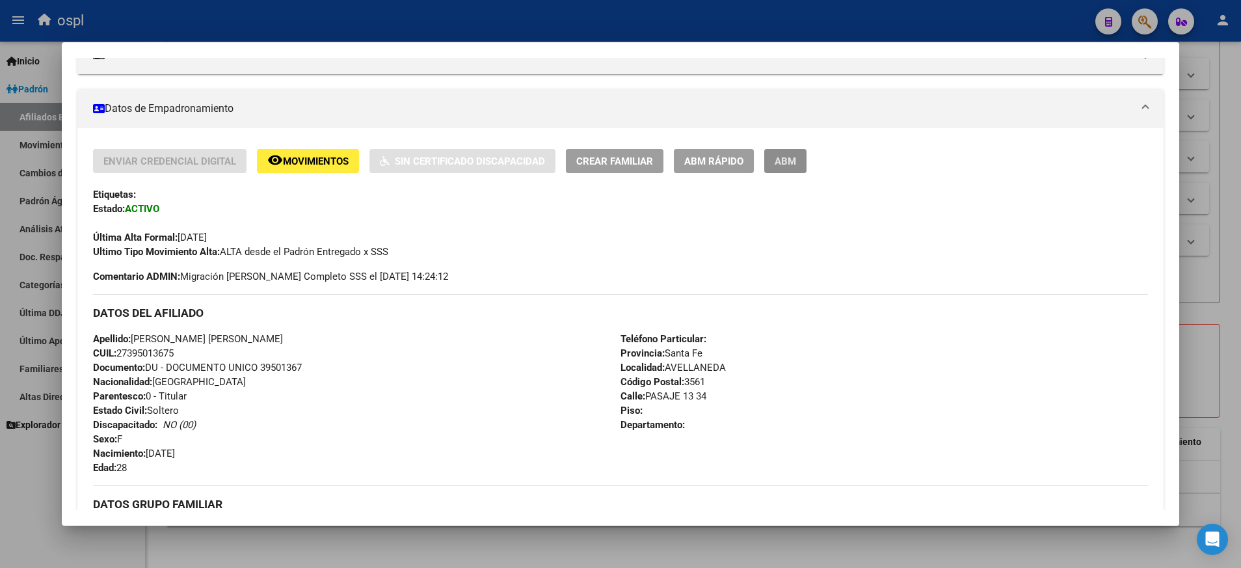
click at [795, 162] on span "ABM" at bounding box center [785, 161] width 21 height 12
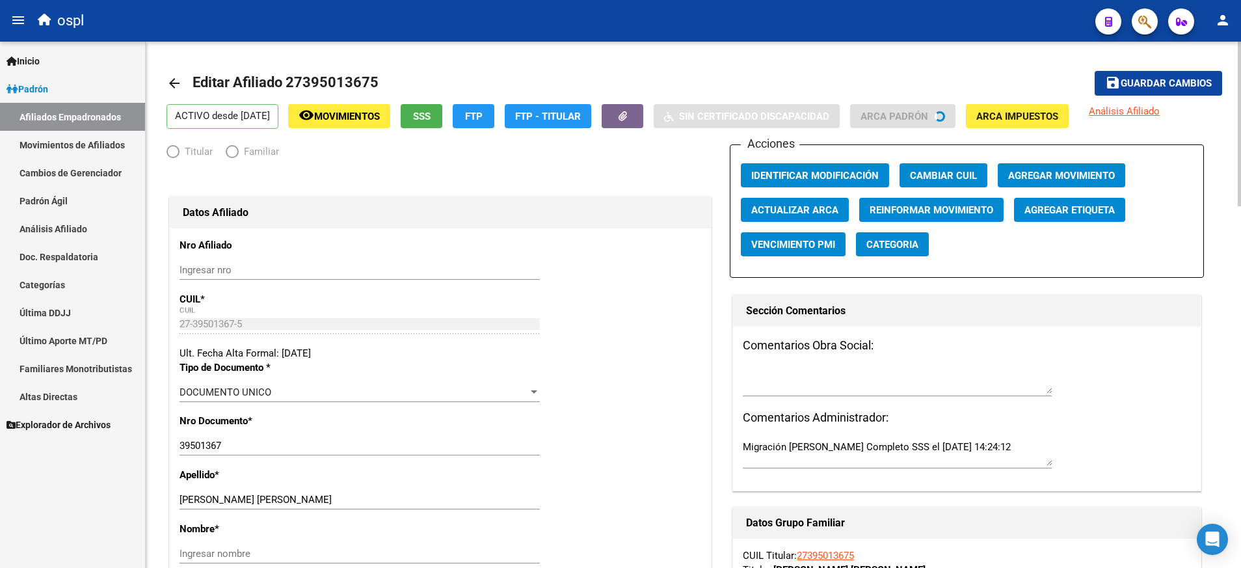
radio input "true"
type input "27-39501367-5"
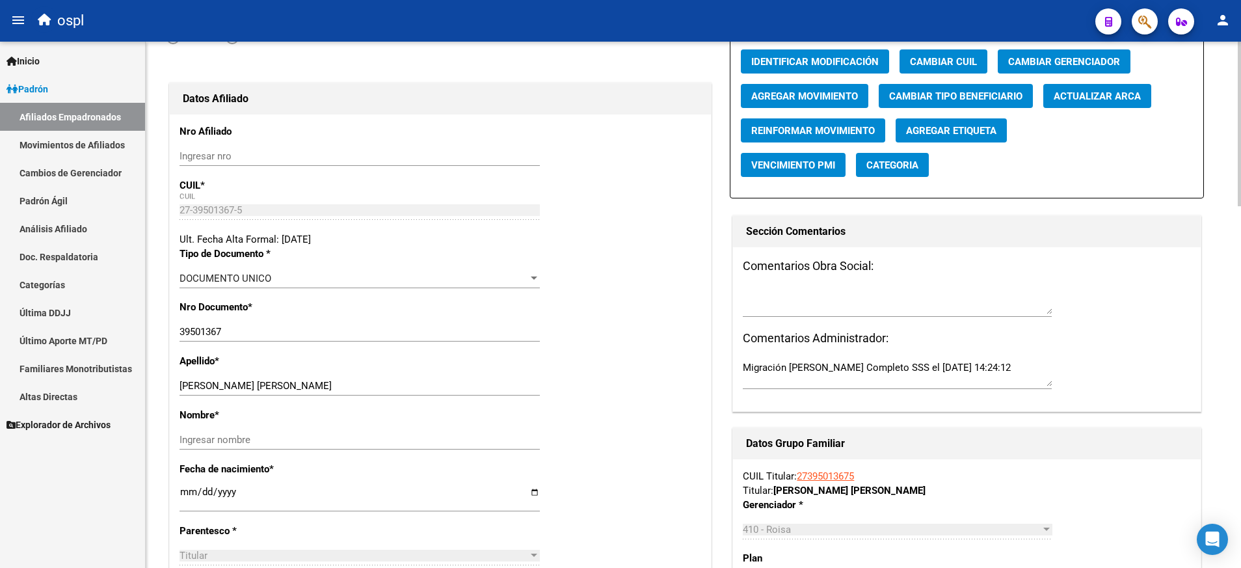
scroll to position [163, 0]
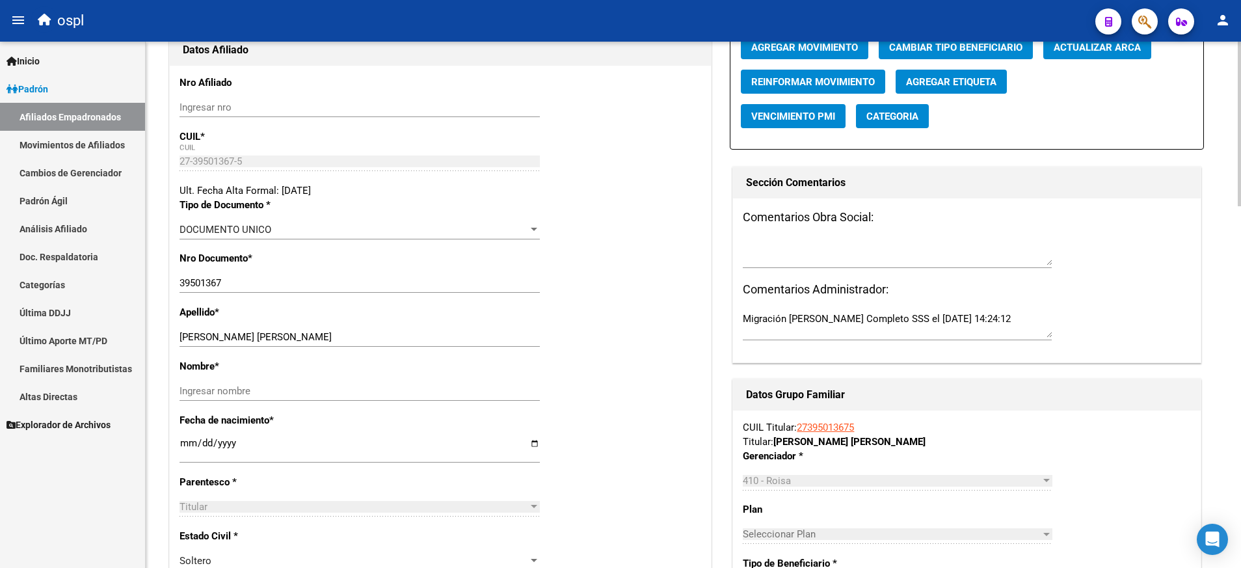
click at [319, 385] on input "Ingresar nombre" at bounding box center [360, 391] width 360 height 12
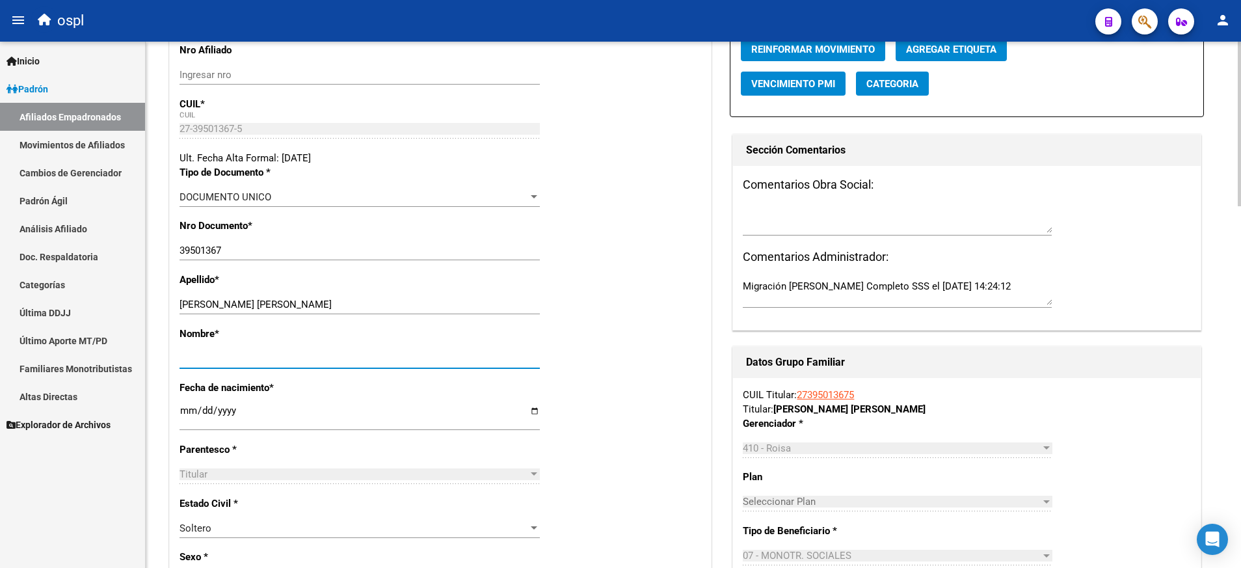
scroll to position [0, 0]
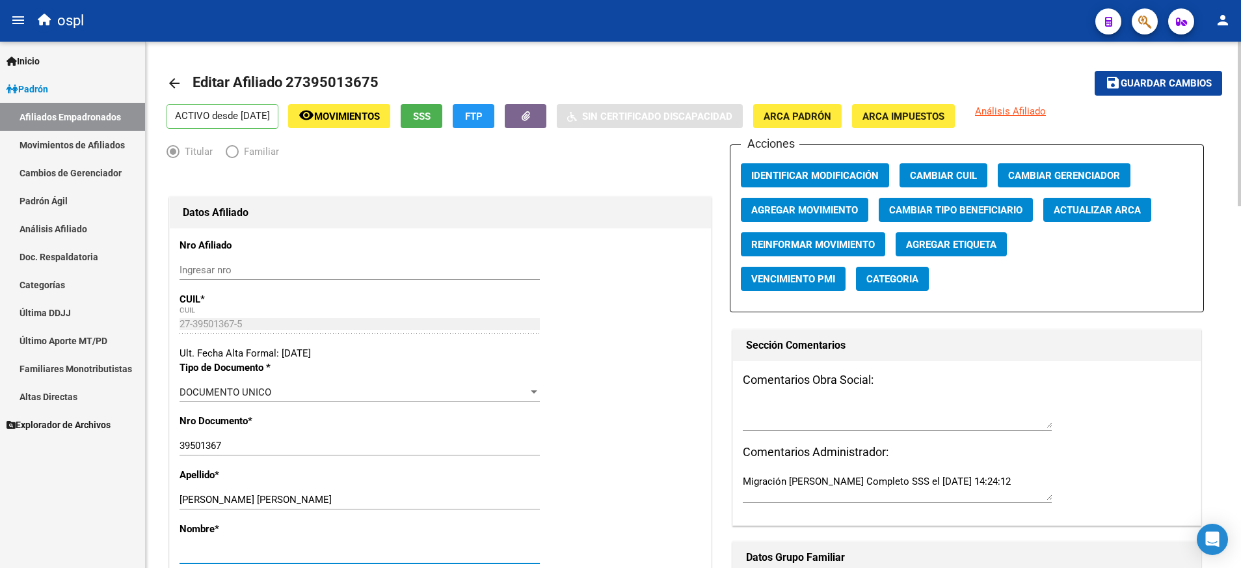
click at [844, 206] on span "Agregar Movimiento" at bounding box center [804, 210] width 107 height 12
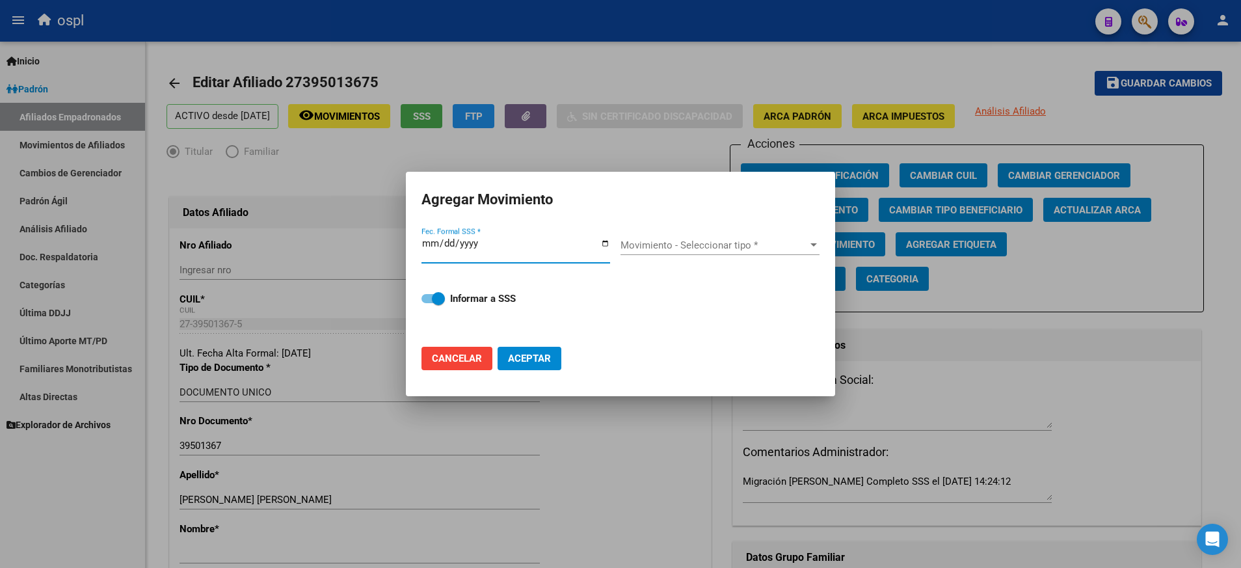
click at [612, 238] on div "Fec. Formal SSS *" at bounding box center [520, 250] width 199 height 50
click at [604, 240] on input "Fec. Formal SSS *" at bounding box center [515, 248] width 189 height 21
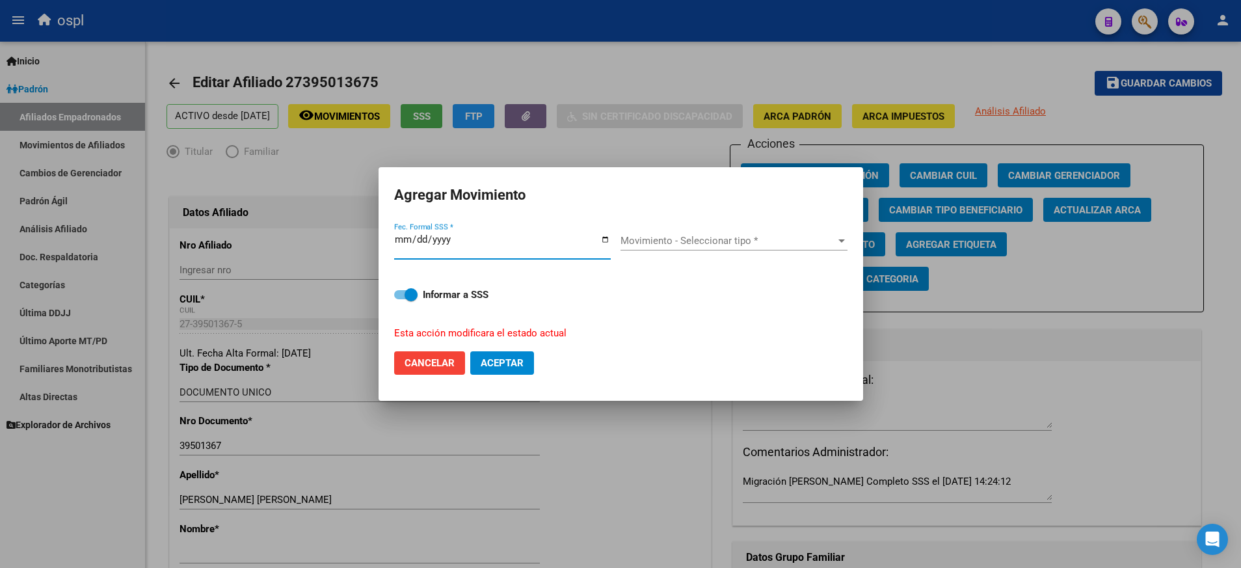
type input "[DATE]"
click at [845, 240] on div at bounding box center [842, 240] width 12 height 10
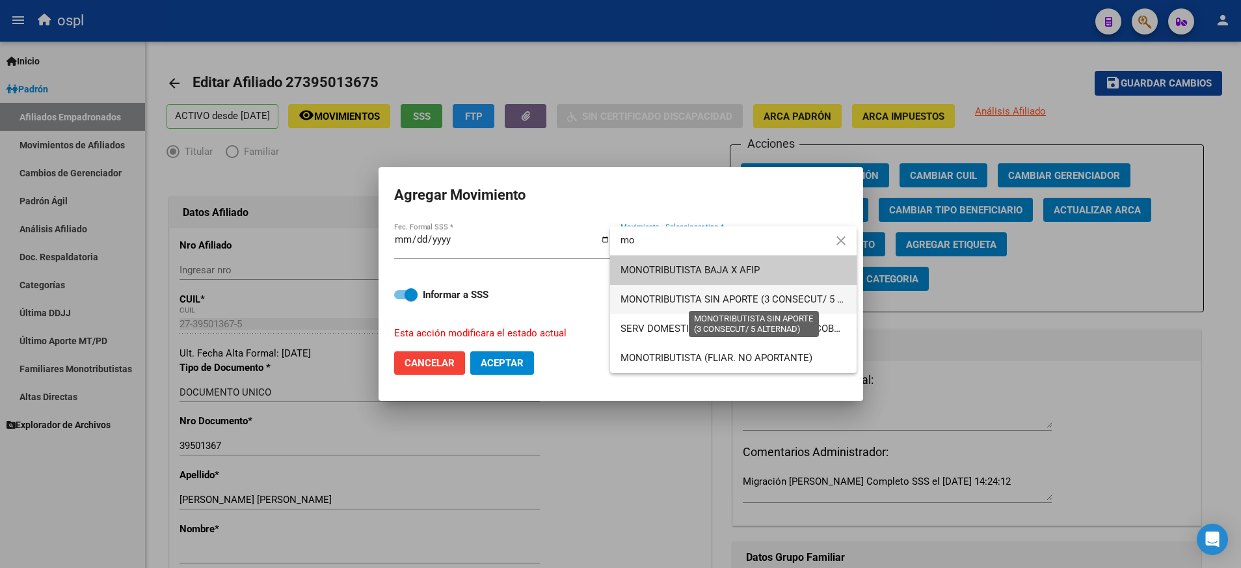
type input "mo"
click at [789, 299] on span "MONOTRIBUTISTA SIN APORTE (3 CONSECUT/ 5 ALTERNAD)" at bounding box center [754, 299] width 268 height 12
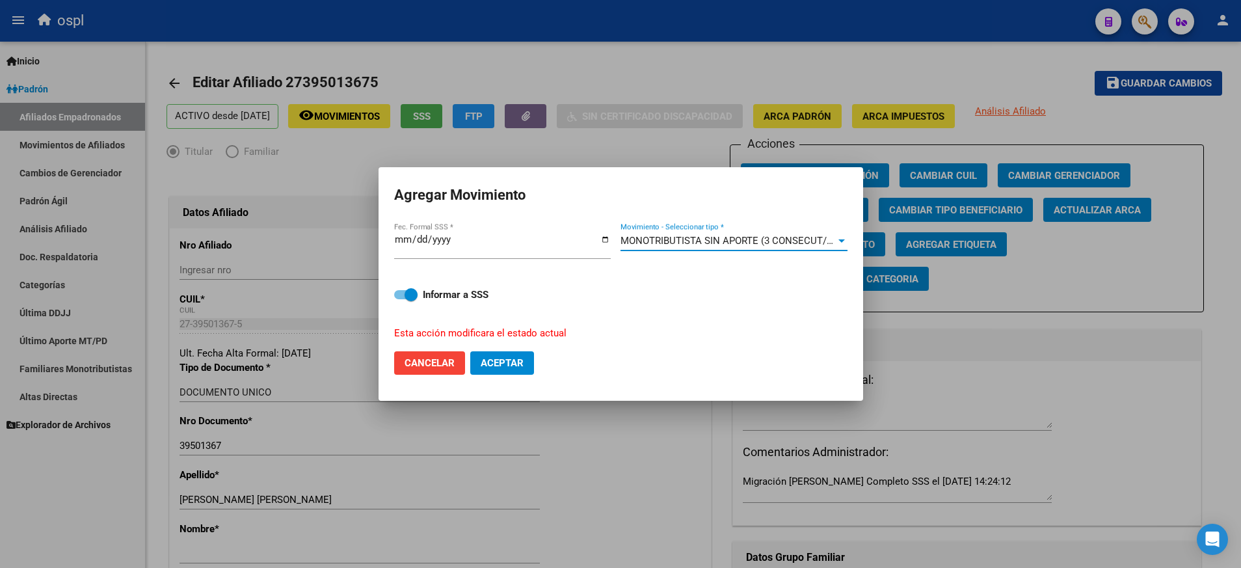
click at [507, 361] on span "Aceptar" at bounding box center [502, 363] width 43 height 12
checkbox input "false"
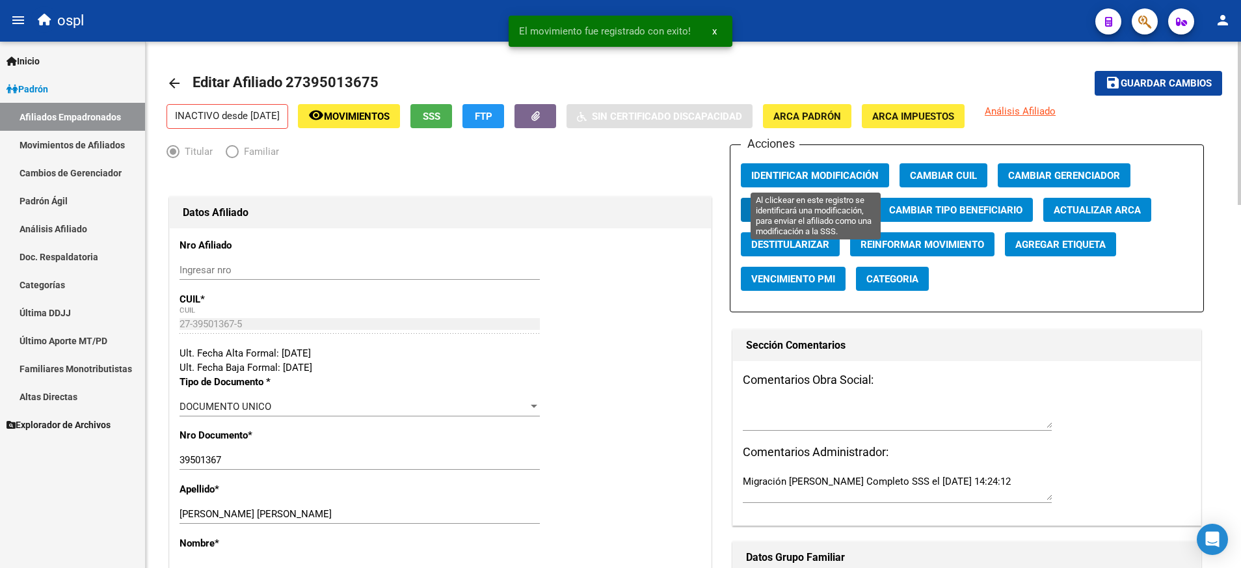
click at [827, 180] on span "Identificar Modificación" at bounding box center [814, 176] width 127 height 12
click at [1138, 78] on span "Guardar cambios" at bounding box center [1166, 84] width 91 height 12
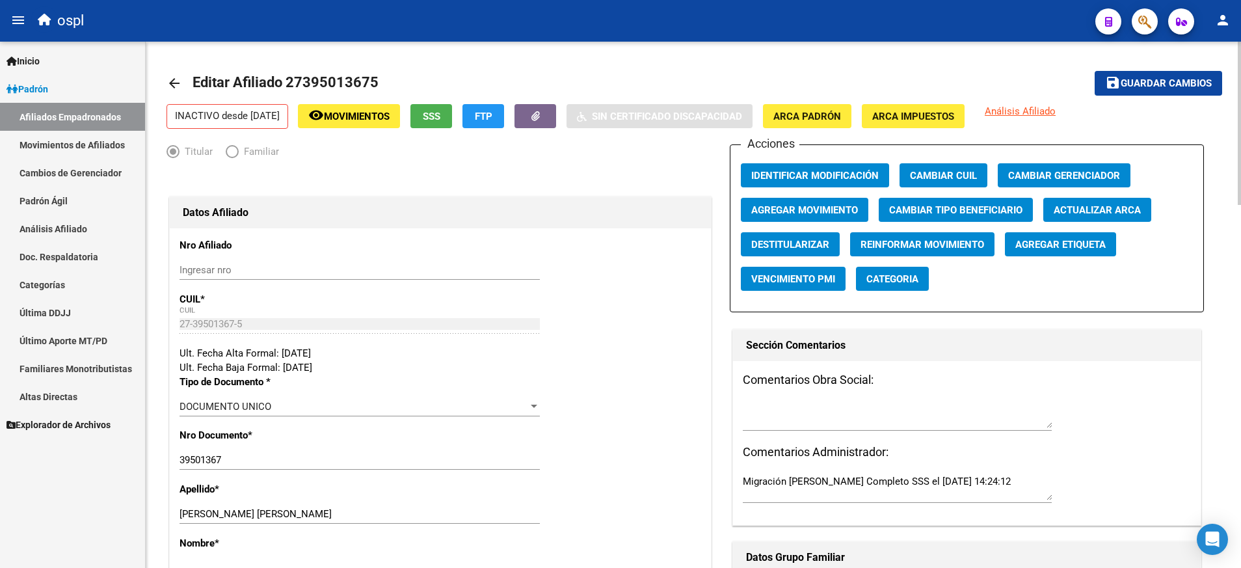
click at [171, 85] on mat-icon "arrow_back" at bounding box center [174, 83] width 16 height 16
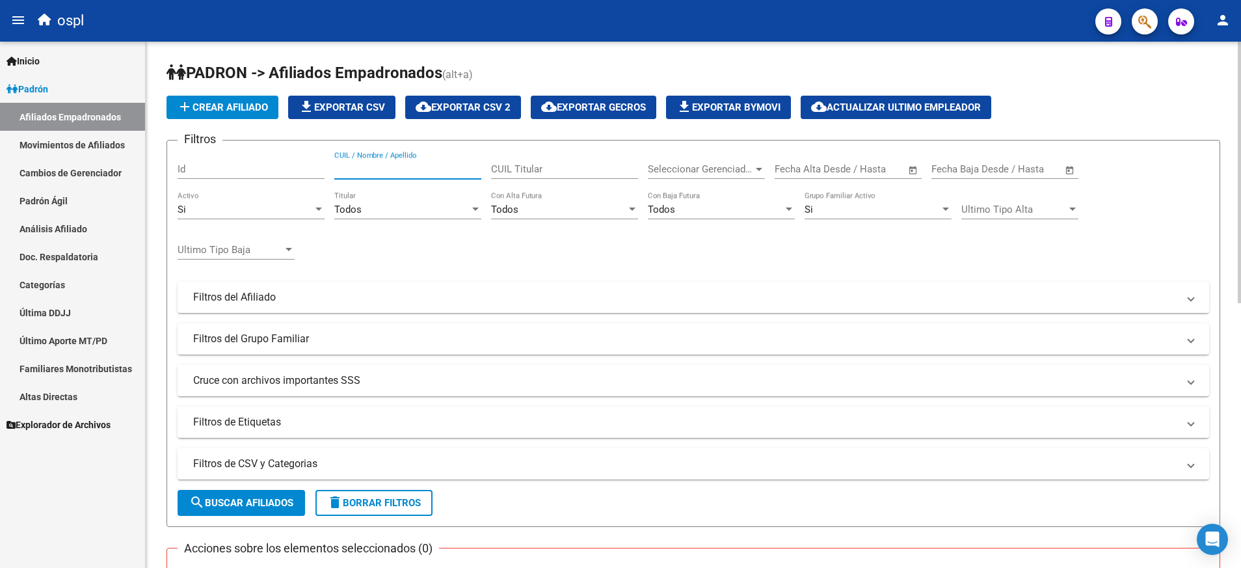
click at [405, 165] on input "CUIL / Nombre / Apellido" at bounding box center [407, 169] width 147 height 12
paste input "27315402846"
type input "27315402846"
click at [239, 509] on span "search Buscar Afiliados" at bounding box center [241, 503] width 104 height 12
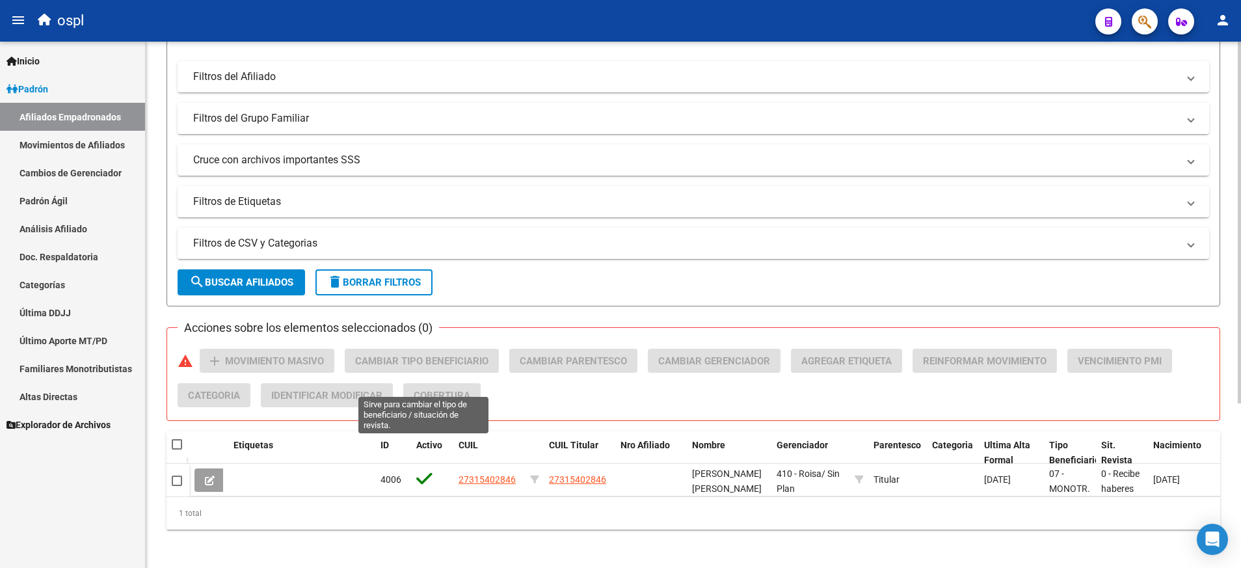
scroll to position [239, 0]
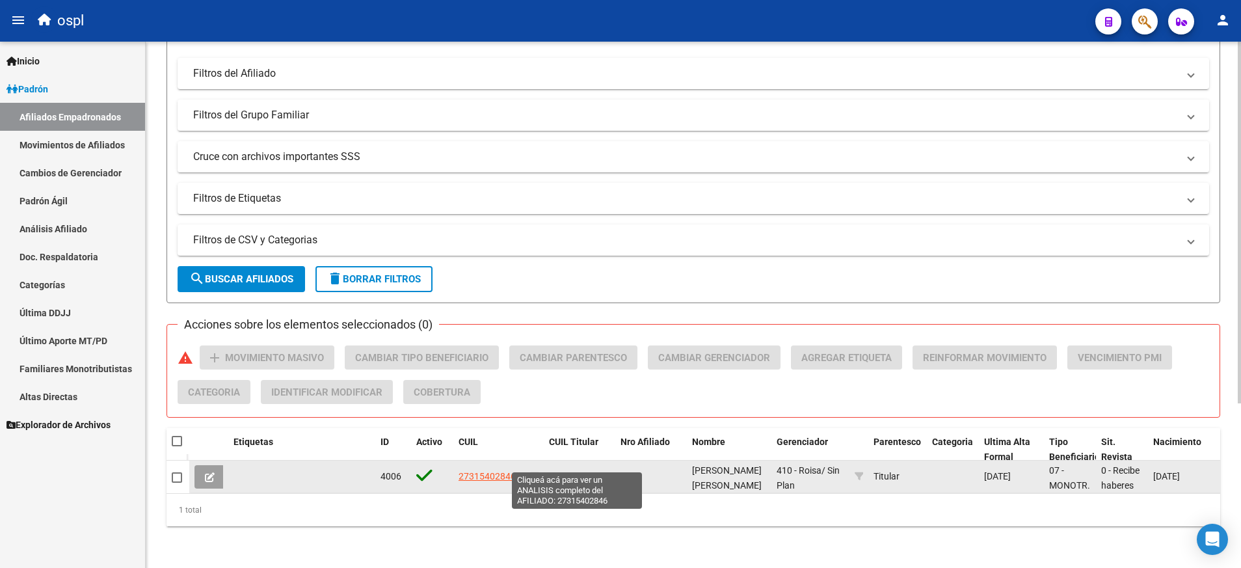
click at [587, 471] on span "27315402846" at bounding box center [577, 476] width 57 height 10
type textarea "27315402846"
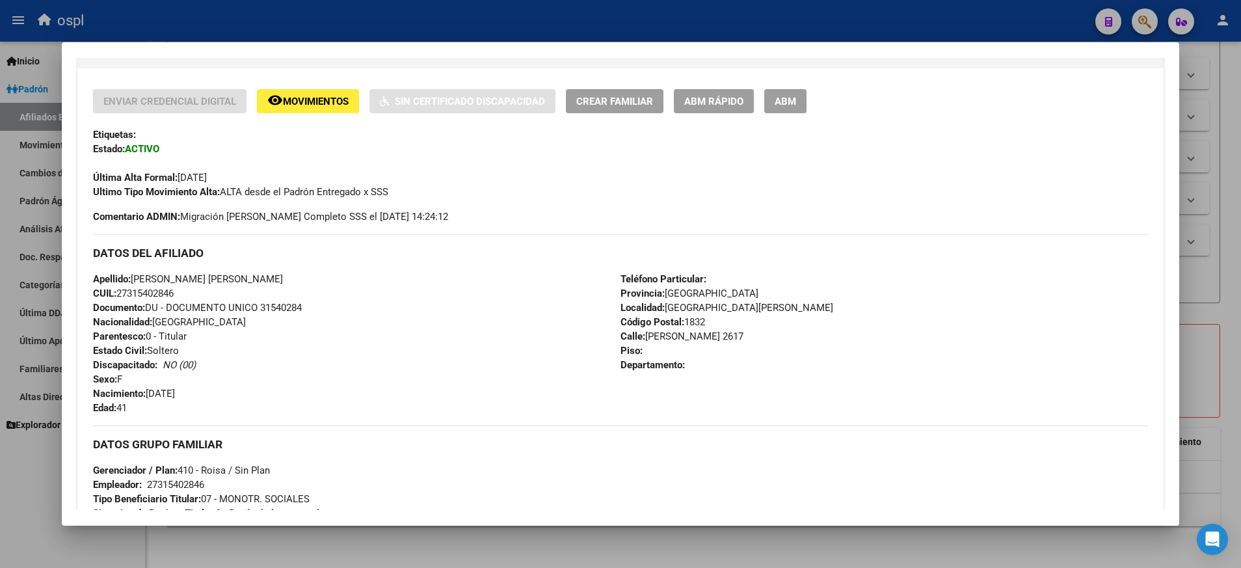
scroll to position [260, 0]
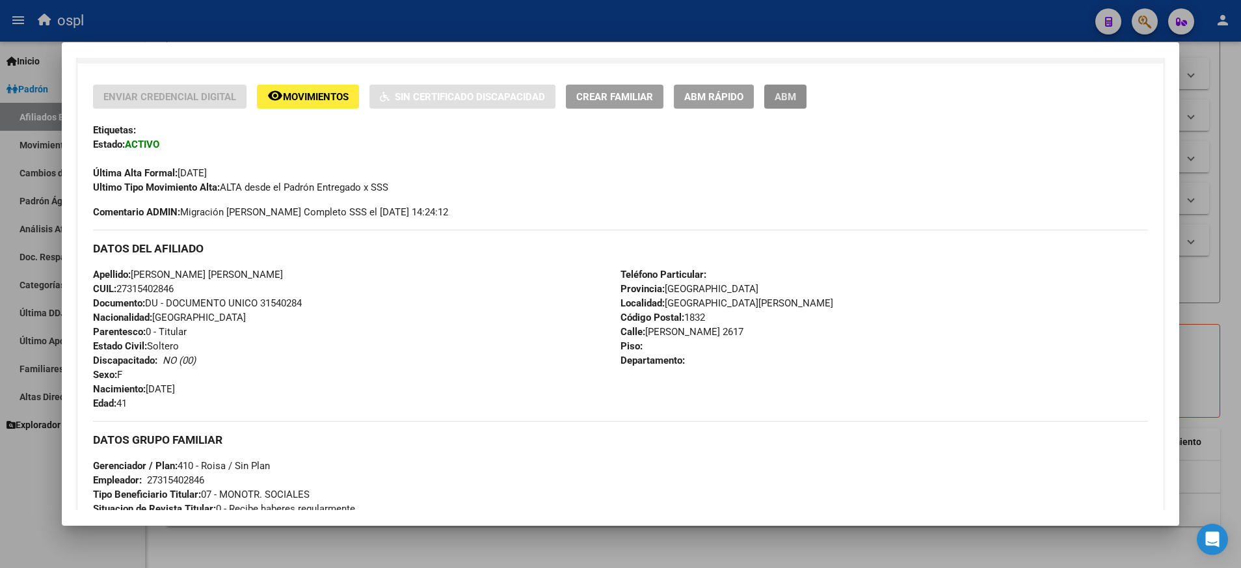
click at [786, 100] on span "ABM" at bounding box center [785, 97] width 21 height 12
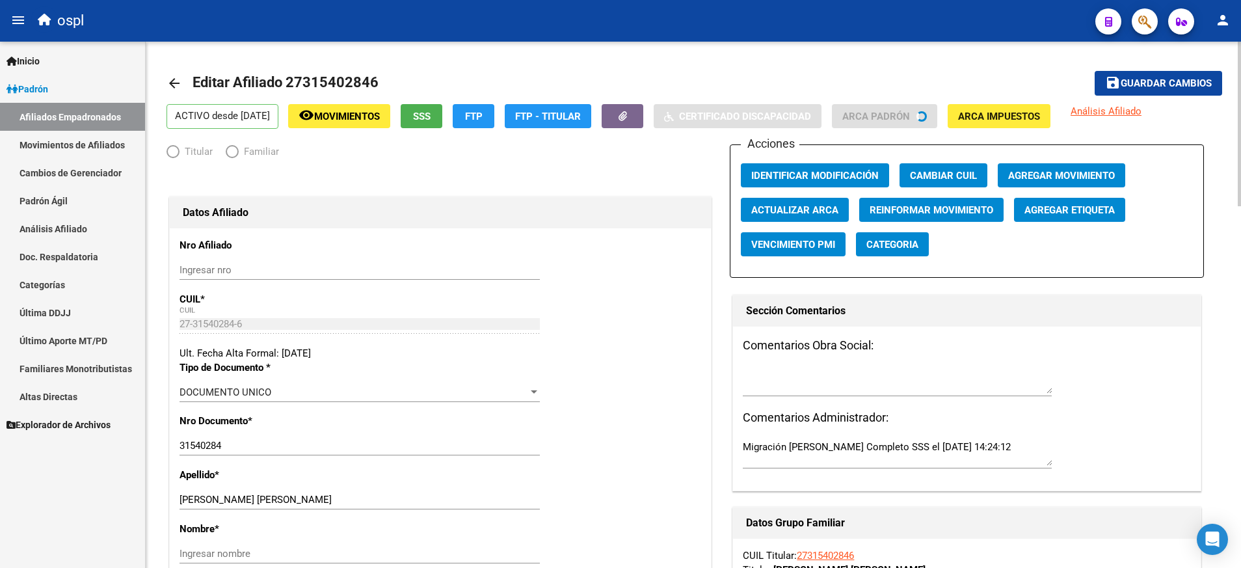
radio input "true"
type input "27-31540284-6"
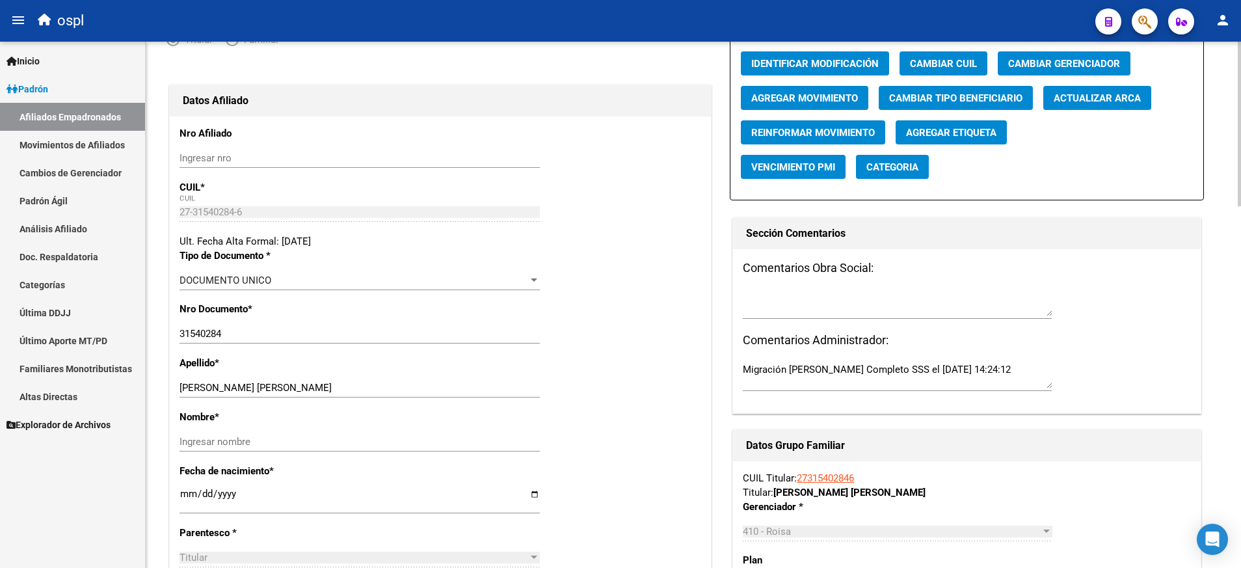
scroll to position [195, 0]
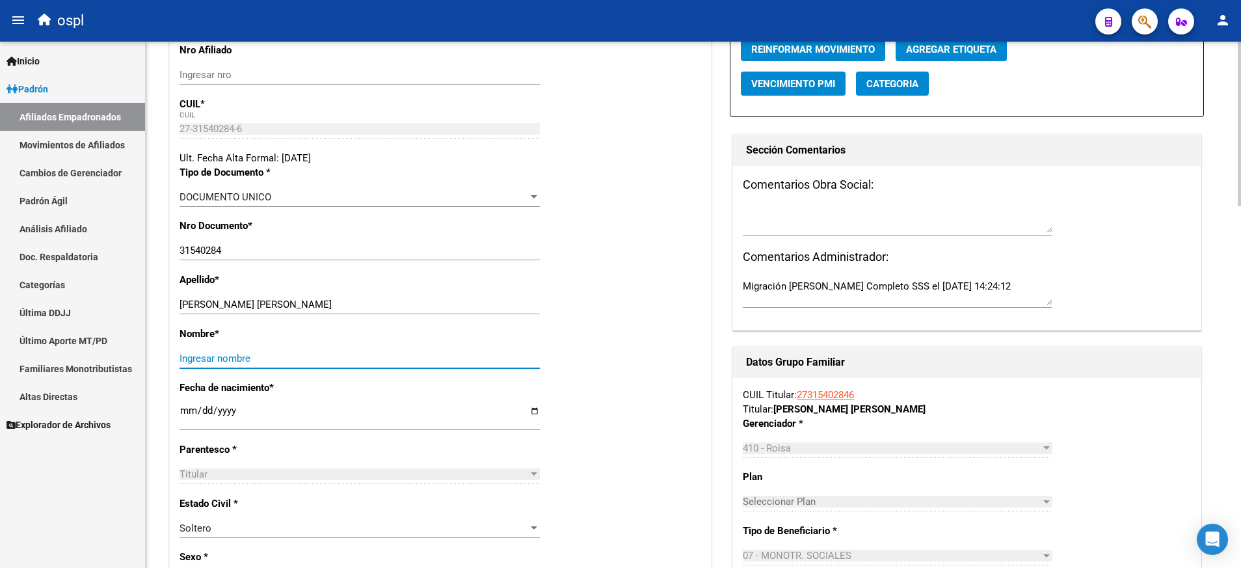
click at [285, 354] on input "Ingresar nombre" at bounding box center [360, 359] width 360 height 12
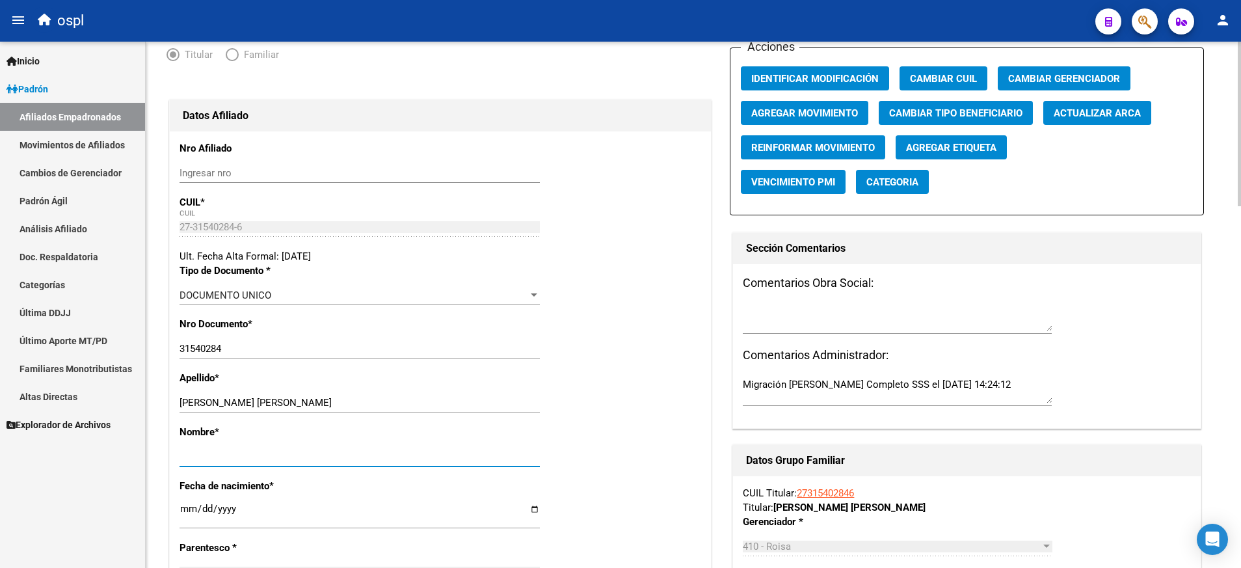
scroll to position [0, 0]
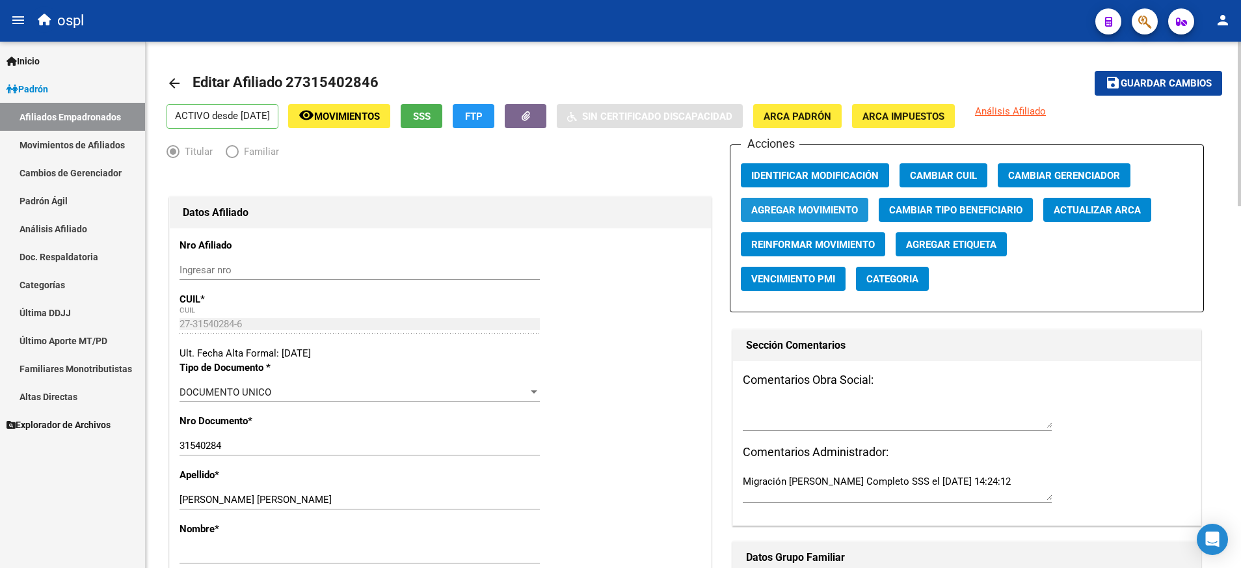
click at [801, 213] on span "Agregar Movimiento" at bounding box center [804, 210] width 107 height 12
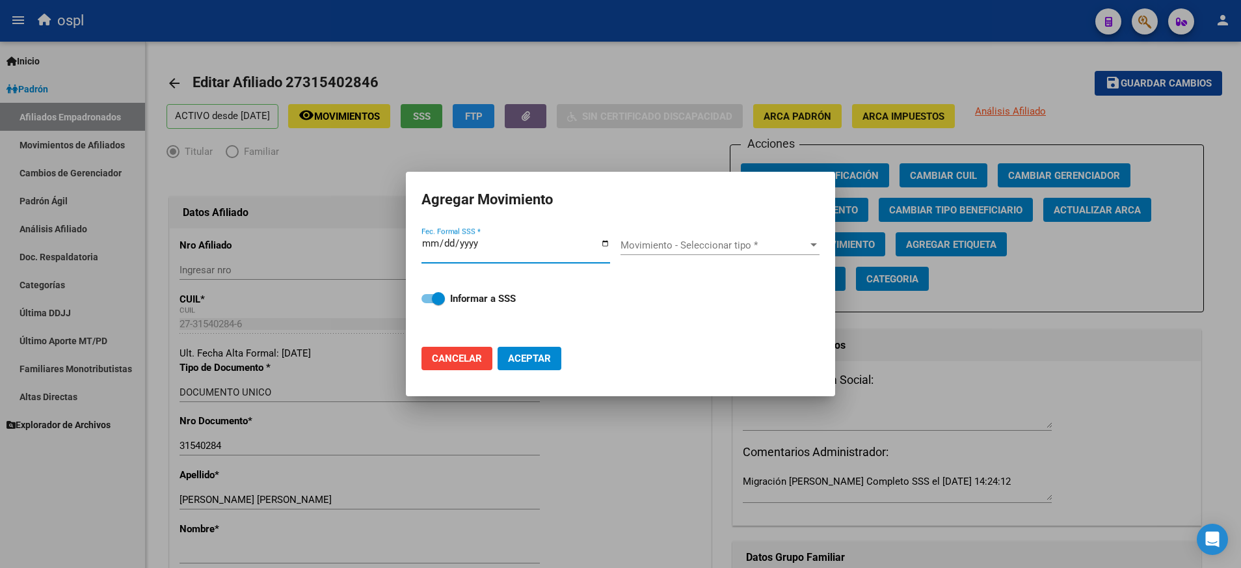
click at [602, 242] on input "Fec. Formal SSS *" at bounding box center [515, 248] width 189 height 21
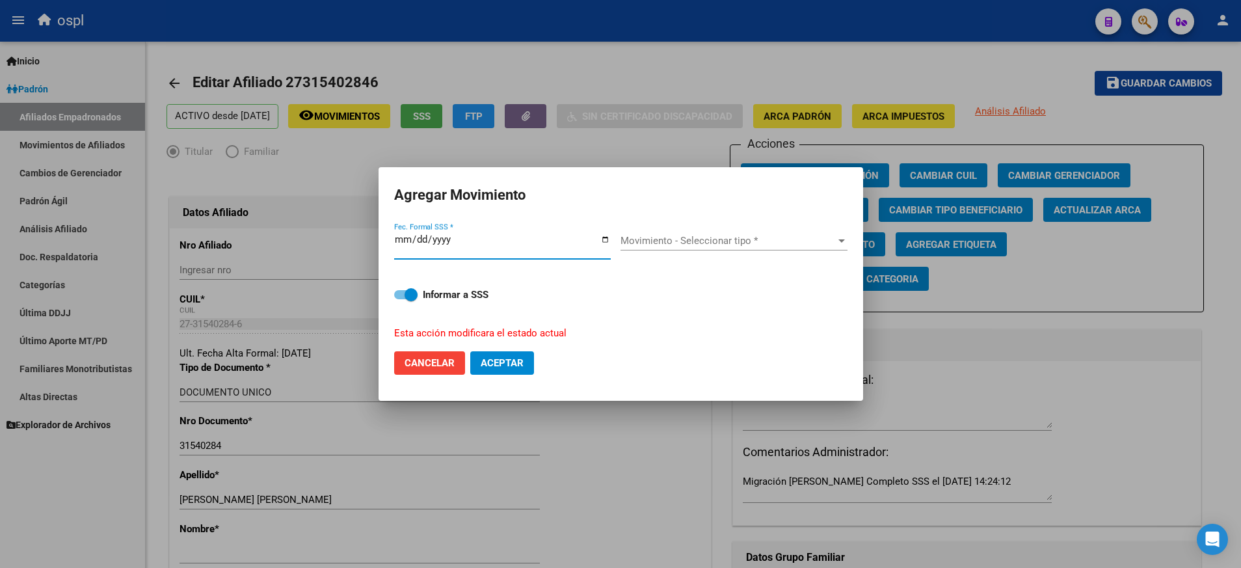
type input "[DATE]"
click at [823, 246] on span "Movimiento - Seleccionar tipo *" at bounding box center [727, 241] width 215 height 12
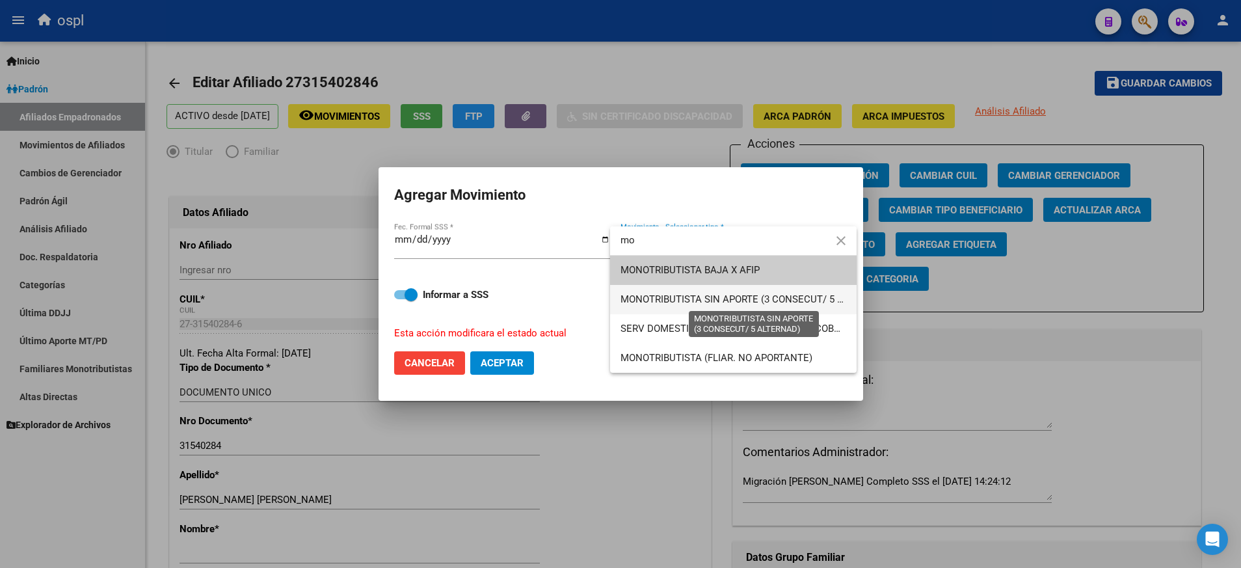
type input "mo"
click at [794, 297] on span "MONOTRIBUTISTA SIN APORTE (3 CONSECUT/ 5 ALTERNAD)" at bounding box center [754, 299] width 268 height 12
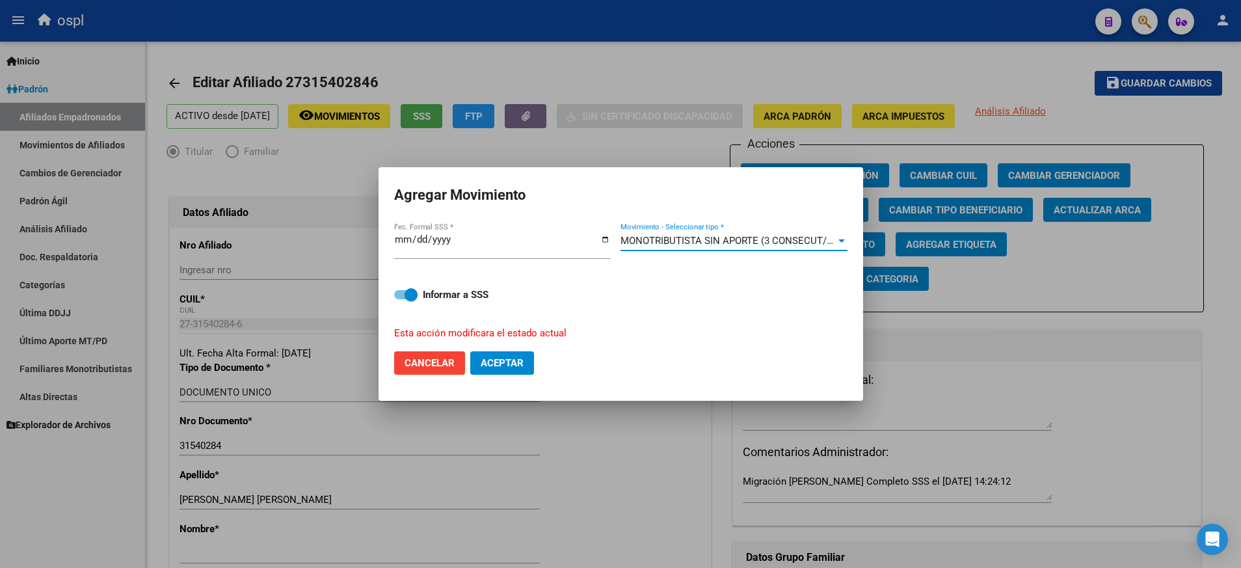
click at [512, 362] on span "Aceptar" at bounding box center [502, 363] width 43 height 12
checkbox input "false"
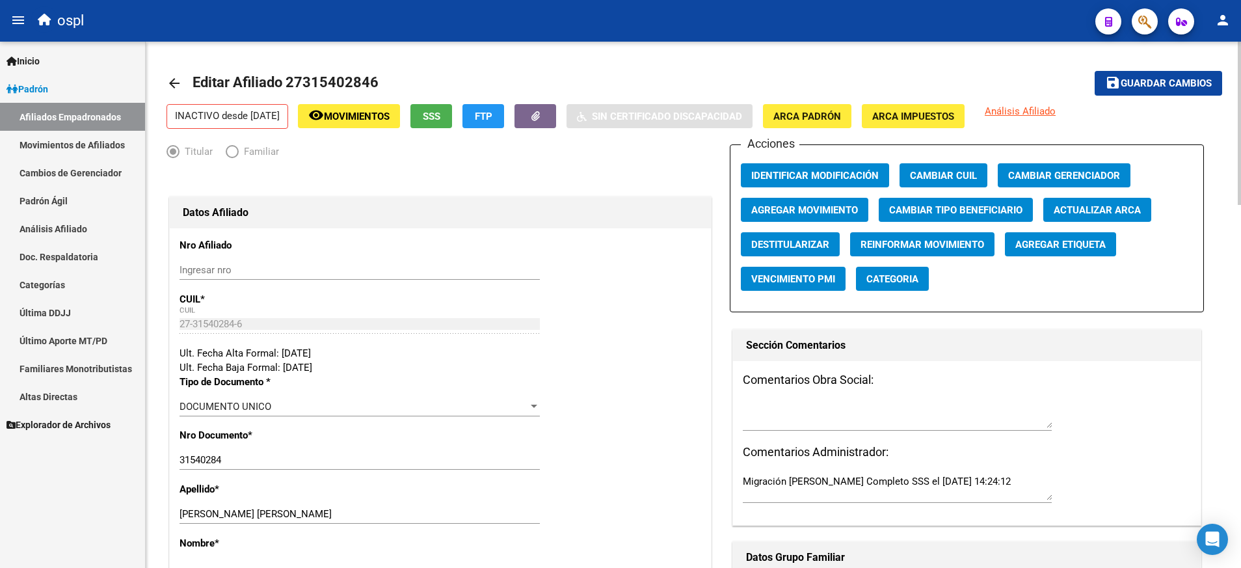
click at [184, 83] on link "arrow_back" at bounding box center [179, 83] width 26 height 31
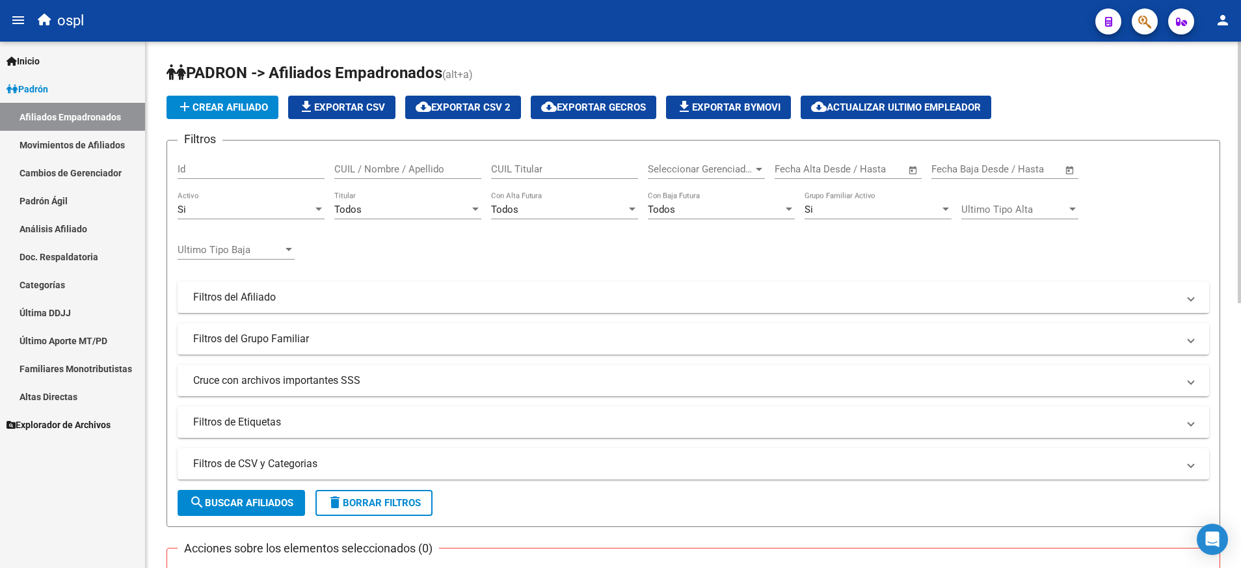
click at [460, 172] on input "CUIL / Nombre / Apellido" at bounding box center [407, 169] width 147 height 12
paste input "27185859873"
type input "27185859873"
click at [293, 506] on span "search Buscar Afiliados" at bounding box center [241, 503] width 104 height 12
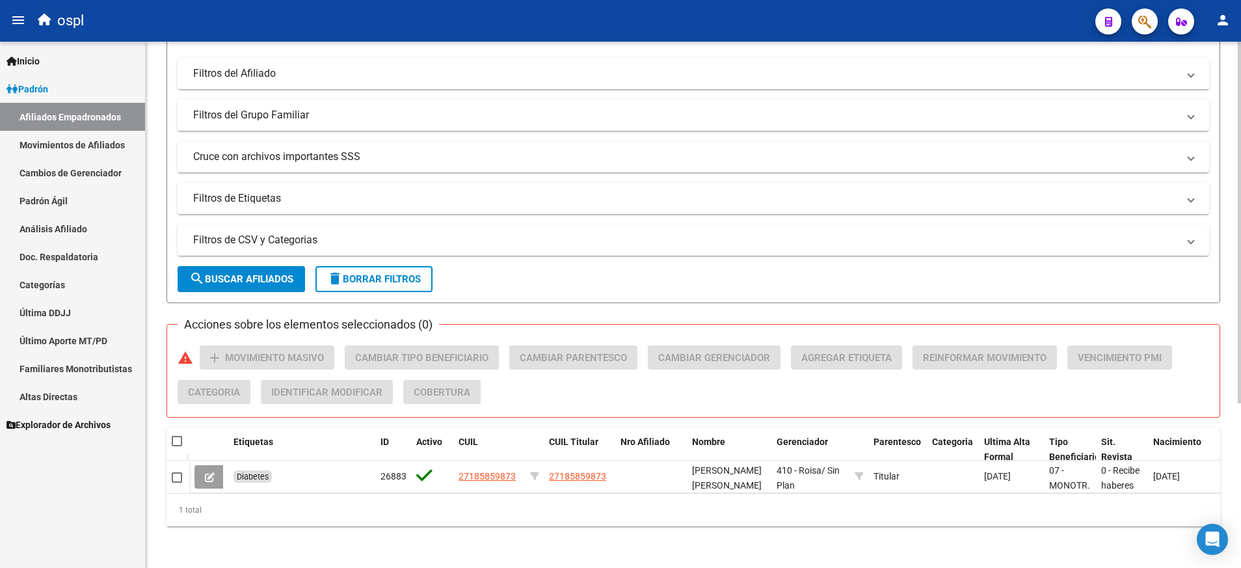
scroll to position [239, 0]
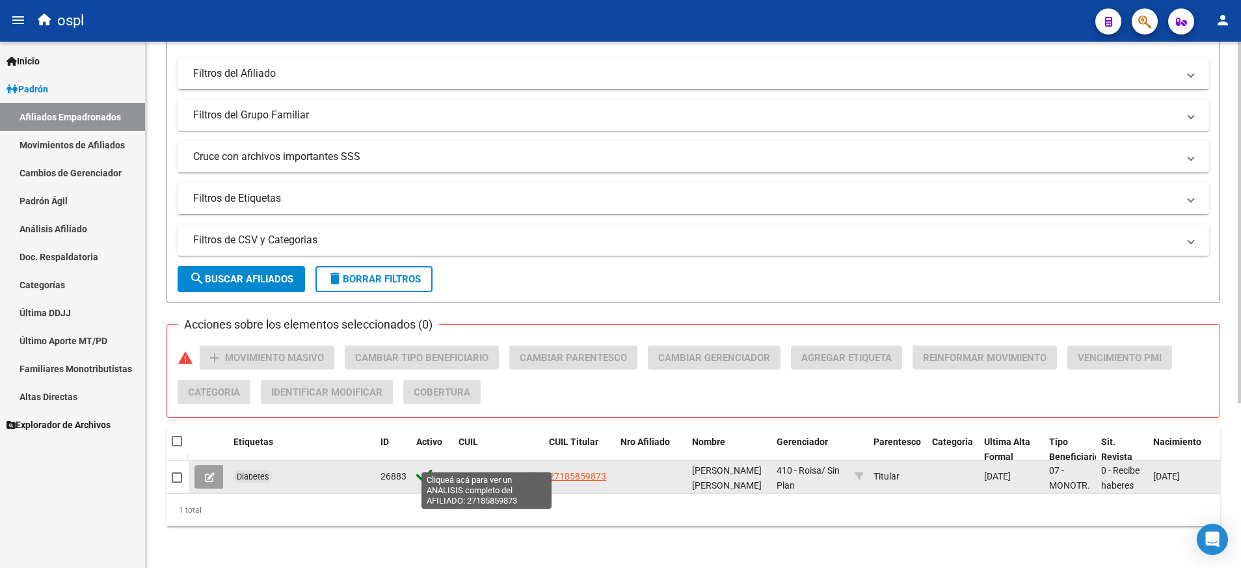
click at [507, 471] on span "27185859873" at bounding box center [487, 476] width 57 height 10
type textarea "27185859873"
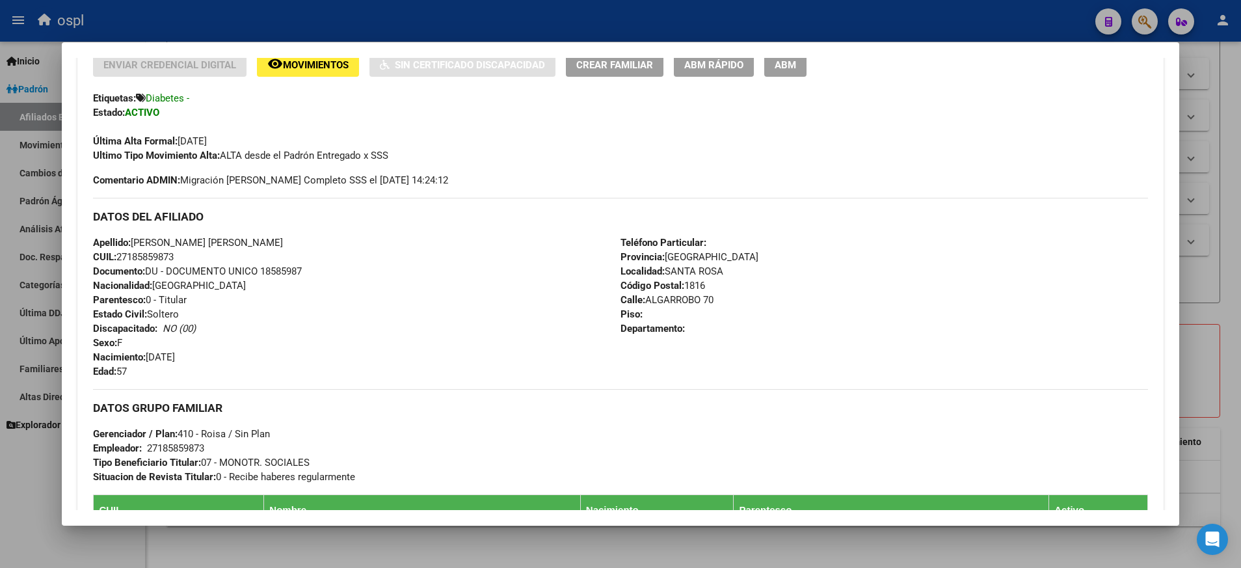
scroll to position [293, 0]
click at [790, 69] on span "ABM" at bounding box center [785, 65] width 21 height 12
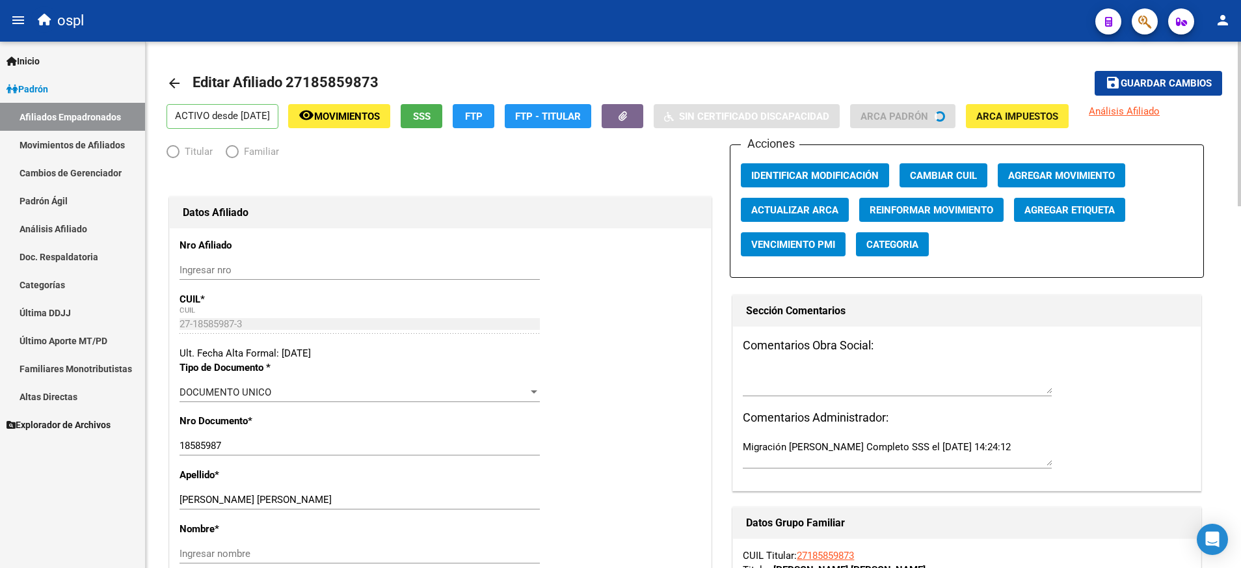
radio input "true"
type input "27-18585987-3"
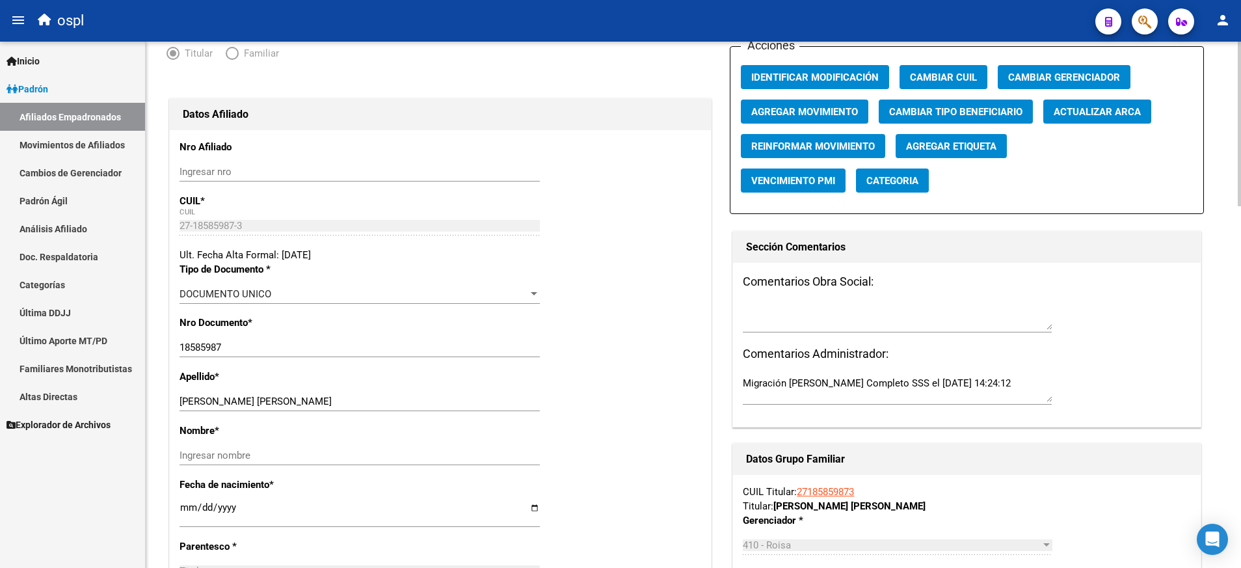
scroll to position [98, 0]
click at [370, 460] on input "Ingresar nombre" at bounding box center [360, 456] width 360 height 12
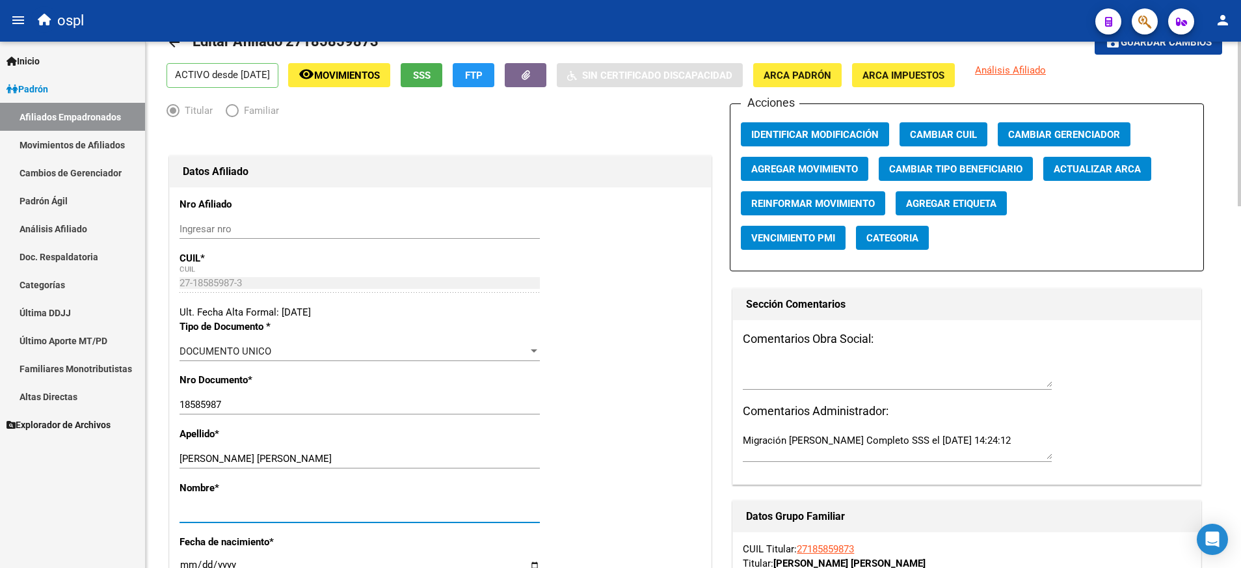
scroll to position [0, 0]
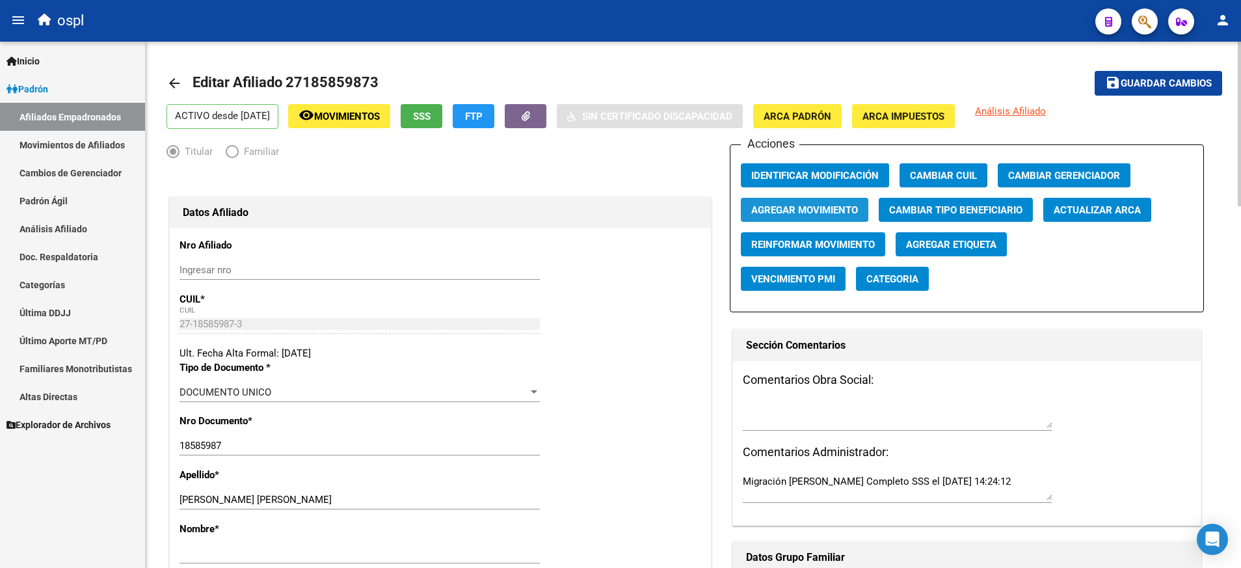
click at [822, 215] on span "Agregar Movimiento" at bounding box center [804, 210] width 107 height 12
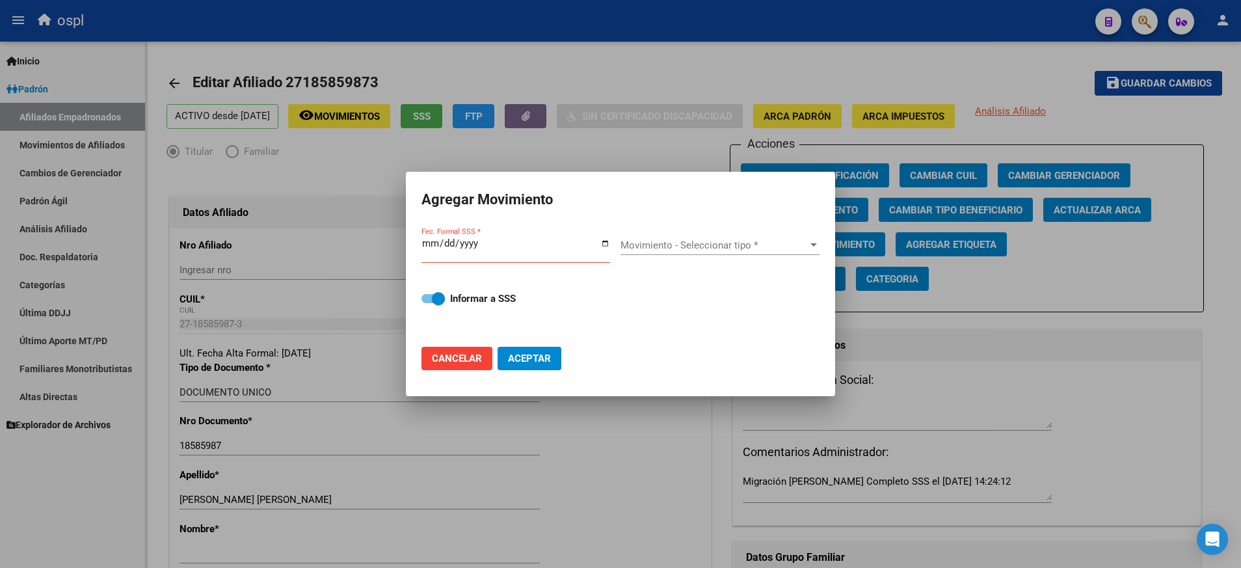
click at [608, 237] on div "Fec. Formal SSS *" at bounding box center [515, 249] width 189 height 28
click at [607, 239] on input "Fec. Formal SSS *" at bounding box center [515, 248] width 189 height 21
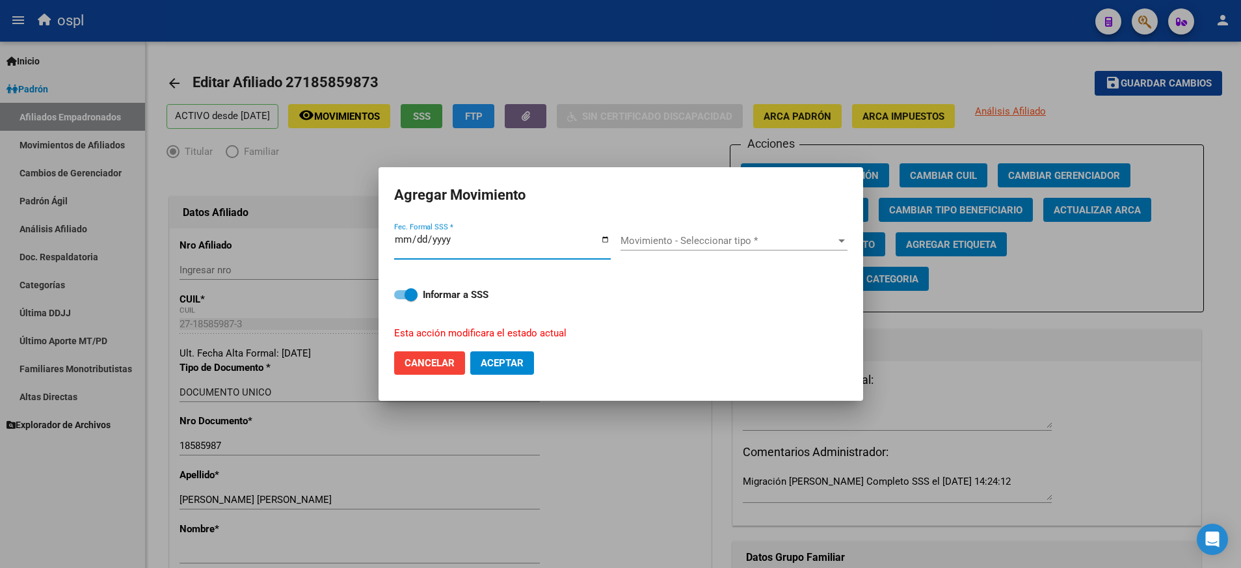
type input "[DATE]"
click at [840, 238] on div at bounding box center [842, 240] width 12 height 10
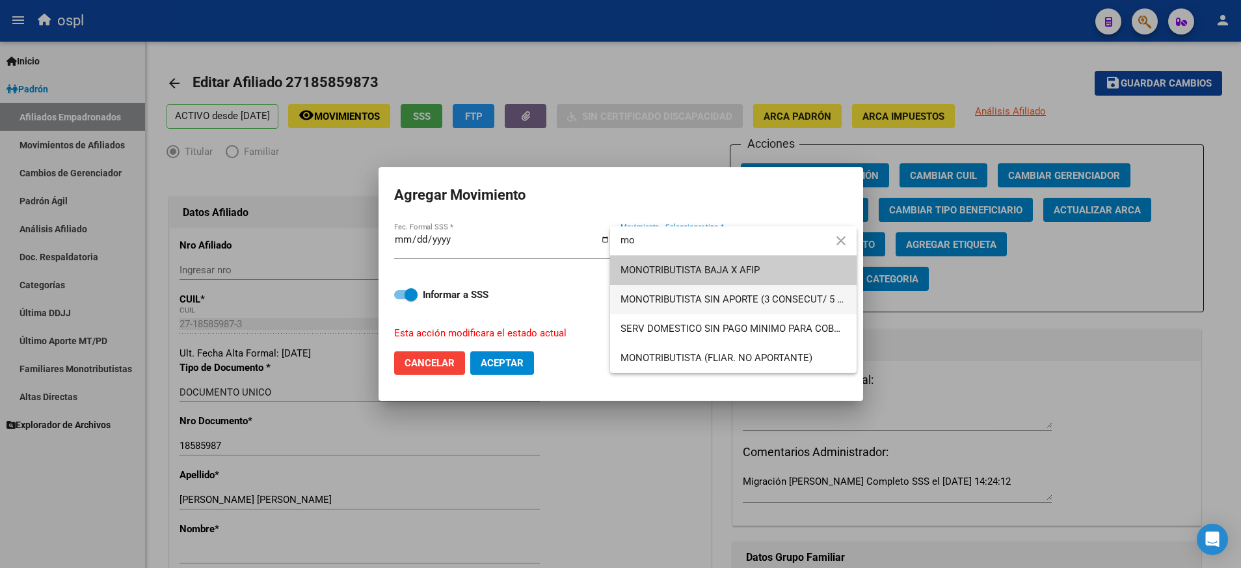
type input "mo"
click at [806, 306] on span "MONOTRIBUTISTA SIN APORTE (3 CONSECUT/ 5 ALTERNAD)" at bounding box center [733, 299] width 226 height 29
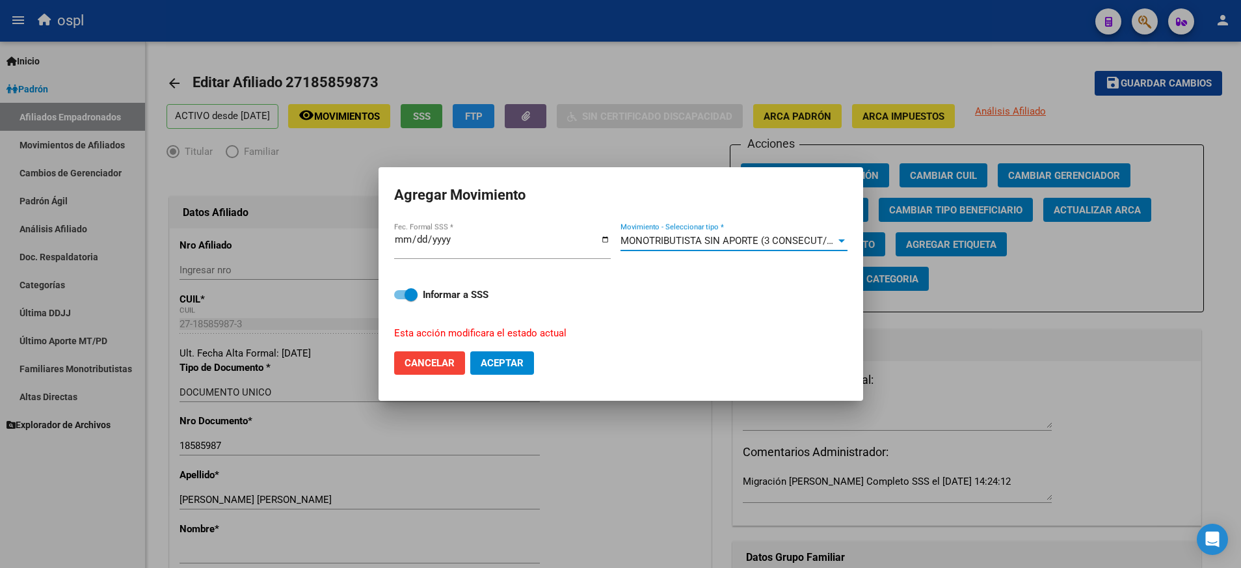
click at [498, 362] on span "Aceptar" at bounding box center [502, 363] width 43 height 12
checkbox input "false"
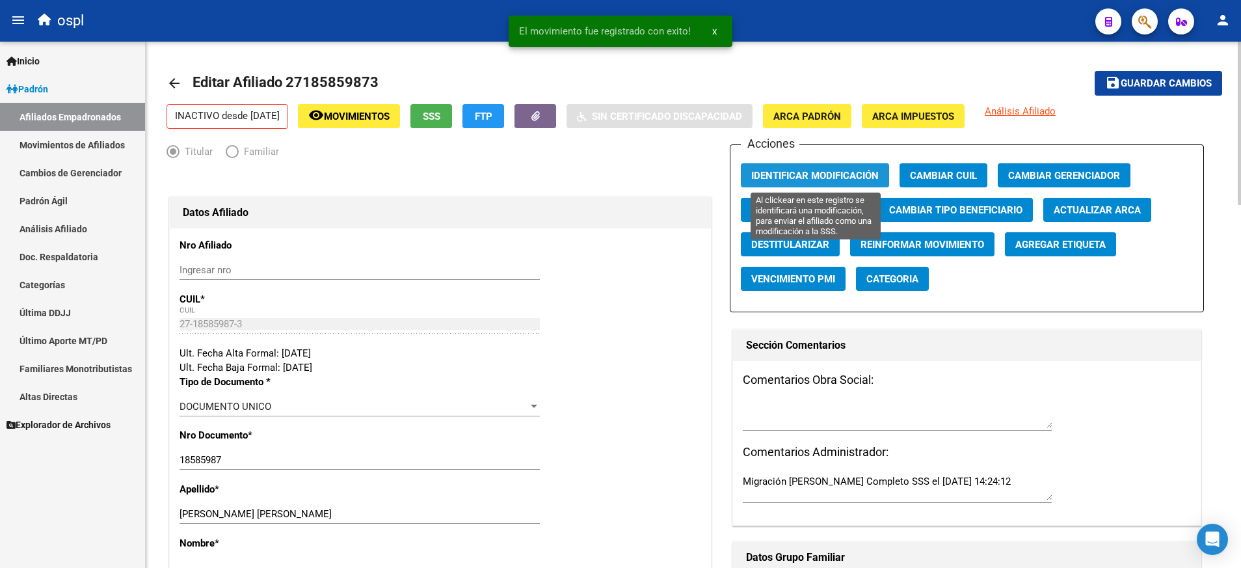
click at [789, 174] on span "Identificar Modificación" at bounding box center [814, 176] width 127 height 12
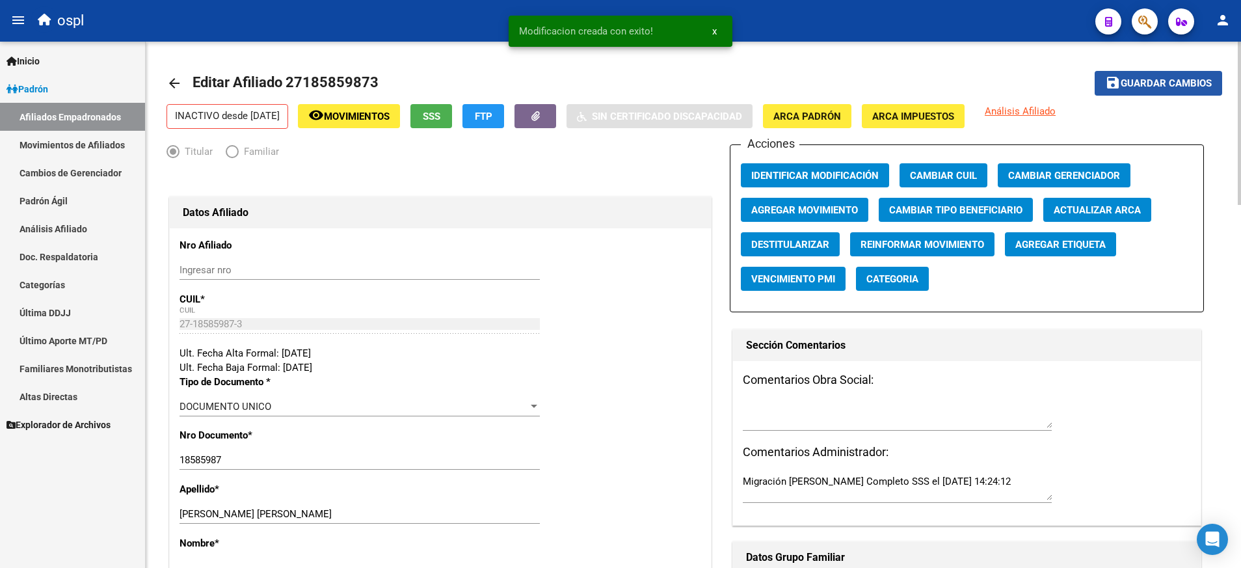
click at [1173, 81] on span "Guardar cambios" at bounding box center [1166, 84] width 91 height 12
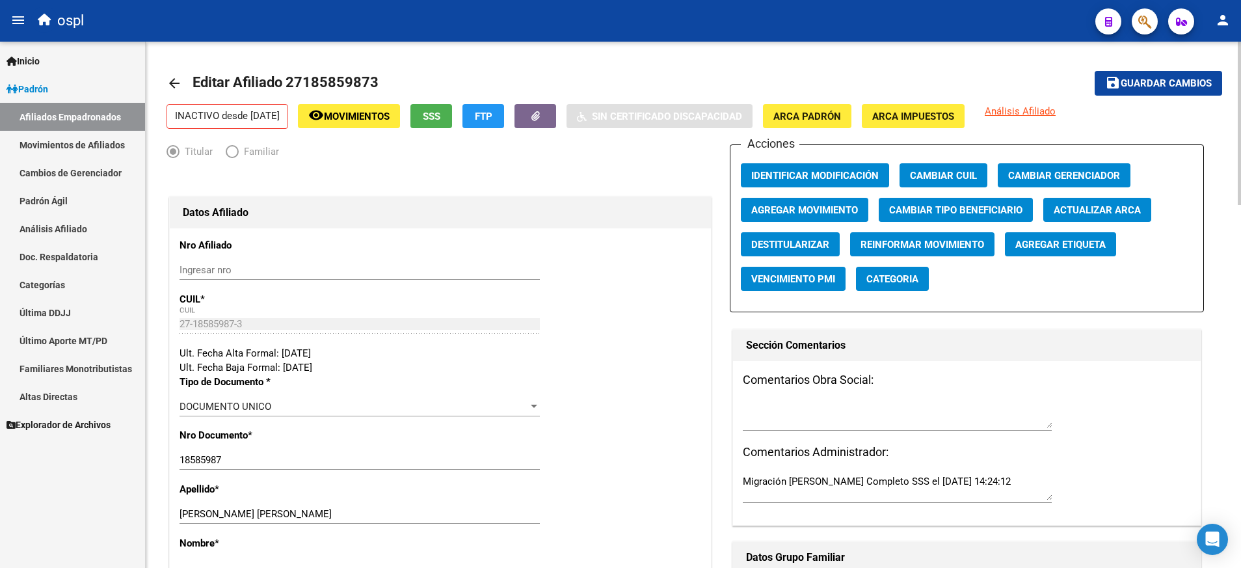
click at [178, 90] on mat-icon "arrow_back" at bounding box center [174, 83] width 16 height 16
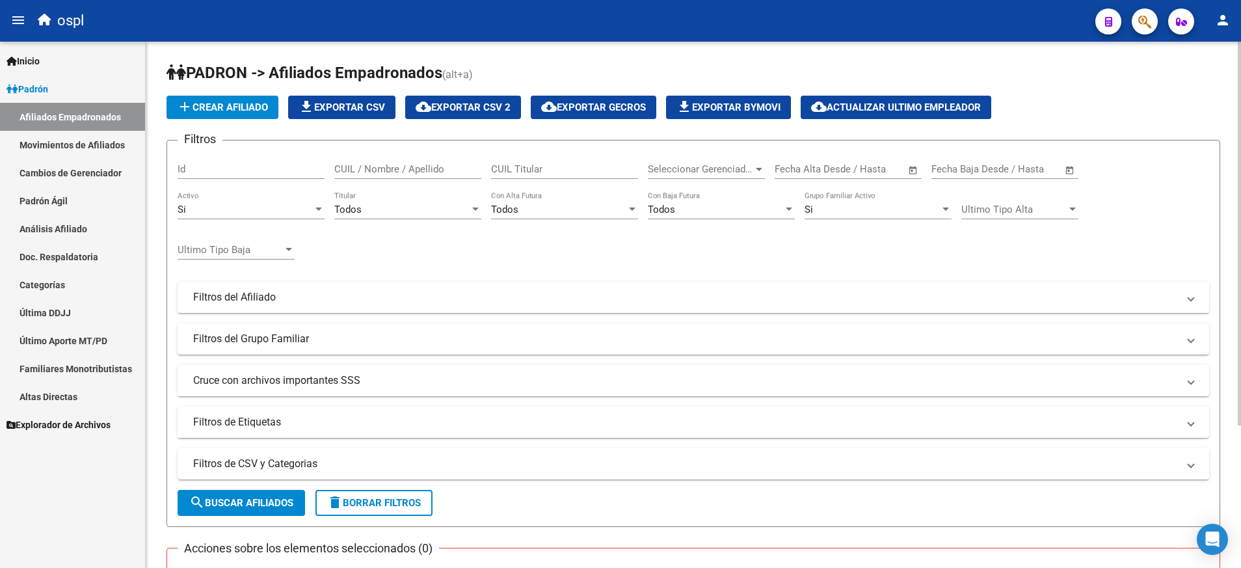
click at [438, 165] on input "CUIL / Nombre / Apellido" at bounding box center [407, 169] width 147 height 12
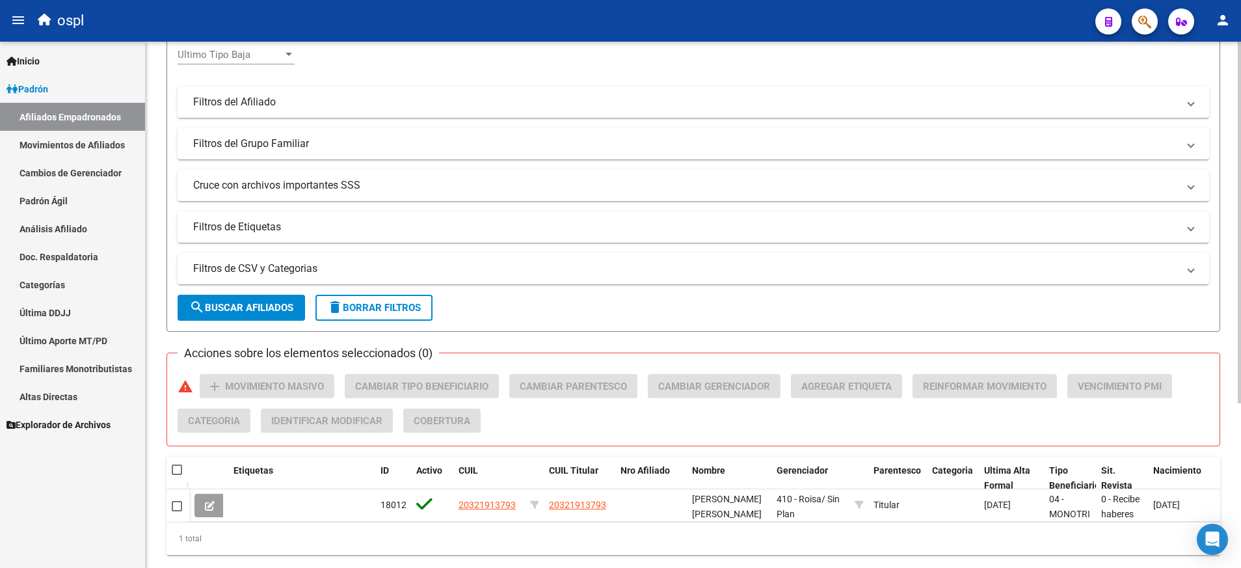
scroll to position [239, 0]
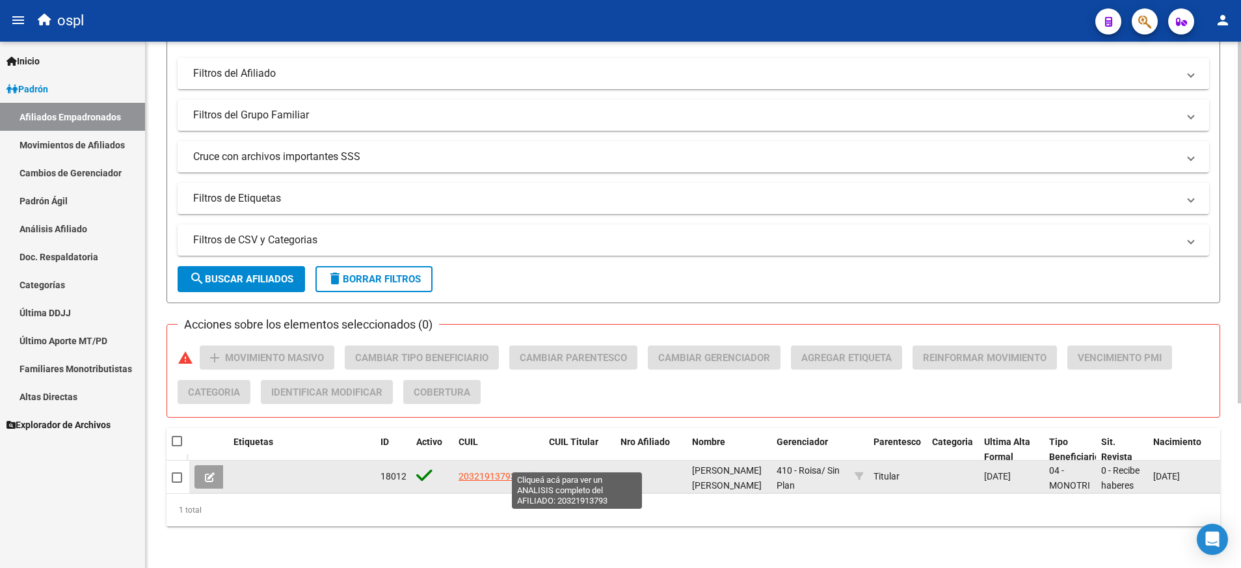
type input "[PERSON_NAME]"
click at [558, 471] on span "20321913793" at bounding box center [577, 476] width 57 height 10
type textarea "20321913793"
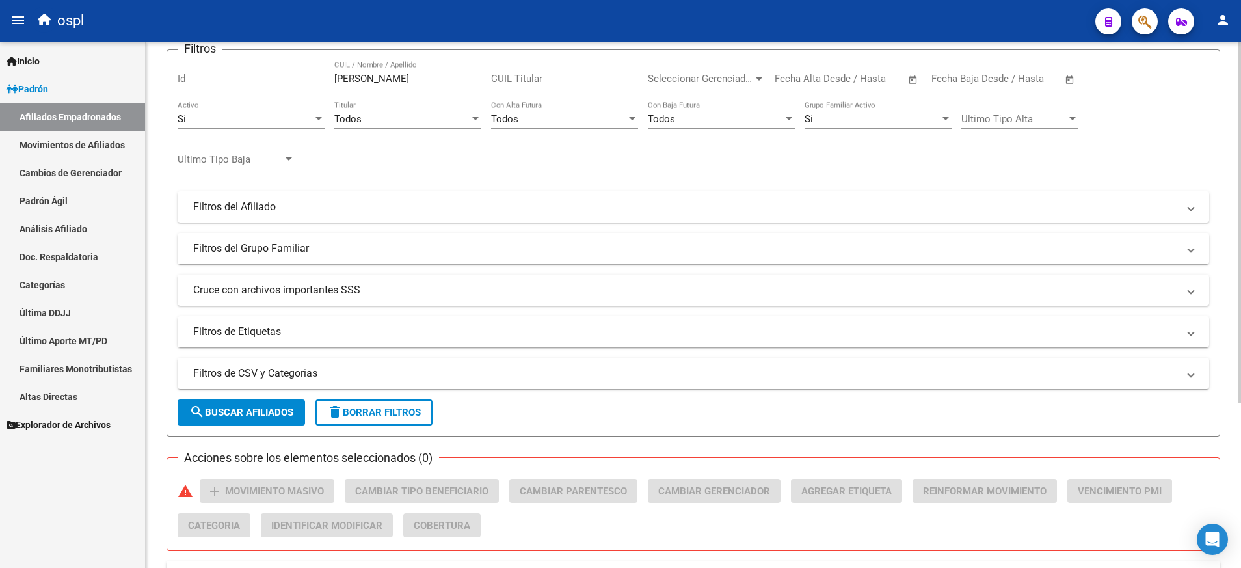
scroll to position [0, 0]
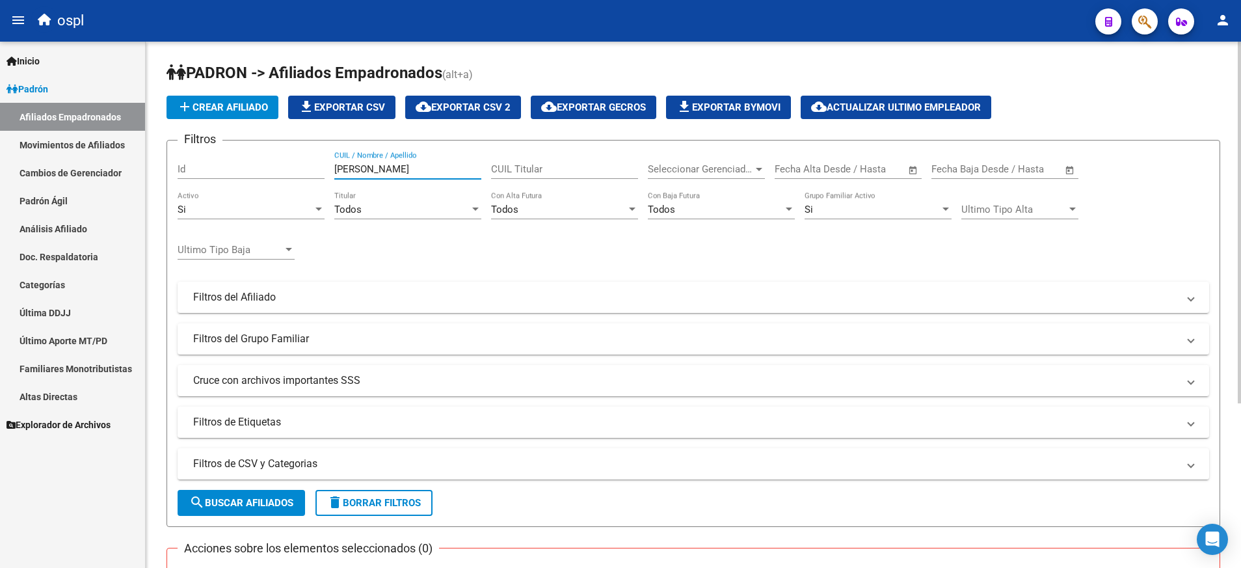
drag, startPoint x: 357, startPoint y: 146, endPoint x: 306, endPoint y: 148, distance: 51.4
click at [308, 148] on form "Filtros Id [PERSON_NAME] CUIL / Nombre / Apellido CUIL Titular Seleccionar Gere…" at bounding box center [693, 333] width 1054 height 387
paste input "27437269799"
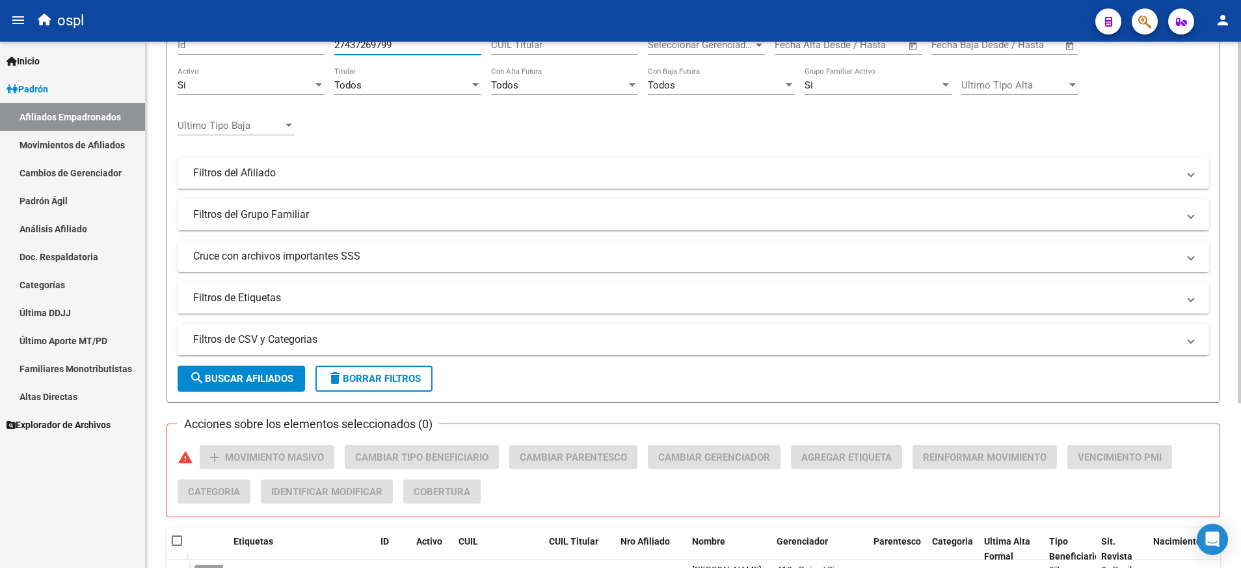
scroll to position [239, 0]
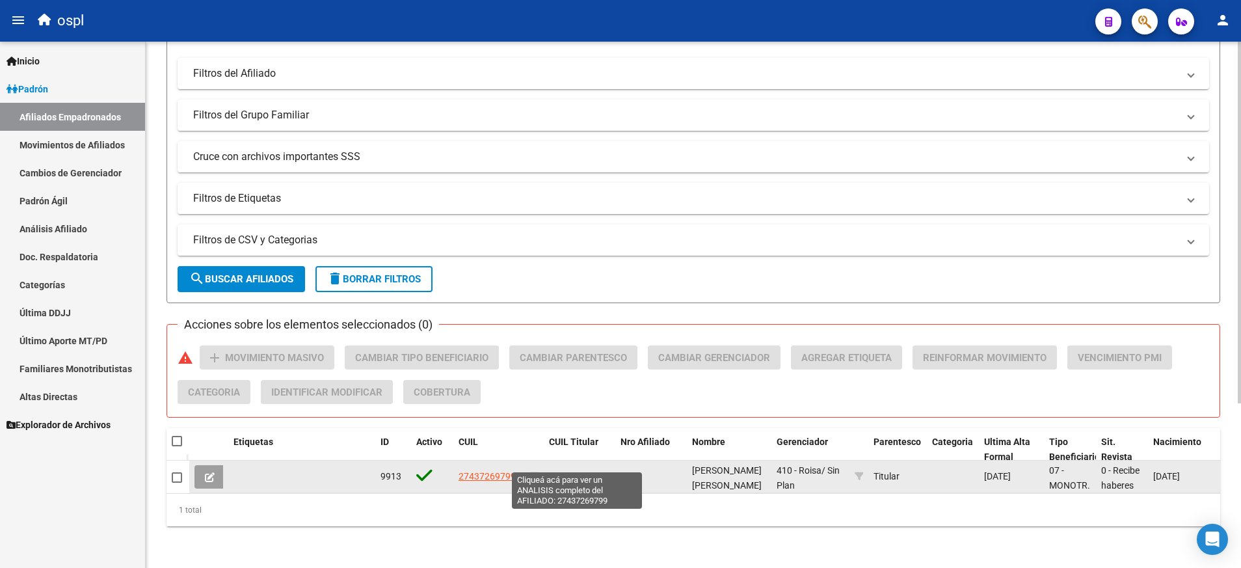
type input "27437269799"
click at [562, 471] on span "27437269799" at bounding box center [577, 476] width 57 height 10
type textarea "27437269799"
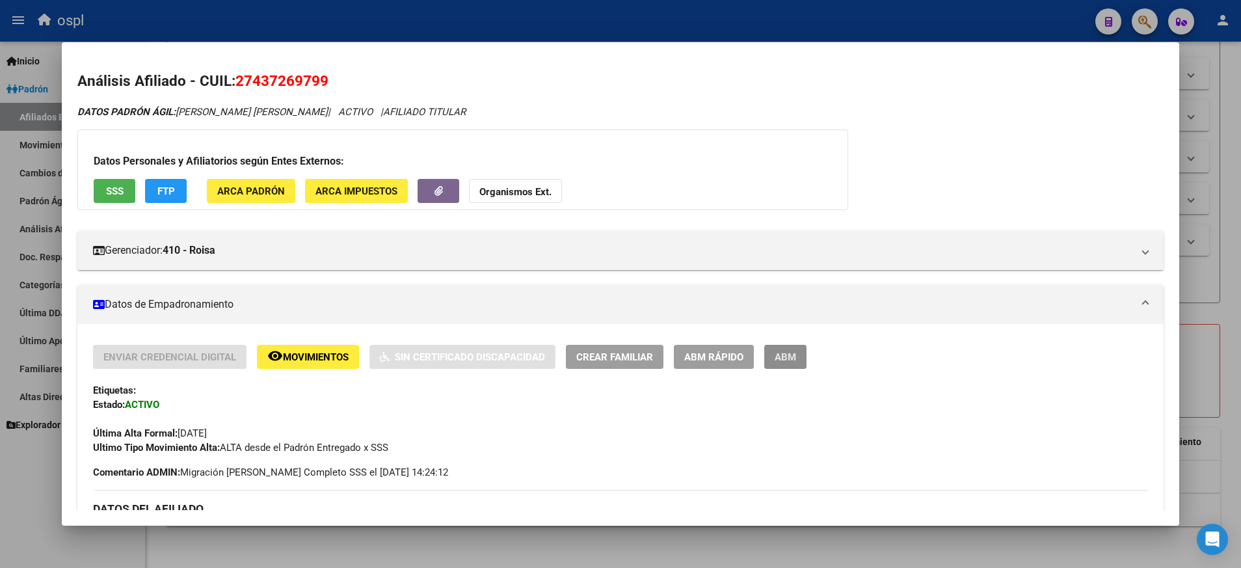
click at [786, 351] on span "ABM" at bounding box center [785, 357] width 21 height 12
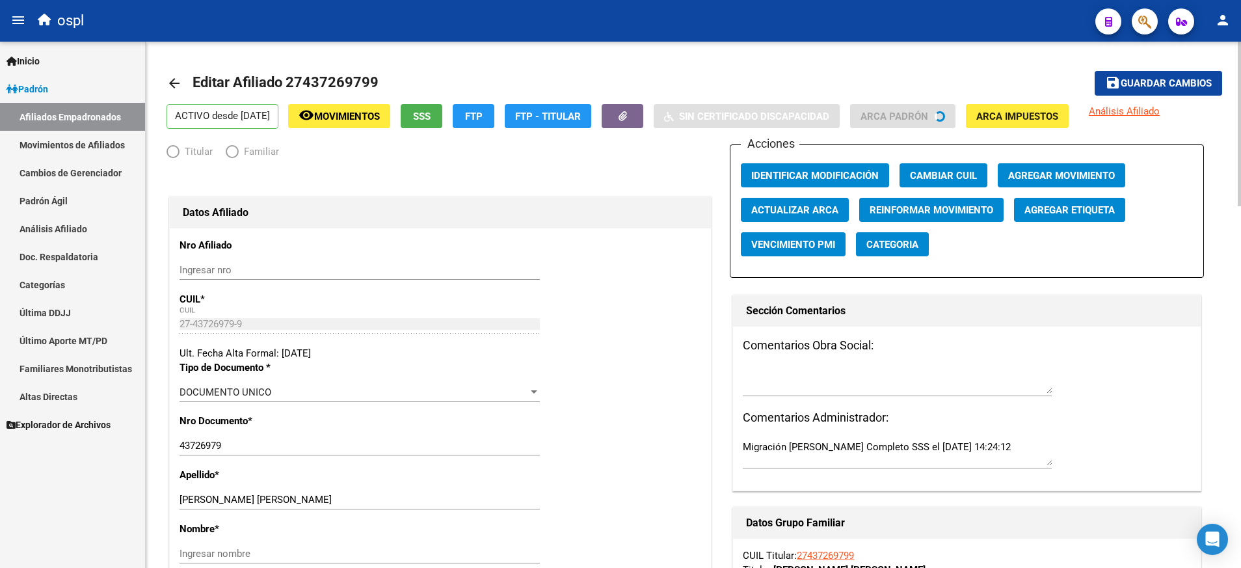
radio input "true"
type input "27-43726979-9"
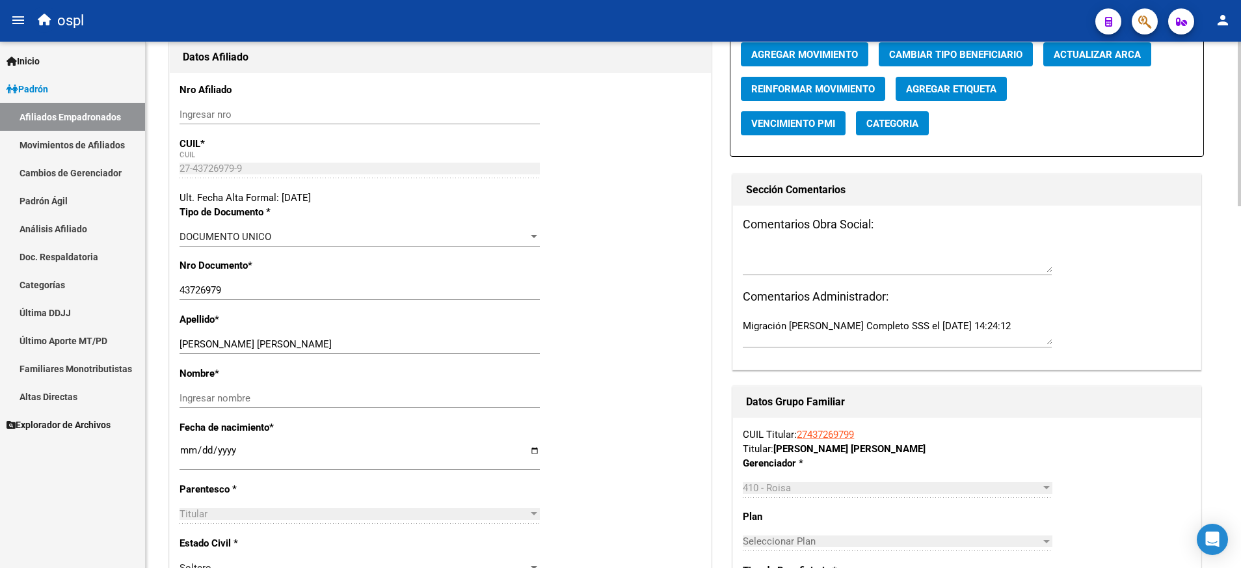
scroll to position [163, 0]
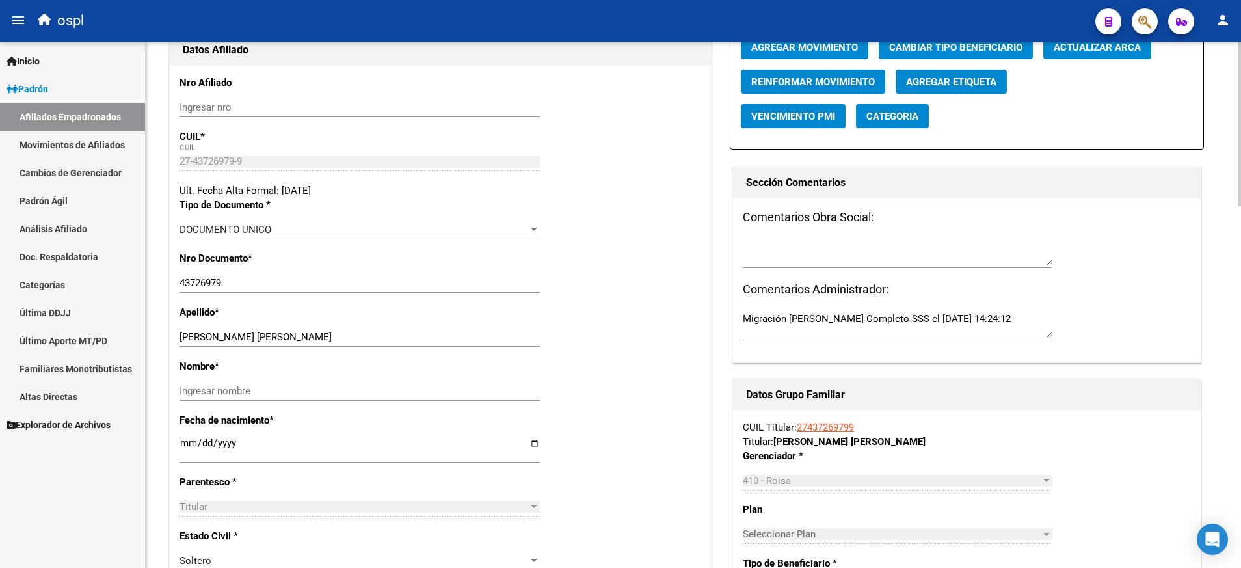
click at [339, 382] on div "Ingresar nombre" at bounding box center [360, 391] width 360 height 20
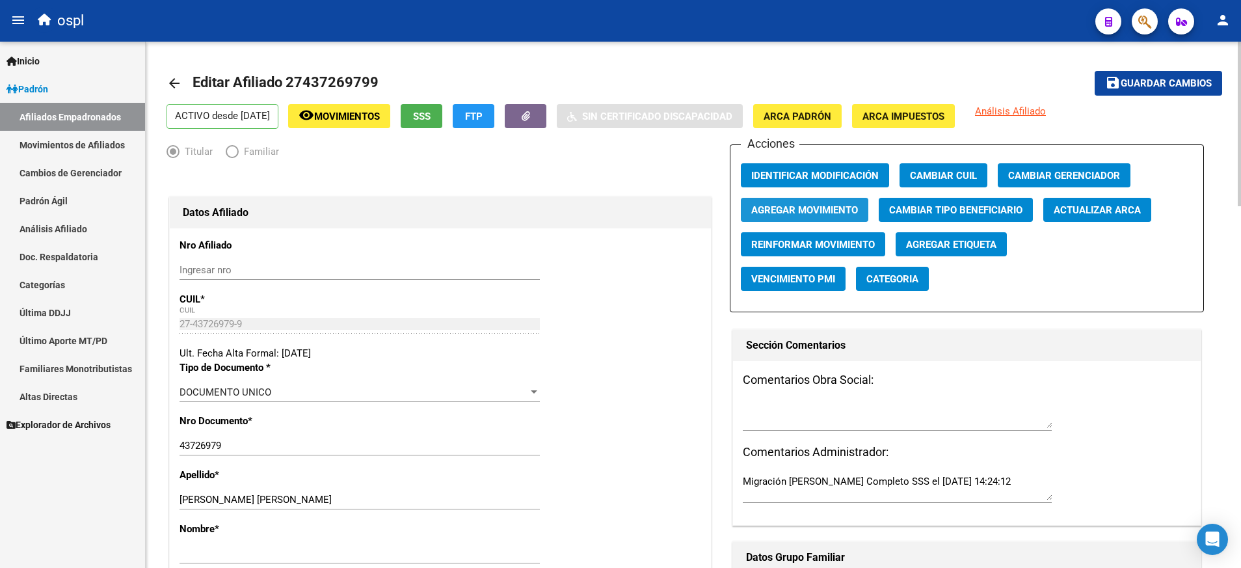
click at [814, 211] on span "Agregar Movimiento" at bounding box center [804, 210] width 107 height 12
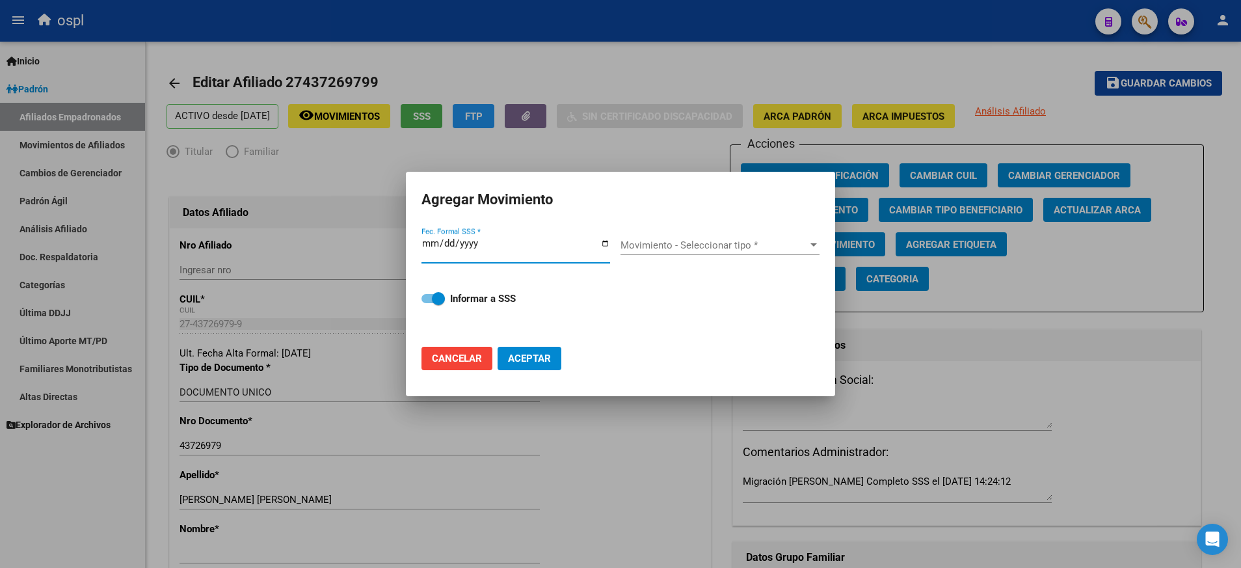
click at [599, 246] on input "Fec. Formal SSS *" at bounding box center [515, 248] width 189 height 21
click at [602, 245] on input "Fec. Formal SSS *" at bounding box center [515, 248] width 189 height 21
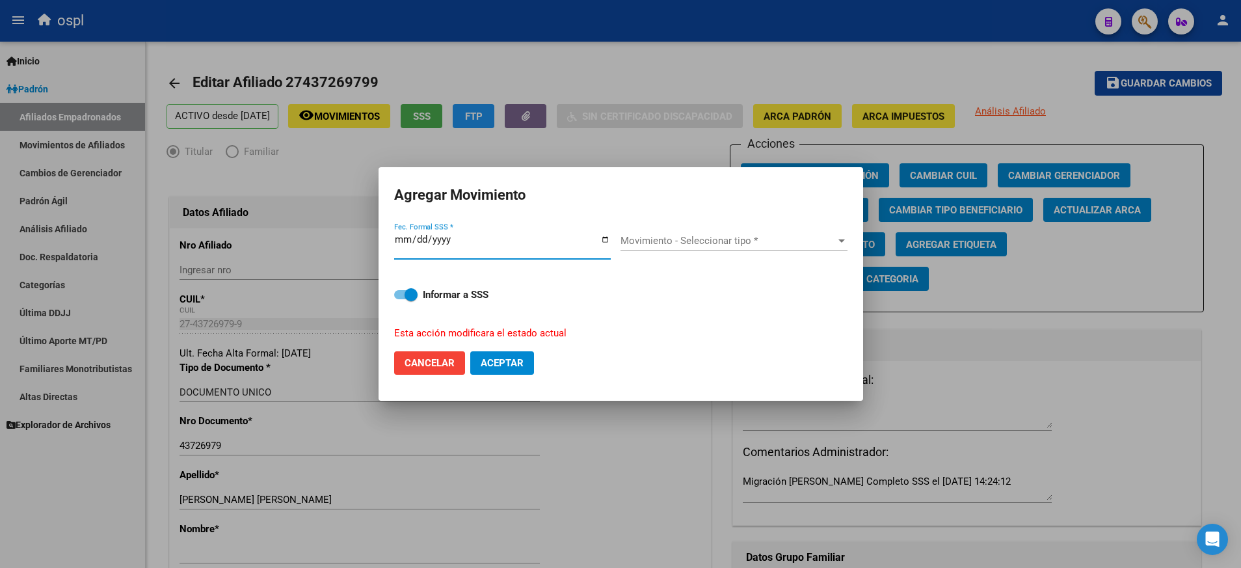
type input "[DATE]"
click at [842, 234] on div "Movimiento - Seleccionar tipo * Movimiento - Seleccionar tipo *" at bounding box center [733, 241] width 227 height 20
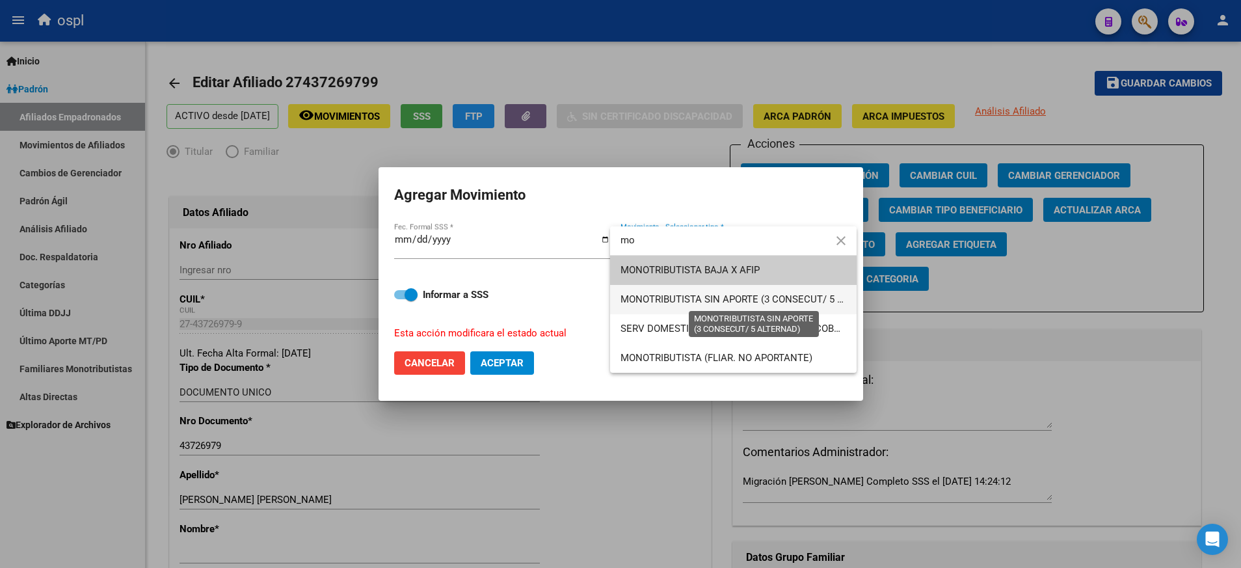
type input "mo"
click at [773, 298] on span "MONOTRIBUTISTA SIN APORTE (3 CONSECUT/ 5 ALTERNAD)" at bounding box center [754, 299] width 268 height 12
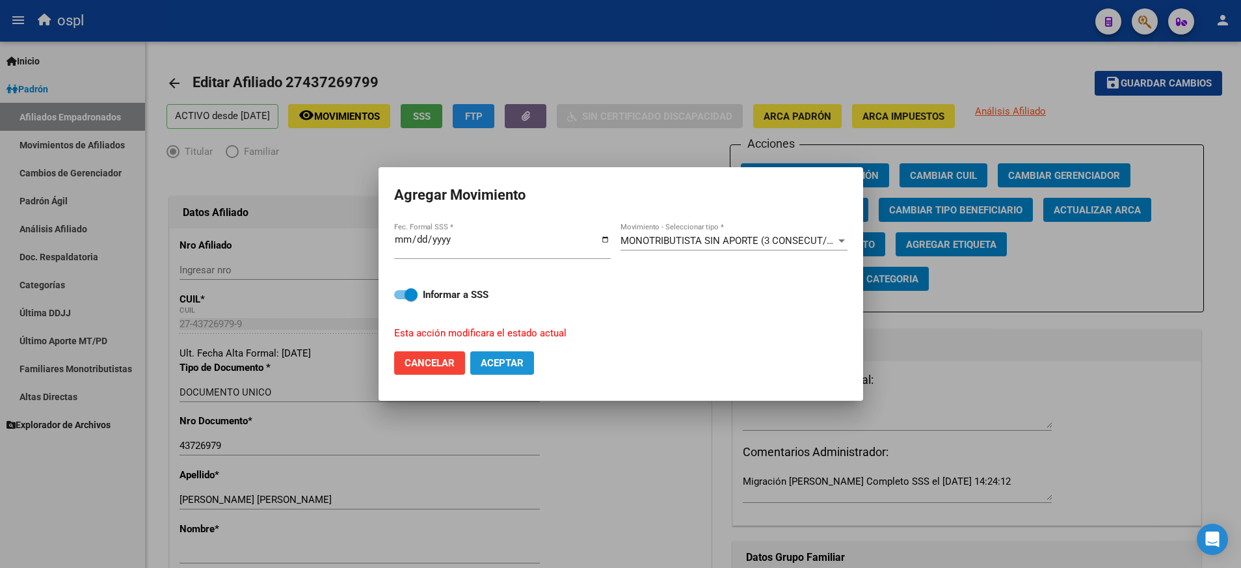
click at [506, 363] on span "Aceptar" at bounding box center [502, 363] width 43 height 12
checkbox input "false"
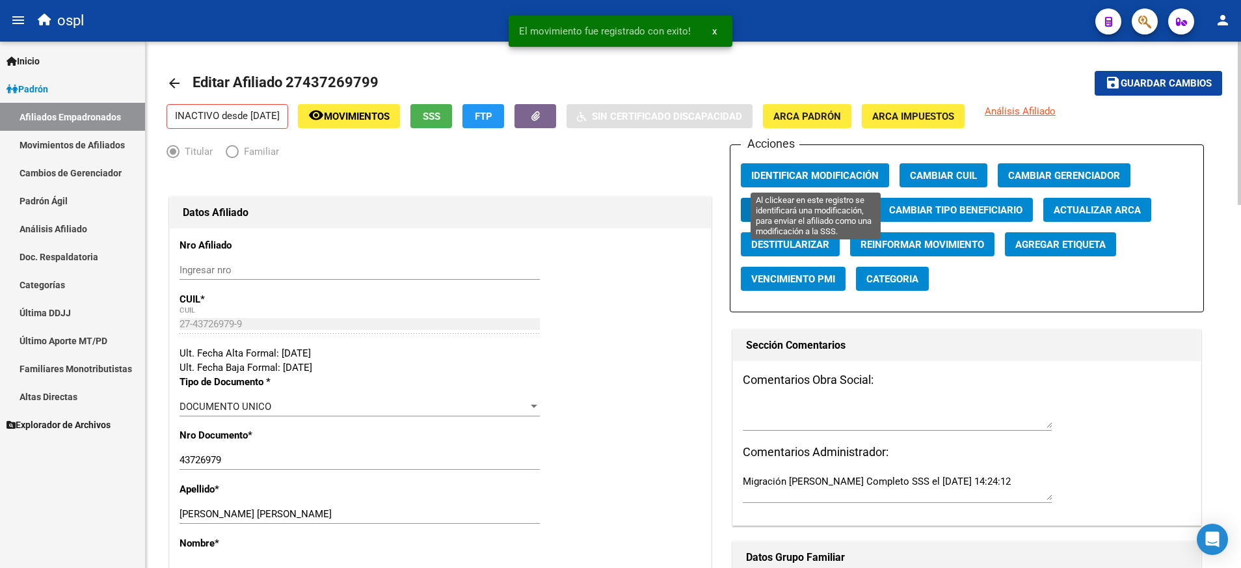
click at [809, 172] on span "Identificar Modificación" at bounding box center [814, 176] width 127 height 12
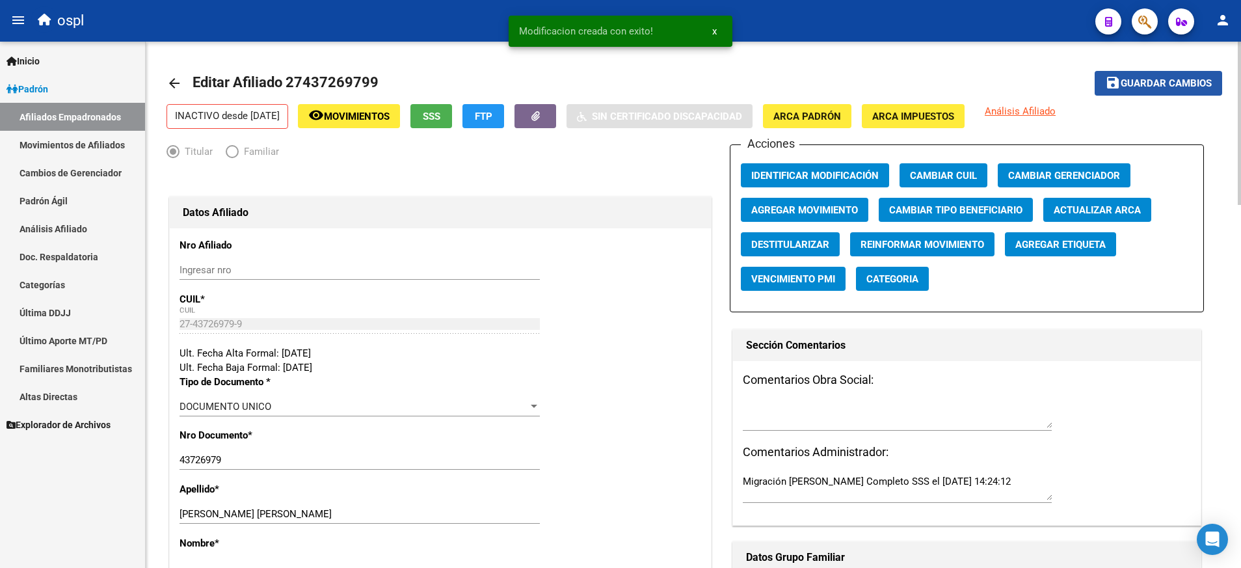
click at [1193, 88] on span "Guardar cambios" at bounding box center [1166, 84] width 91 height 12
